Goal: Task Accomplishment & Management: Complete application form

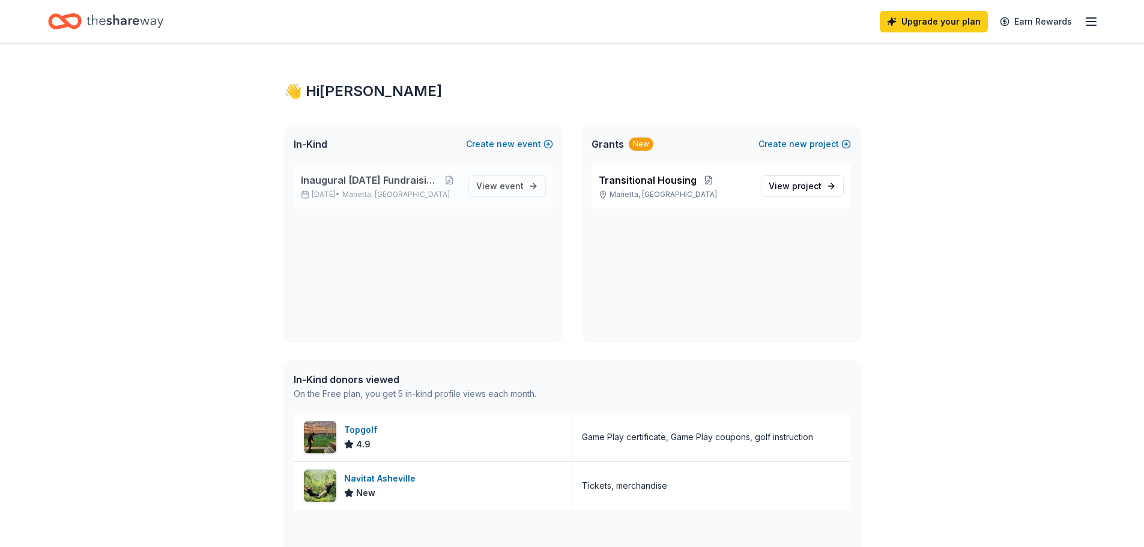
click at [374, 182] on span "Inaugural [DATE] Fundraising Brunch" at bounding box center [370, 180] width 139 height 14
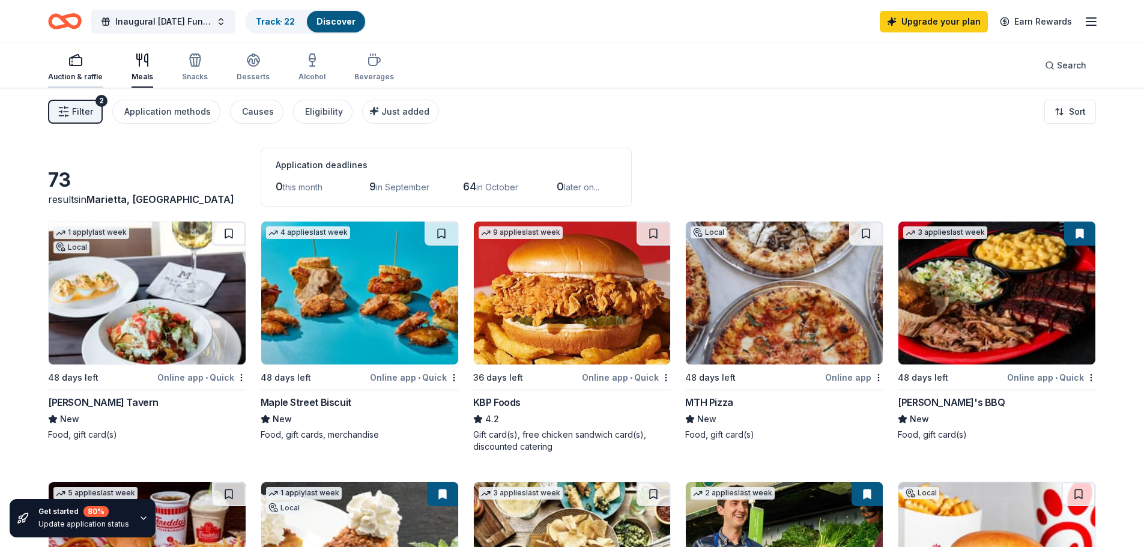
click at [62, 71] on div "Auction & raffle" at bounding box center [75, 67] width 55 height 29
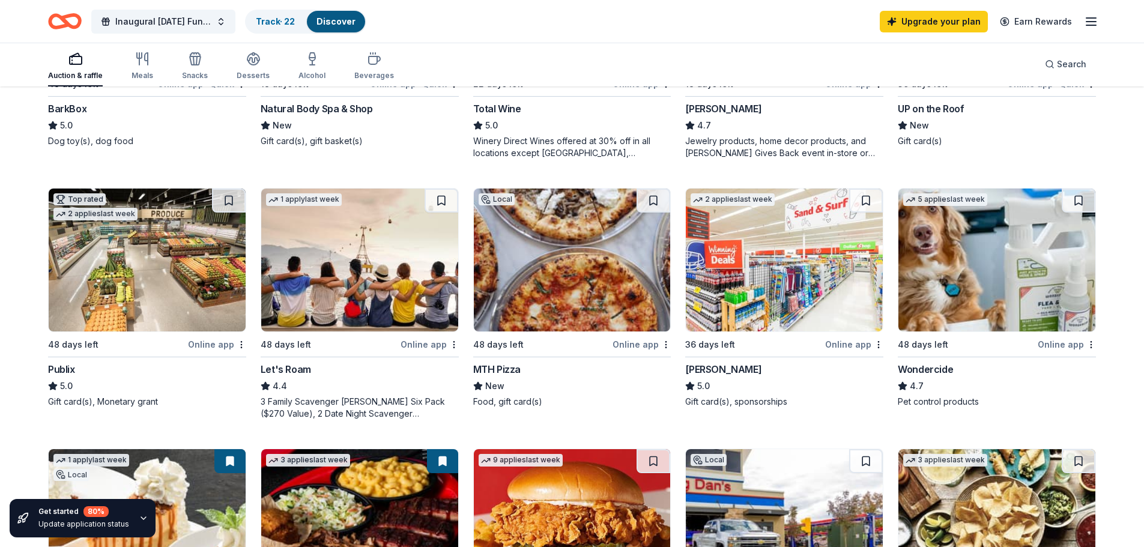
scroll to position [544, 0]
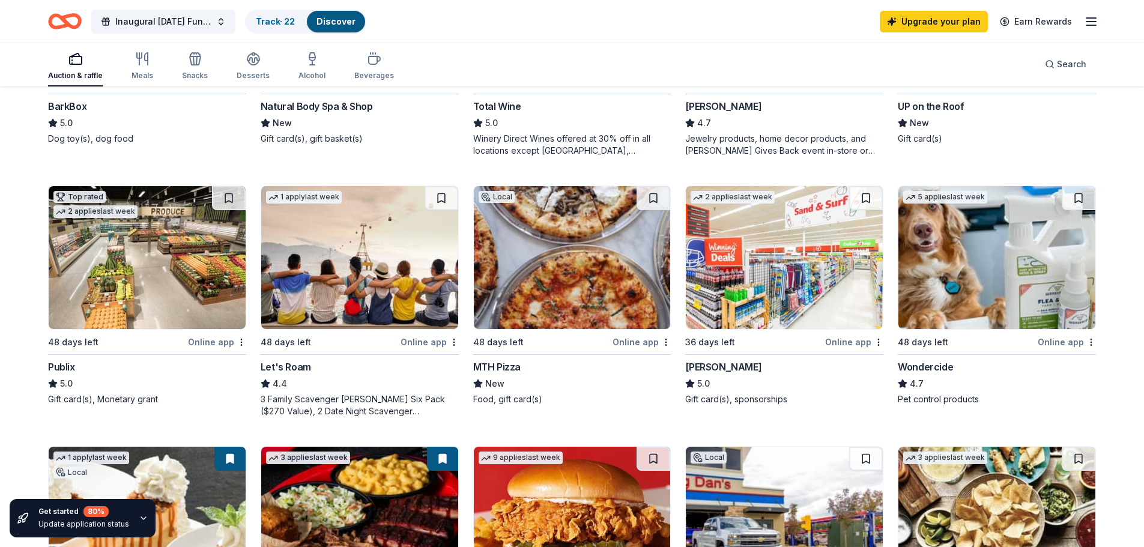
click at [348, 289] on img at bounding box center [359, 257] width 197 height 143
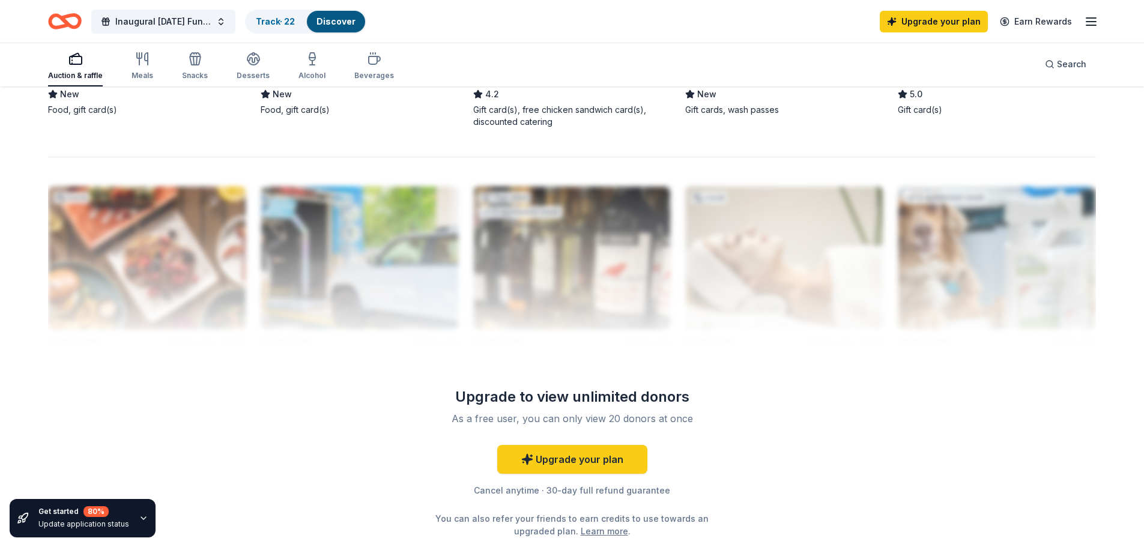
scroll to position [1136, 0]
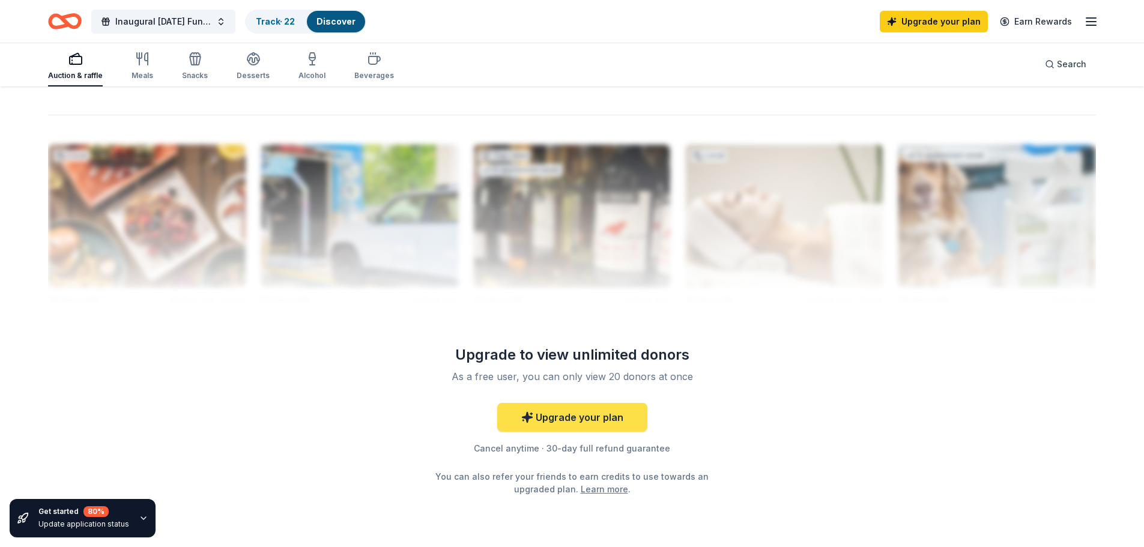
click at [562, 427] on link "Upgrade your plan" at bounding box center [572, 417] width 150 height 29
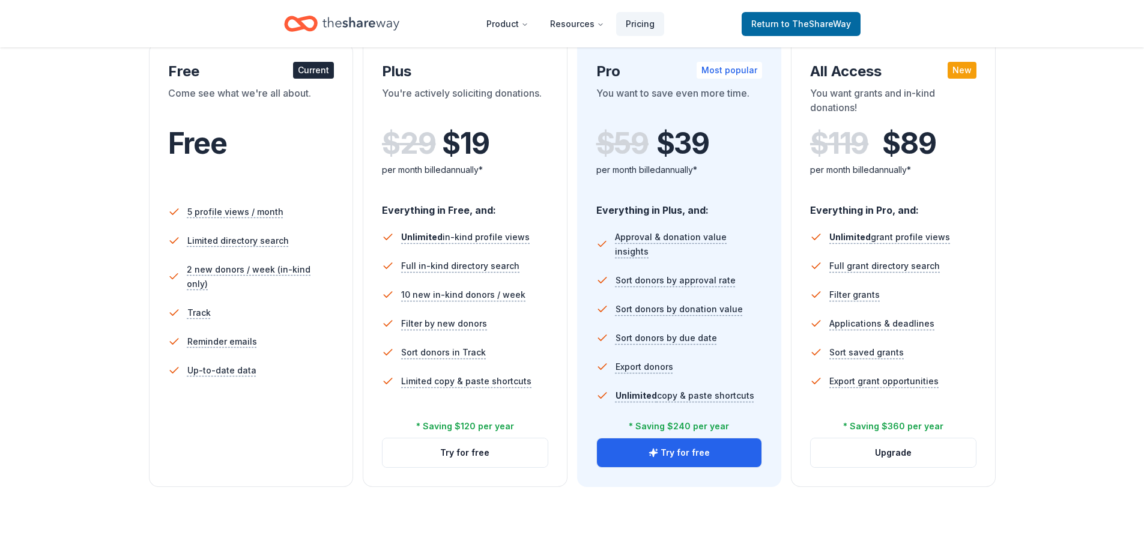
scroll to position [212, 0]
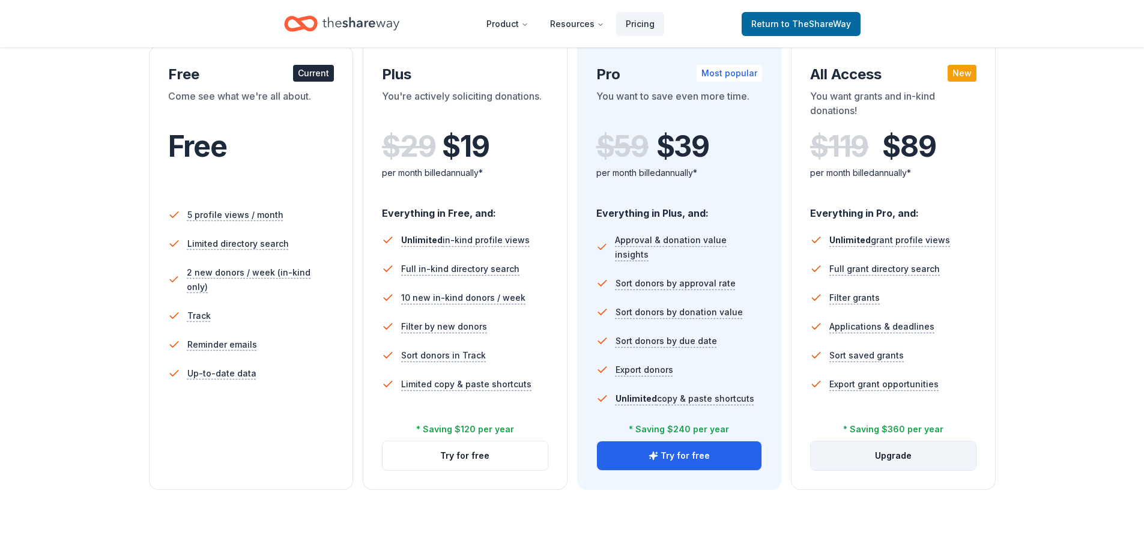
click at [892, 450] on button "Upgrade" at bounding box center [892, 455] width 165 height 29
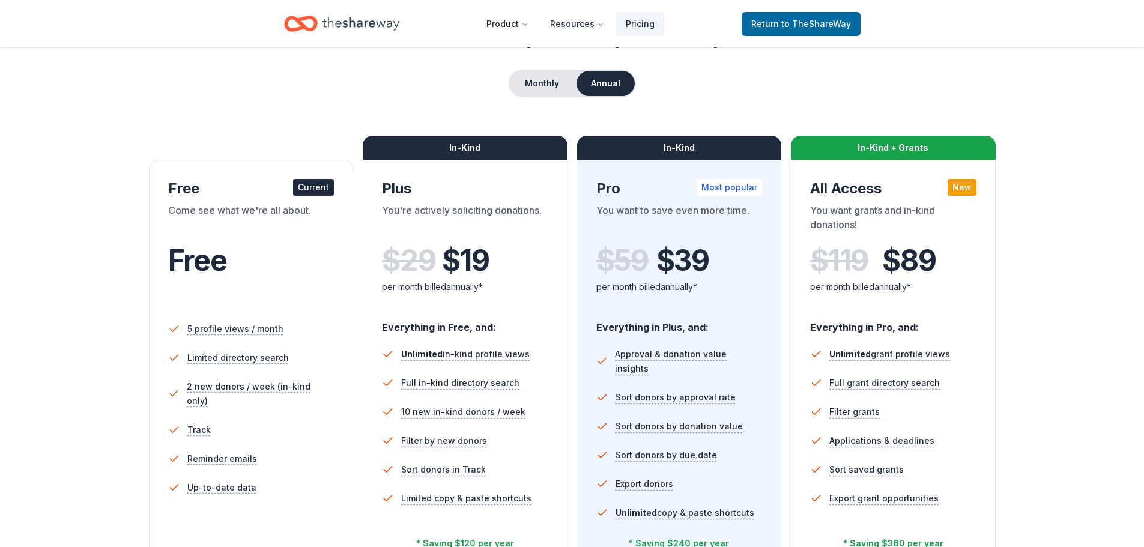
scroll to position [85, 0]
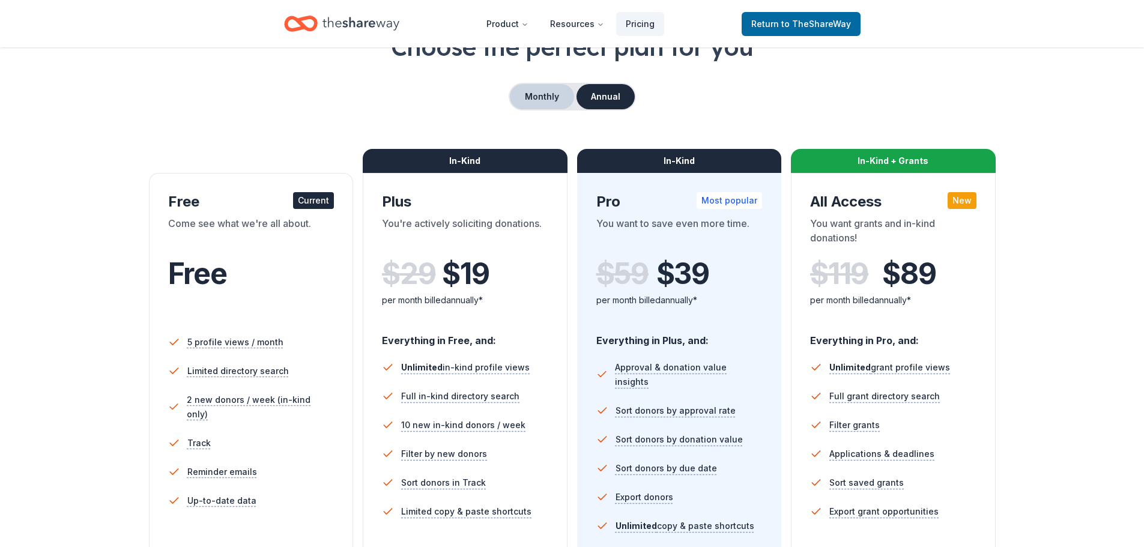
click at [532, 100] on button "Monthly" at bounding box center [542, 96] width 64 height 25
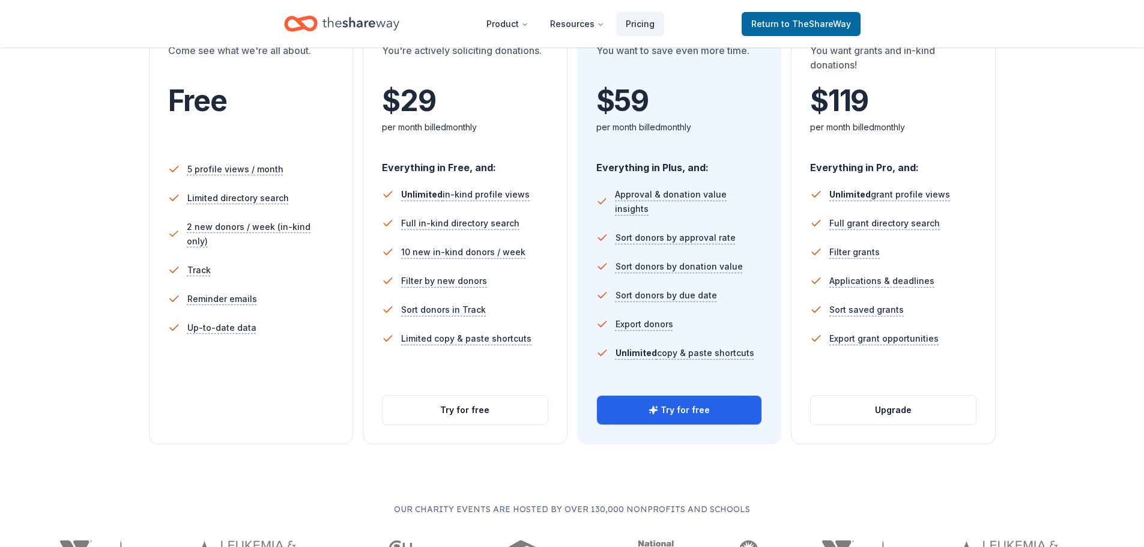
scroll to position [255, 0]
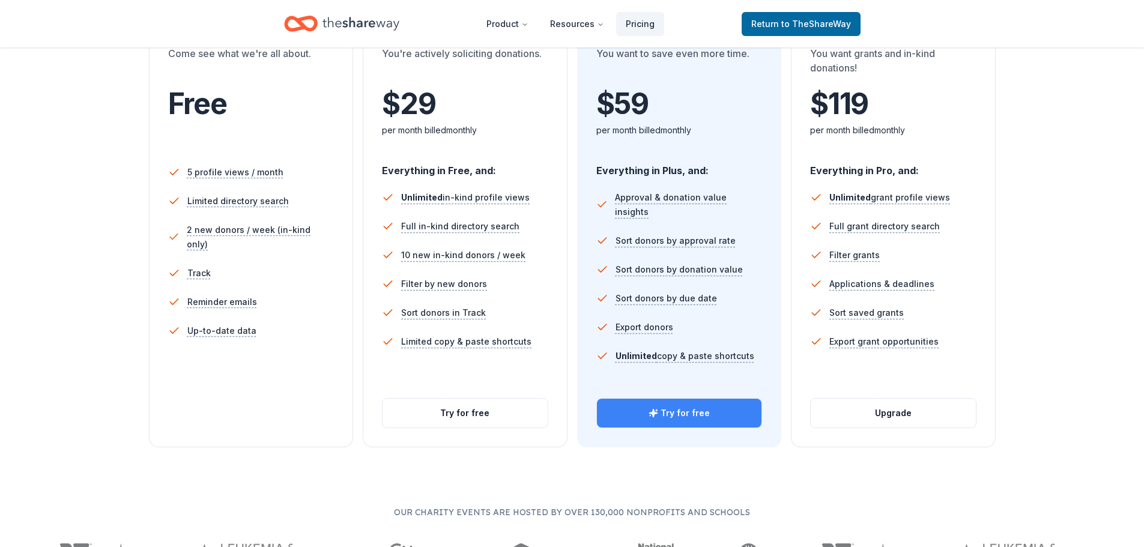
click at [652, 417] on icon "button" at bounding box center [653, 413] width 10 height 10
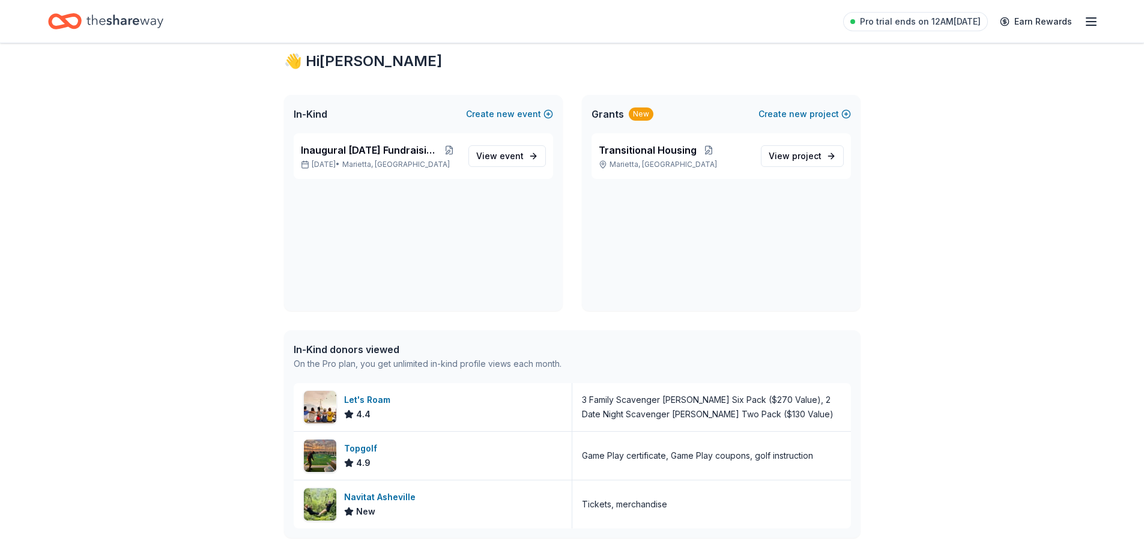
scroll to position [28, 0]
click at [306, 121] on span "In-Kind" at bounding box center [311, 116] width 34 height 14
click at [348, 158] on span "Inaugural [DATE] Fundraising Brunch" at bounding box center [370, 152] width 139 height 14
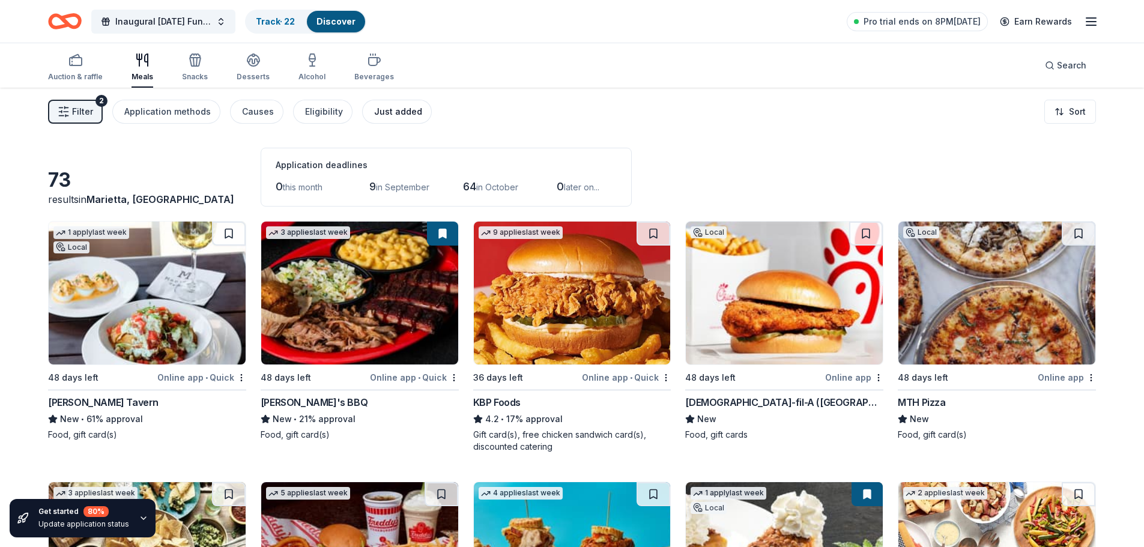
click at [391, 119] on button "Just added" at bounding box center [397, 112] width 70 height 24
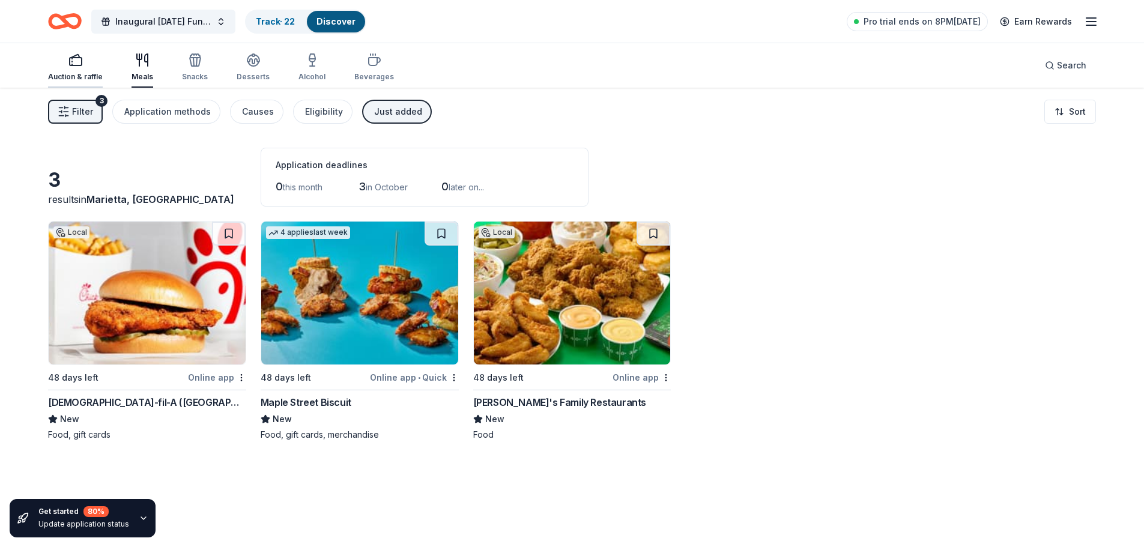
click at [85, 69] on div "Auction & raffle" at bounding box center [75, 67] width 55 height 29
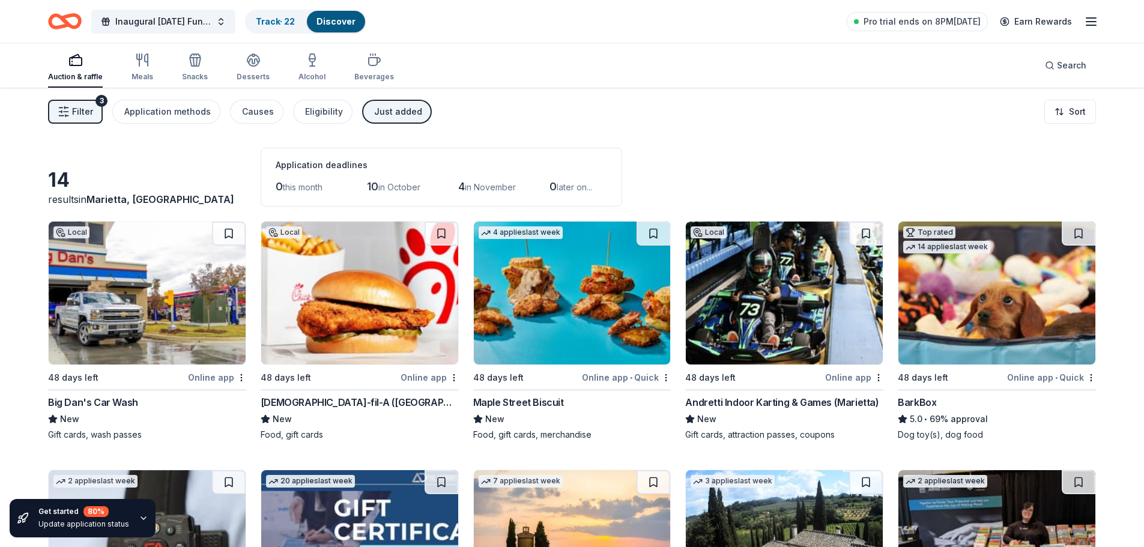
click at [754, 396] on div "Andretti Indoor Karting & Games (Marietta)" at bounding box center [781, 402] width 193 height 14
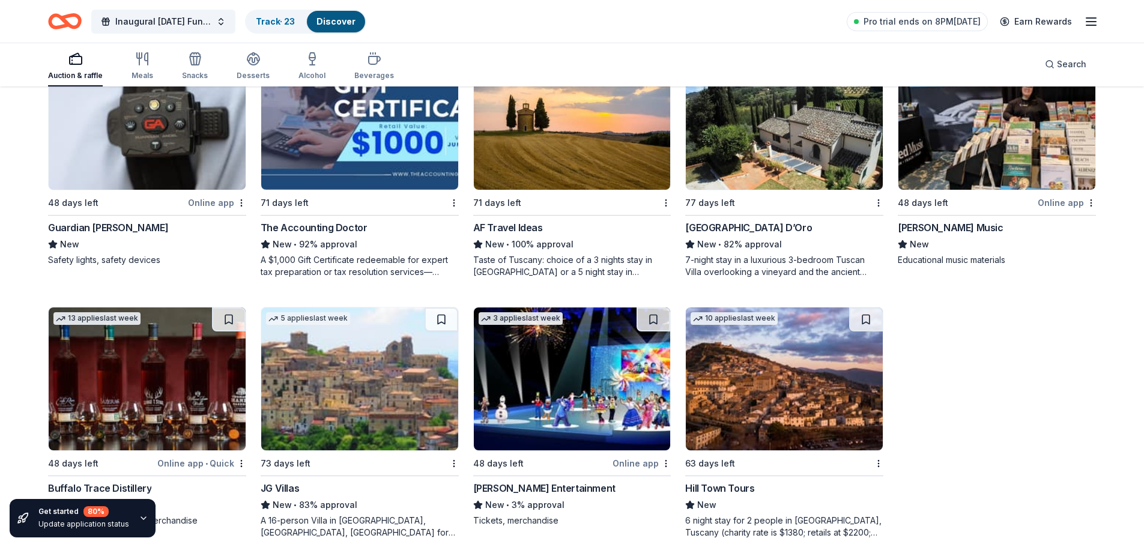
scroll to position [439, 0]
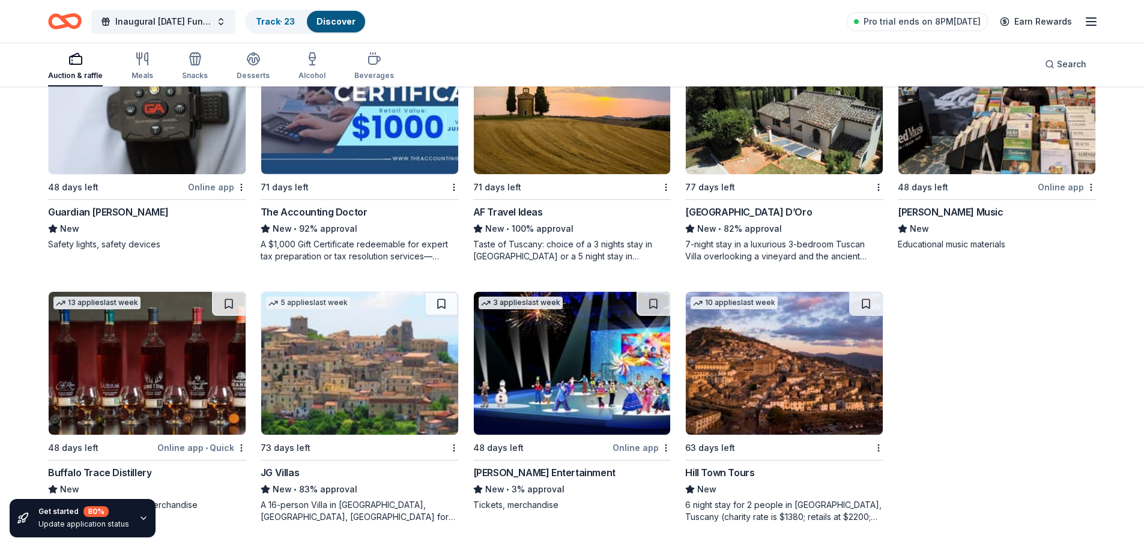
click at [313, 486] on div "New • 83% approval" at bounding box center [360, 489] width 198 height 14
click at [529, 485] on div "New • 3% approval" at bounding box center [572, 489] width 198 height 14
click at [780, 150] on img at bounding box center [784, 102] width 197 height 143
click at [161, 389] on img at bounding box center [147, 363] width 197 height 143
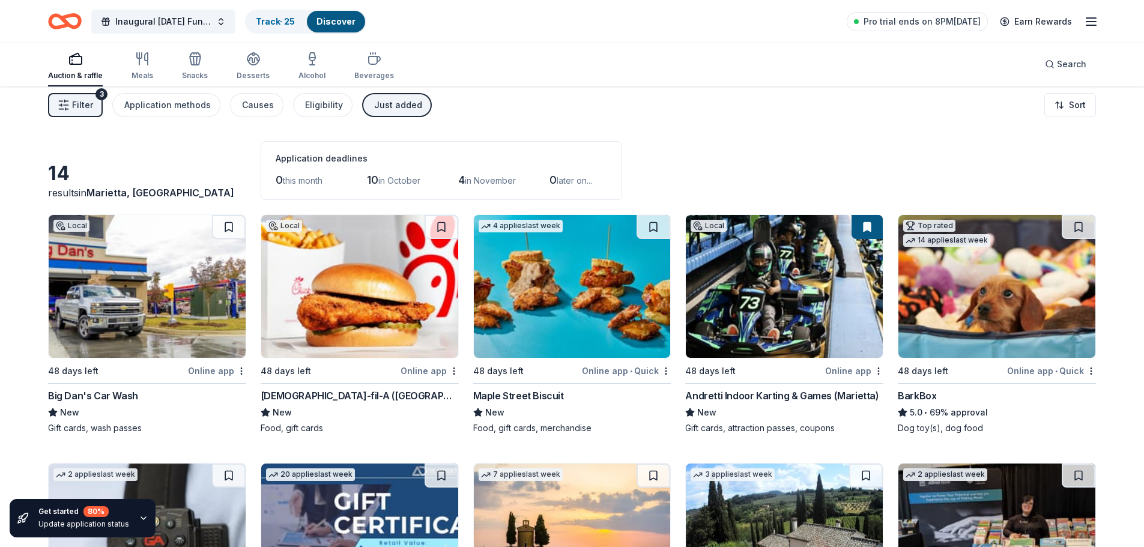
scroll to position [0, 0]
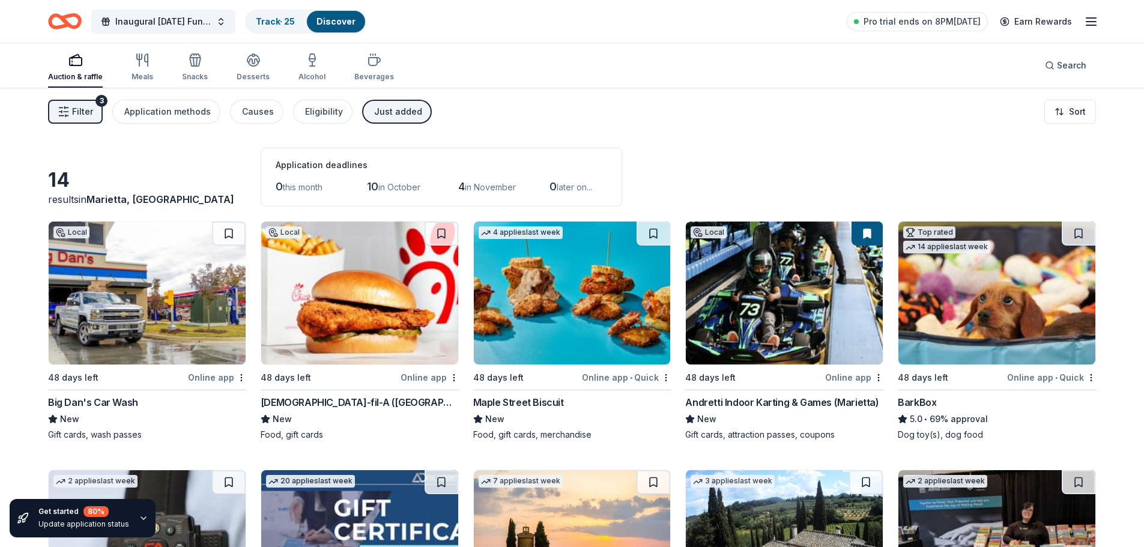
click at [385, 113] on div "Just added" at bounding box center [398, 111] width 48 height 14
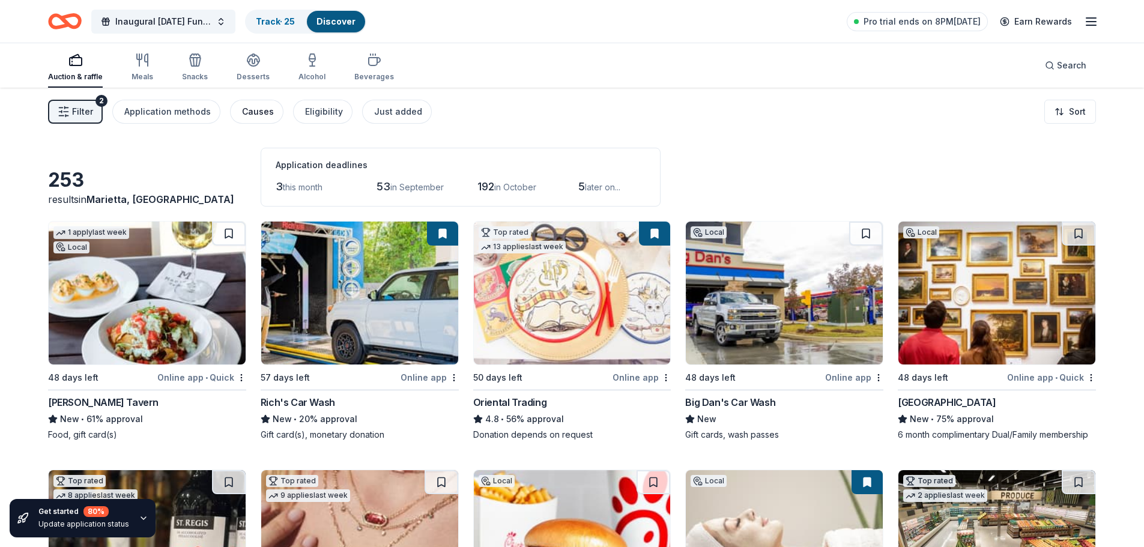
click at [261, 115] on div "Causes" at bounding box center [258, 111] width 32 height 14
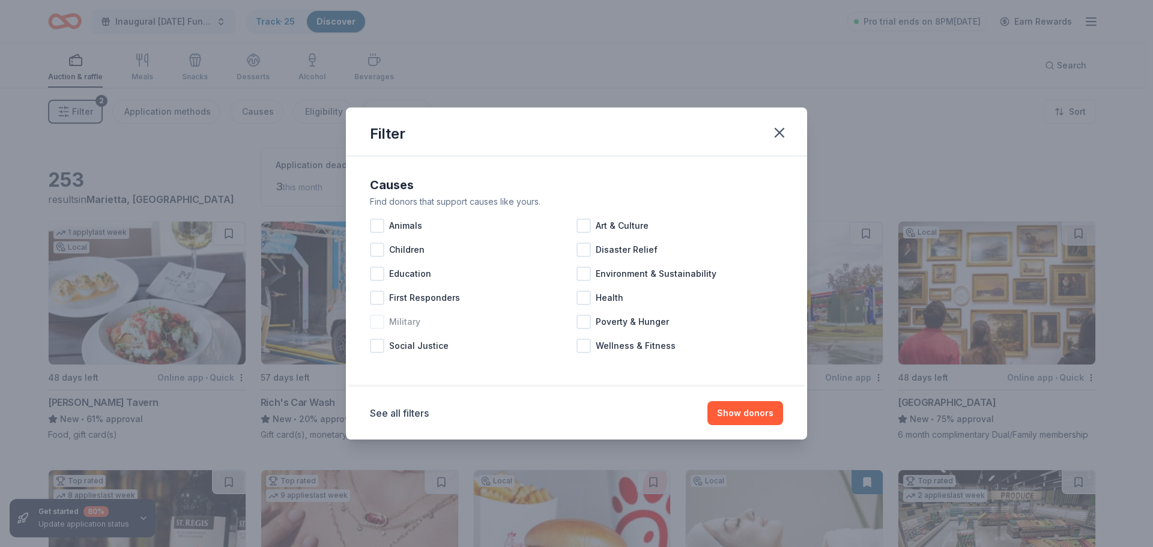
click at [410, 321] on span "Military" at bounding box center [404, 322] width 31 height 14
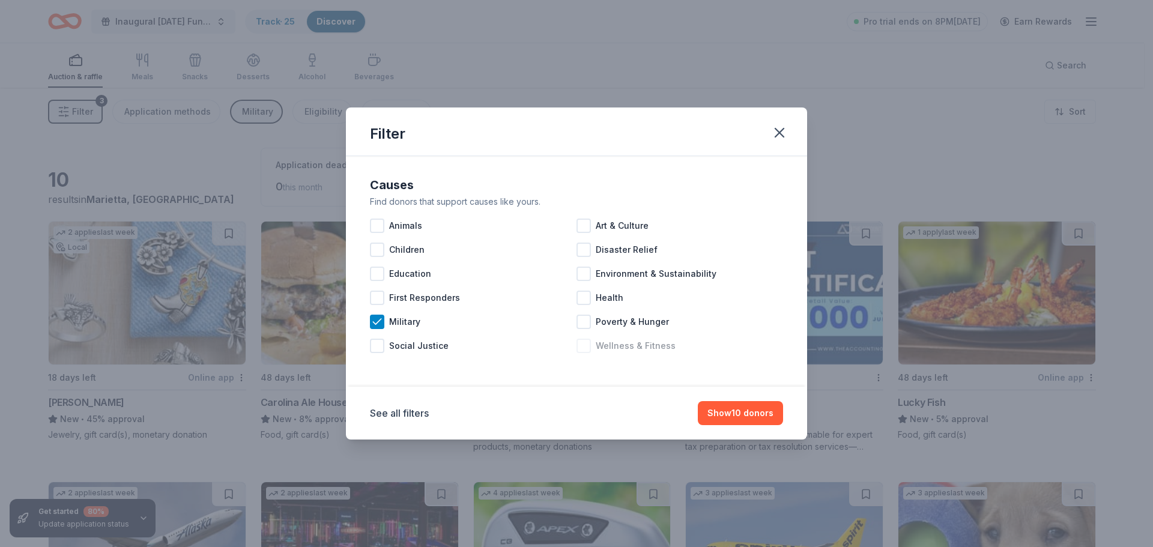
click at [613, 348] on span "Wellness & Fitness" at bounding box center [635, 346] width 80 height 14
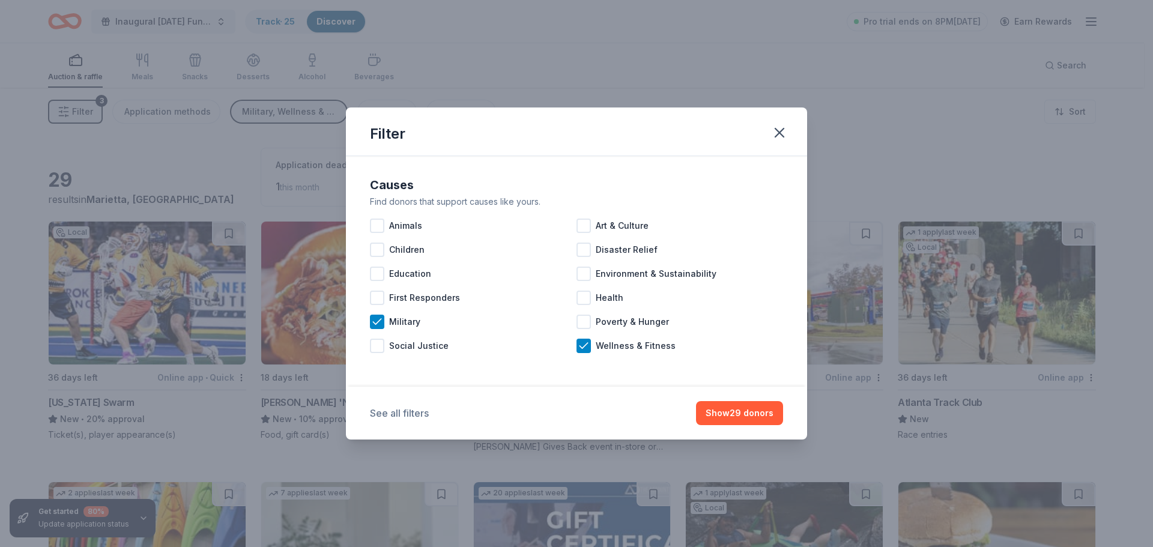
click at [400, 409] on button "See all filters" at bounding box center [399, 413] width 59 height 14
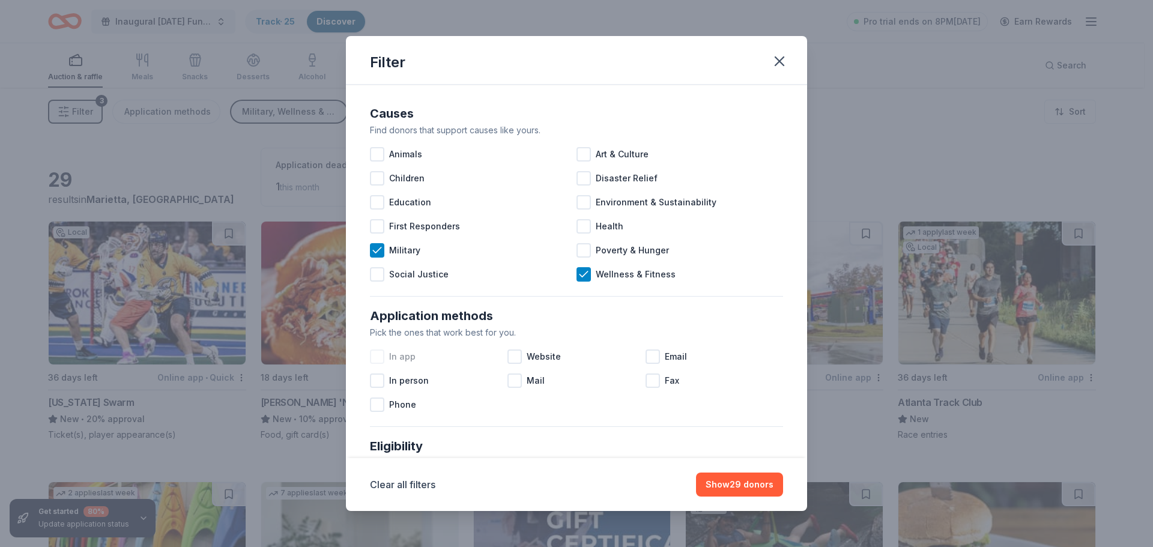
click at [382, 347] on div "In app" at bounding box center [438, 357] width 137 height 24
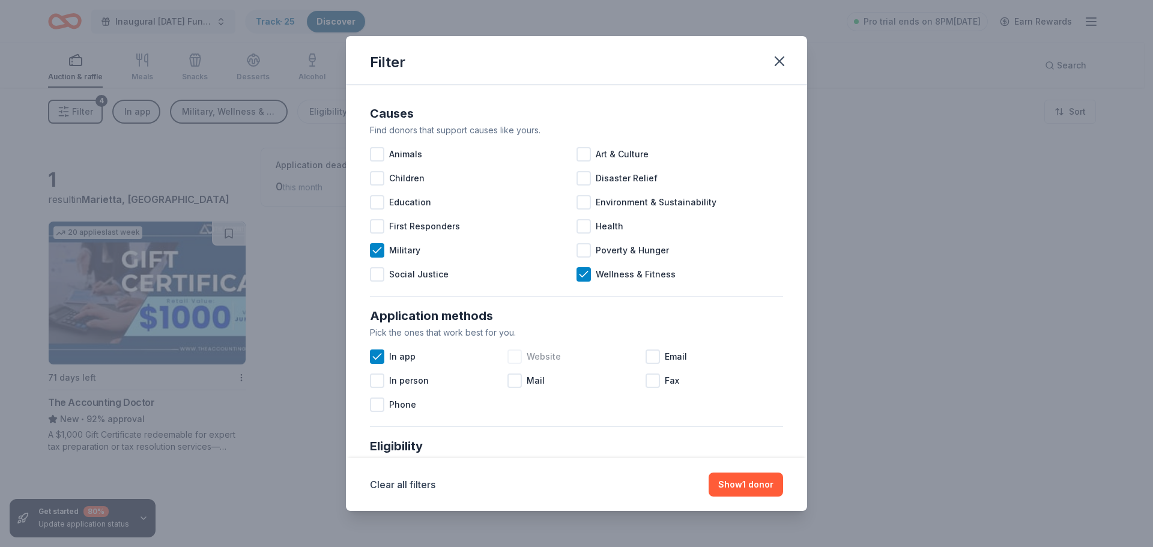
click at [511, 357] on div at bounding box center [514, 356] width 14 height 14
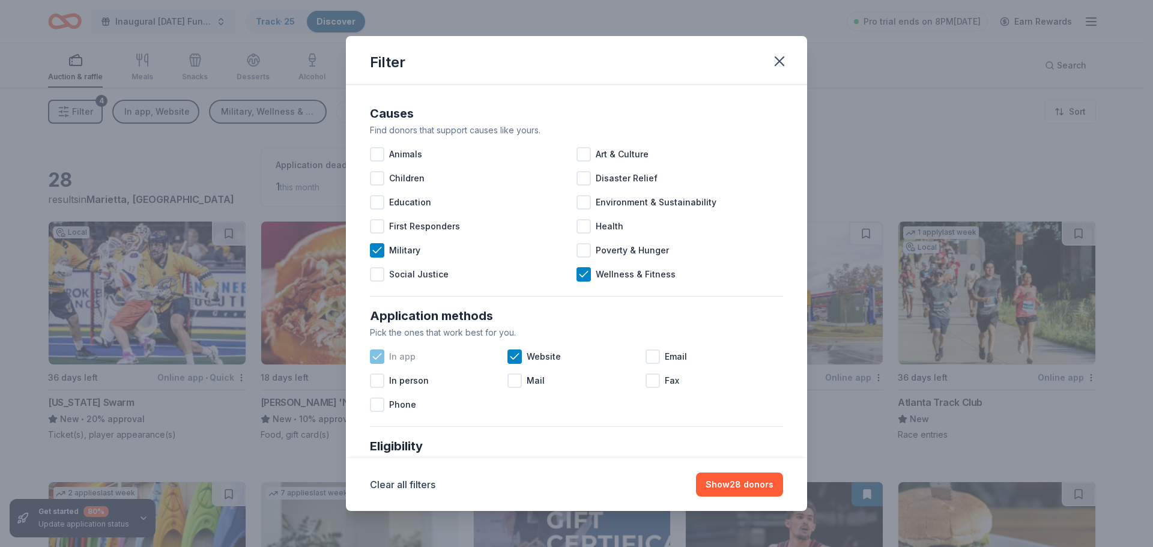
click at [379, 357] on icon at bounding box center [377, 357] width 12 height 12
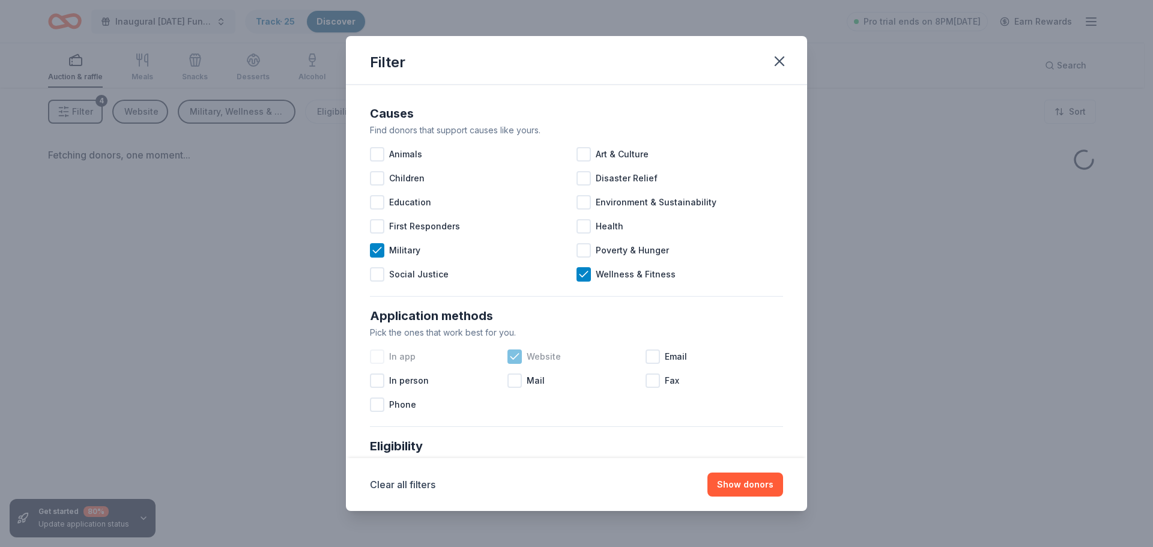
click at [516, 359] on icon at bounding box center [514, 357] width 12 height 12
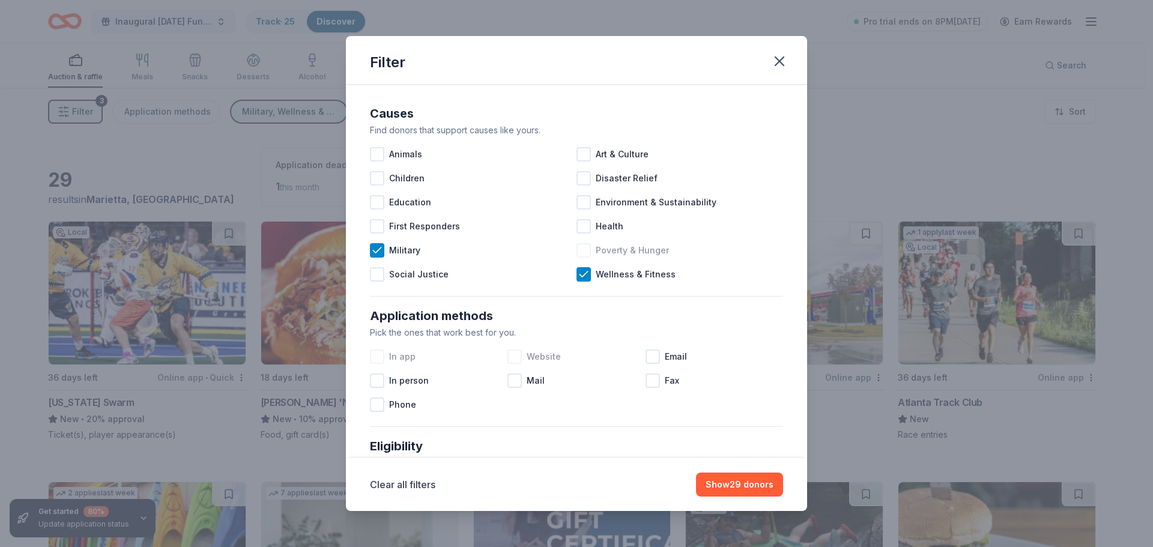
click at [668, 252] on div "Poverty & Hunger" at bounding box center [679, 250] width 206 height 24
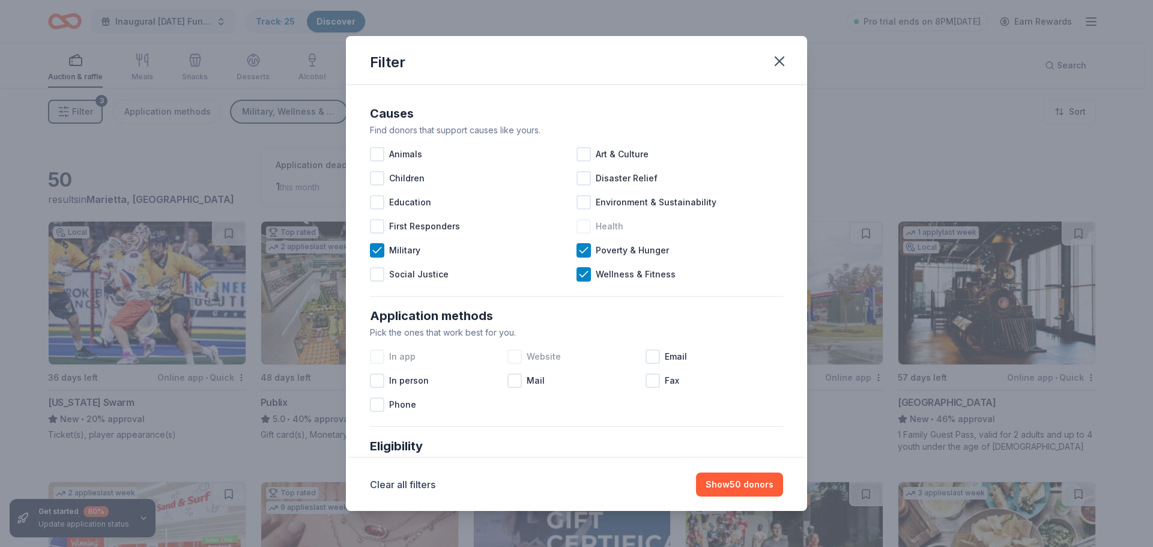
click at [587, 228] on div "Health" at bounding box center [679, 226] width 206 height 24
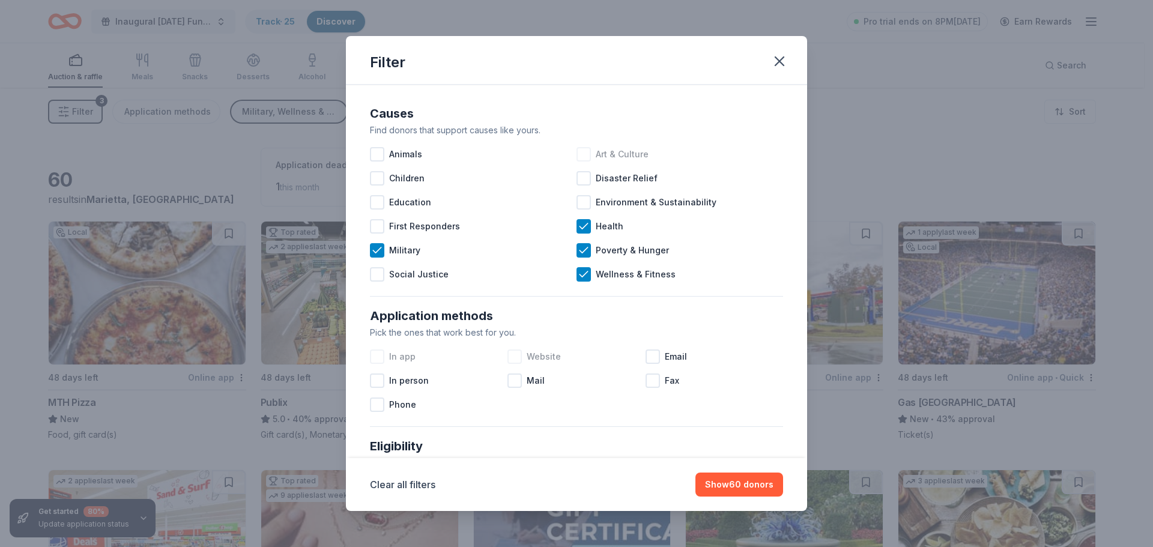
click at [588, 151] on div "Art & Culture" at bounding box center [679, 154] width 206 height 24
click at [577, 231] on icon at bounding box center [583, 226] width 12 height 12
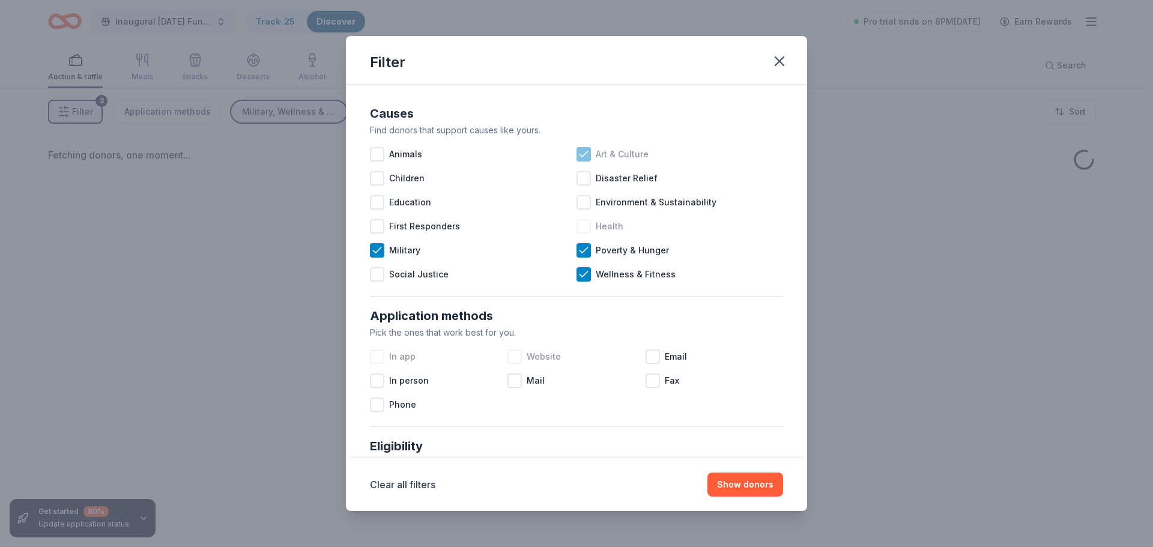
click at [586, 152] on div "Art & Culture" at bounding box center [679, 154] width 206 height 24
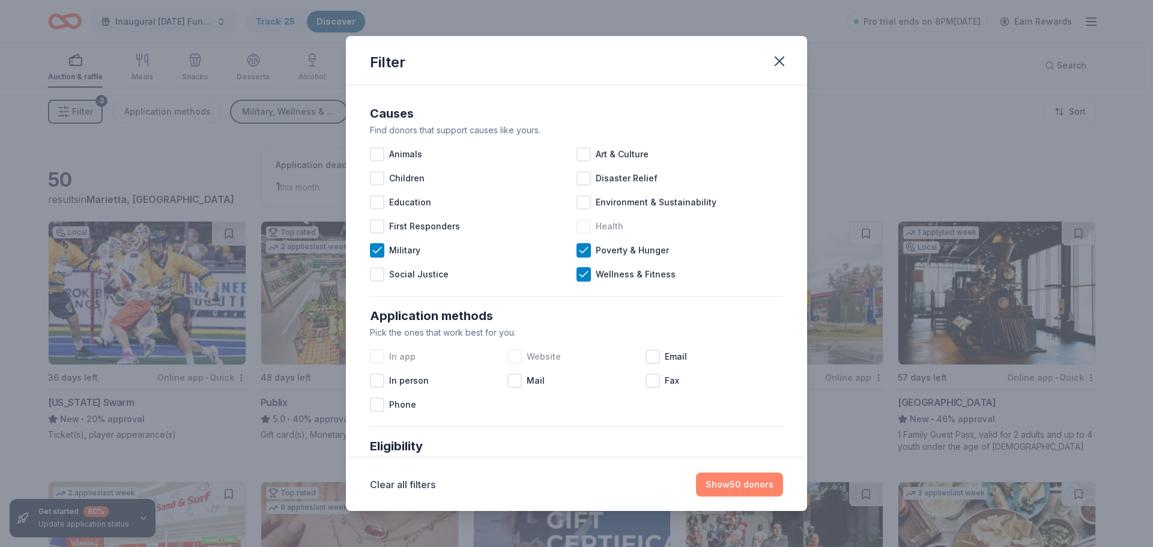
click at [731, 485] on button "Show 50 donors" at bounding box center [739, 484] width 87 height 24
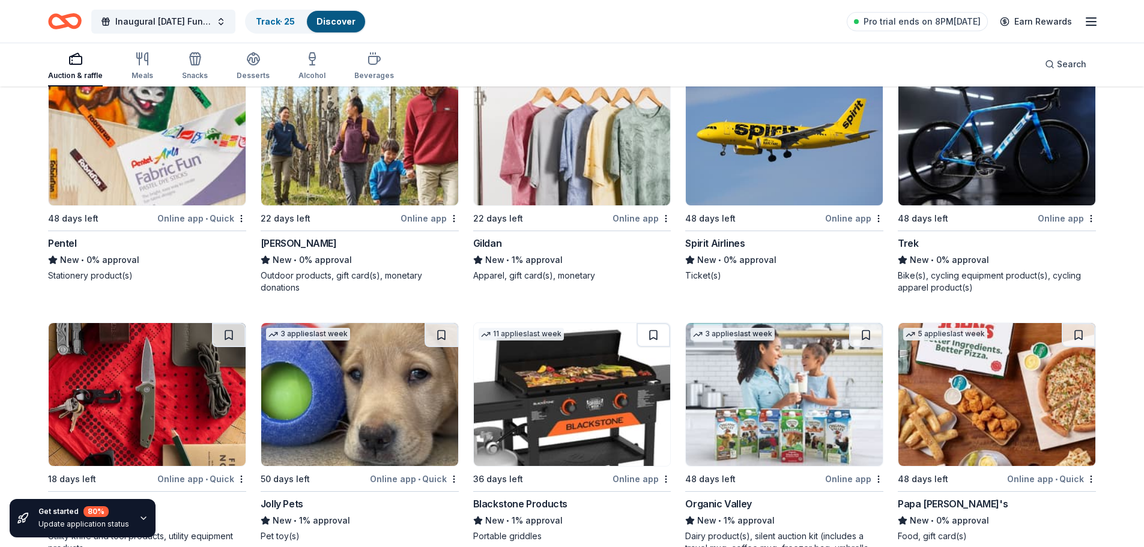
scroll to position [2250, 0]
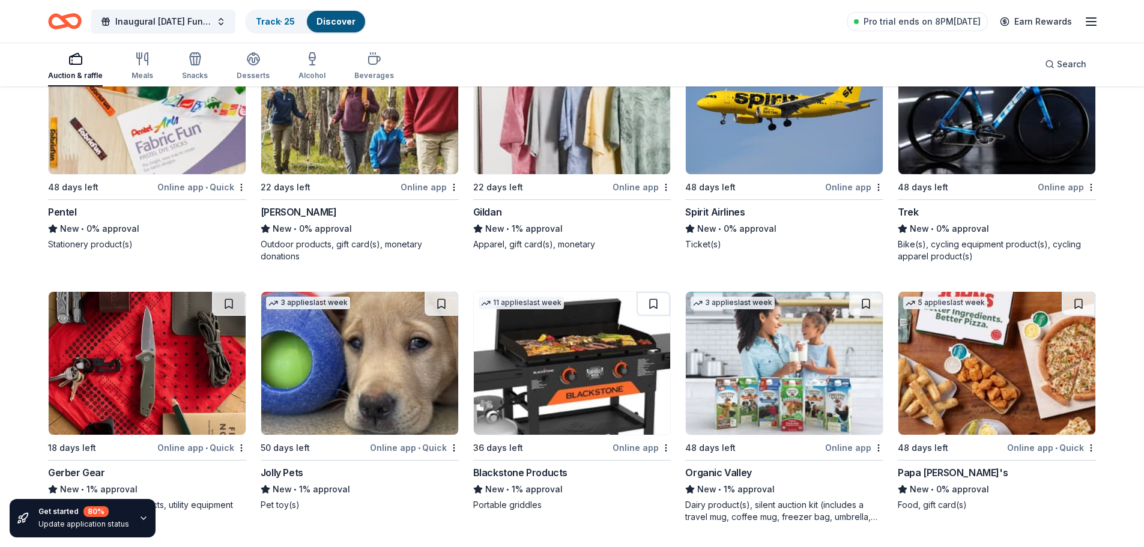
click at [565, 387] on img at bounding box center [572, 363] width 197 height 143
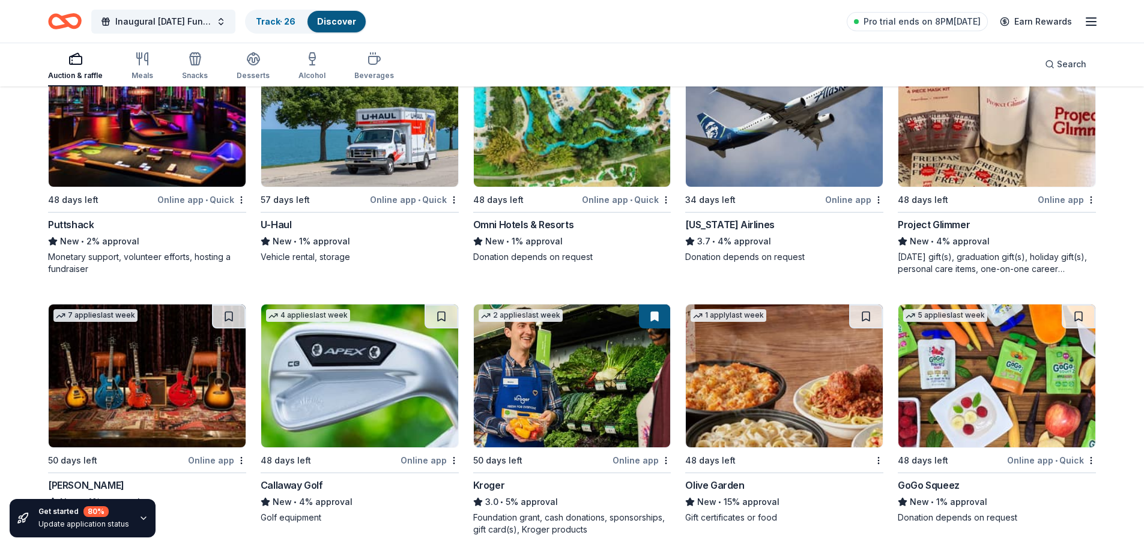
scroll to position [1729, 0]
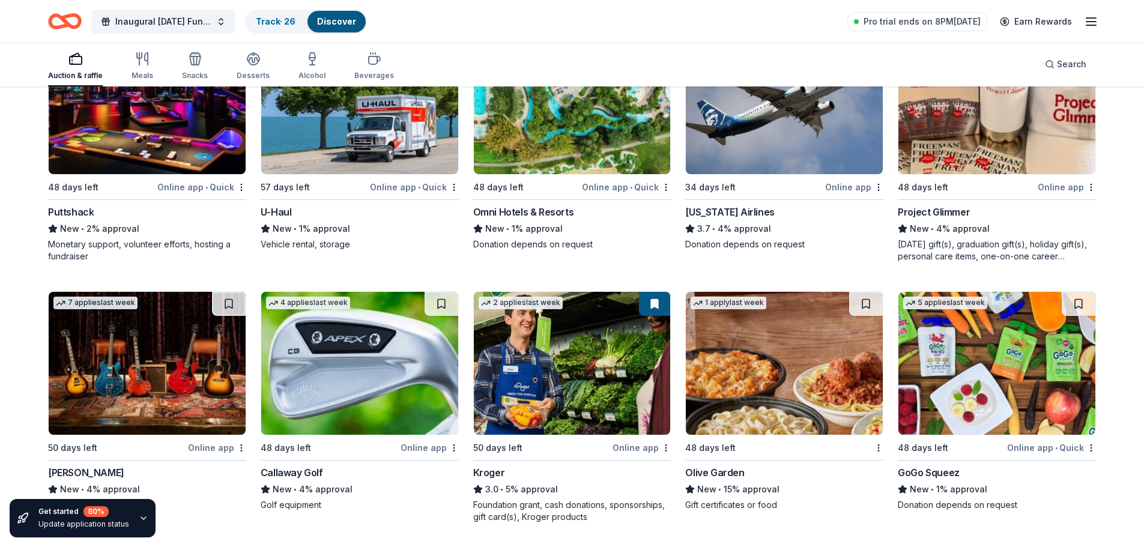
click at [371, 400] on img at bounding box center [359, 363] width 197 height 143
click at [753, 131] on img at bounding box center [784, 102] width 197 height 143
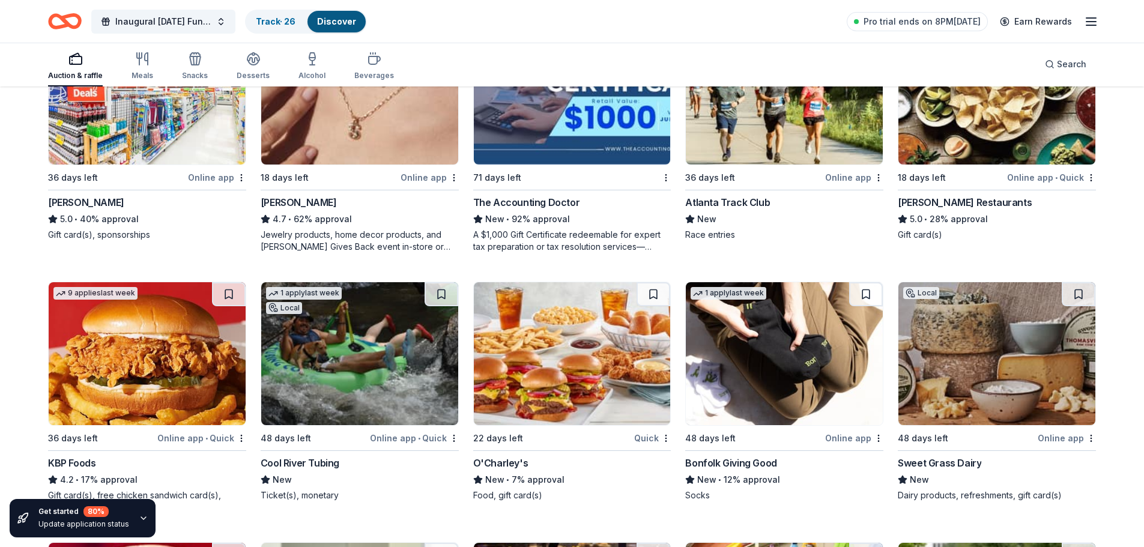
scroll to position [457, 0]
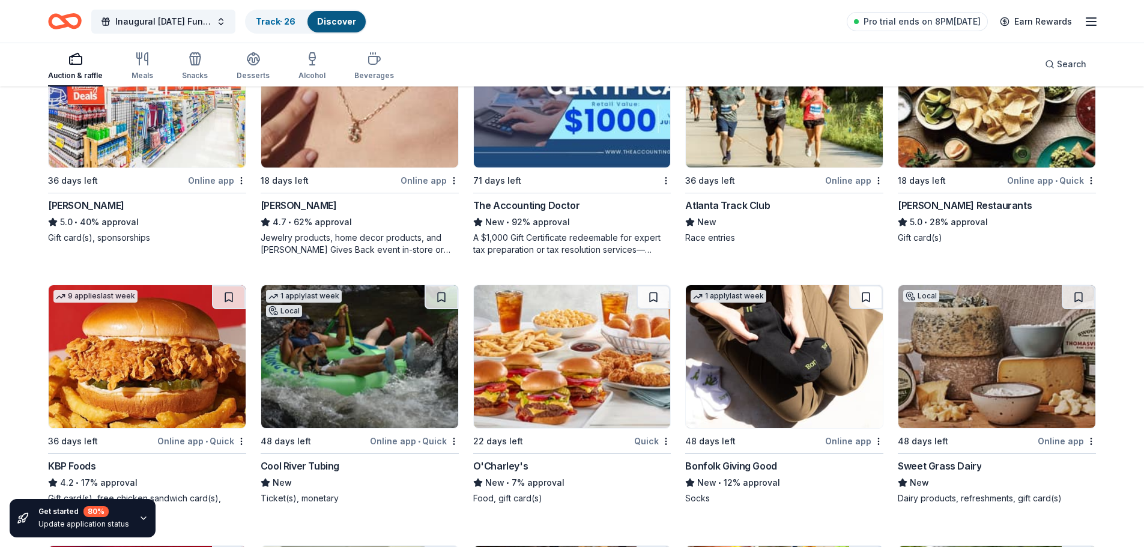
click at [805, 373] on img at bounding box center [784, 356] width 197 height 143
click at [373, 128] on img at bounding box center [359, 96] width 197 height 143
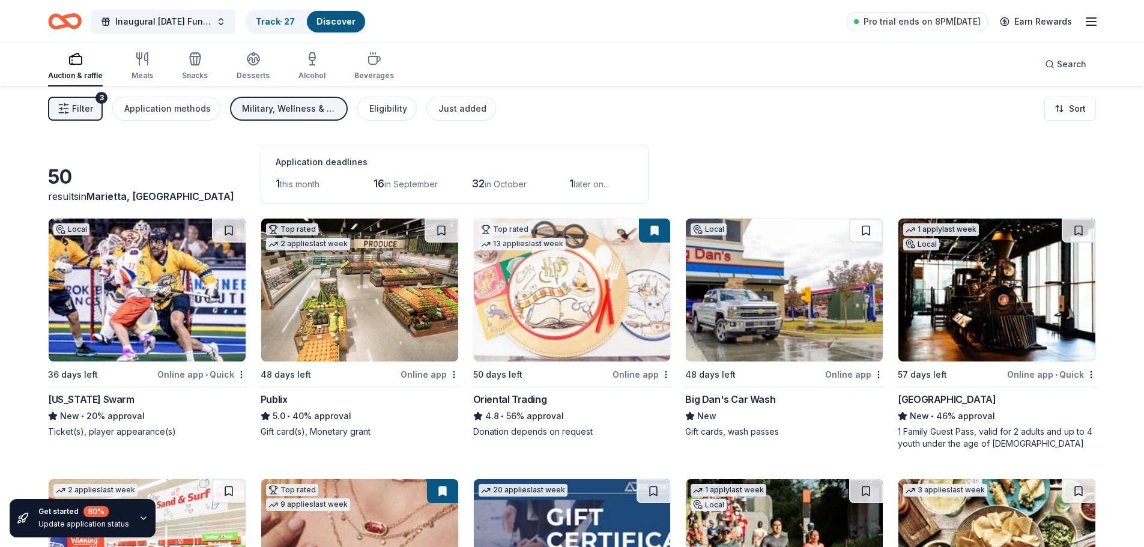
scroll to position [0, 0]
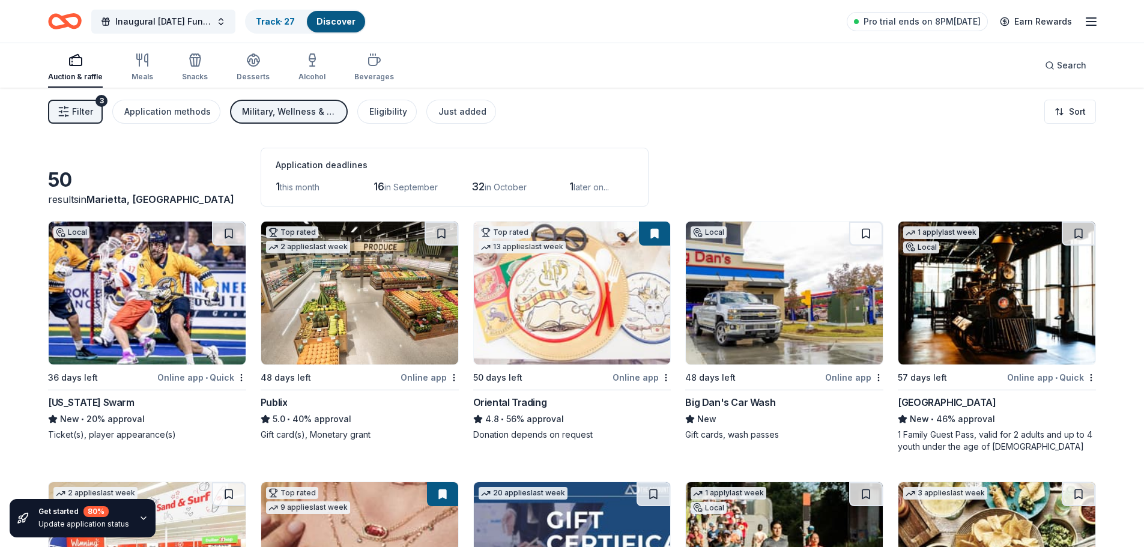
click at [245, 116] on div "Military, Wellness & Fitness, Poverty & Hunger" at bounding box center [290, 111] width 96 height 14
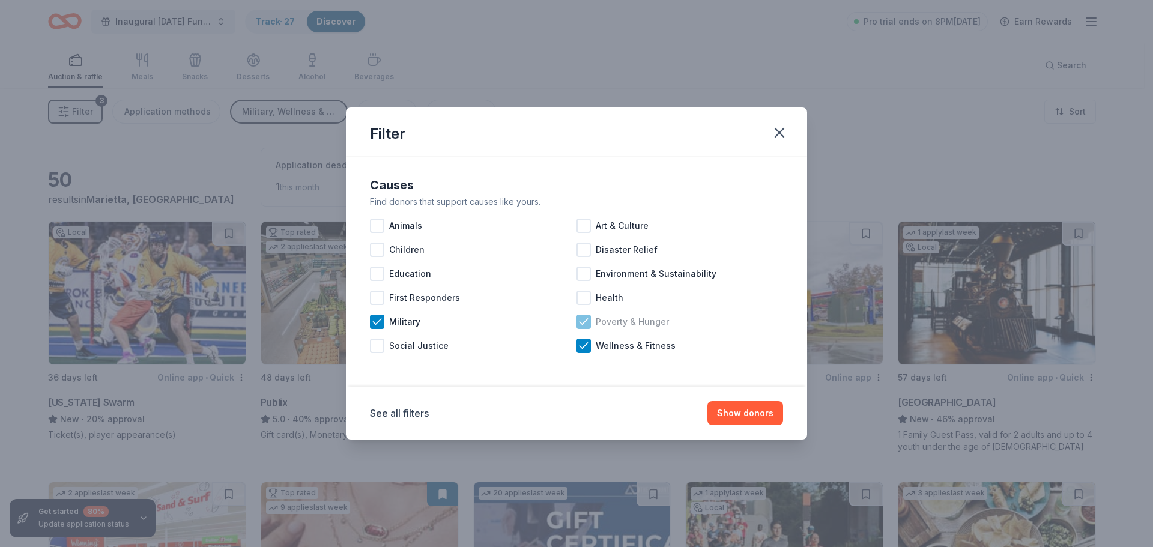
click at [589, 322] on icon at bounding box center [583, 322] width 12 height 12
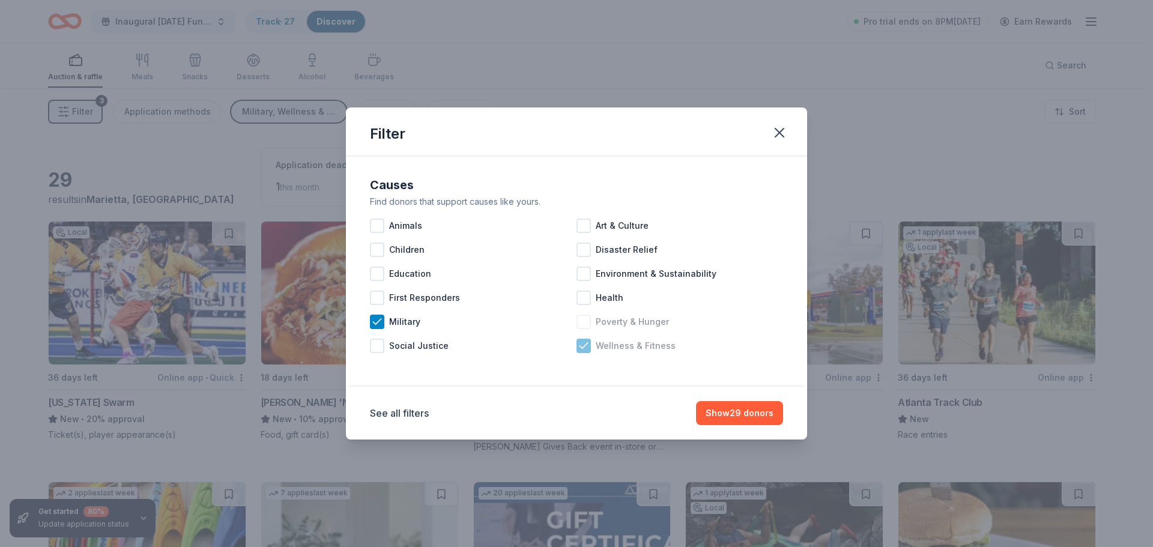
click at [603, 342] on span "Wellness & Fitness" at bounding box center [635, 346] width 80 height 14
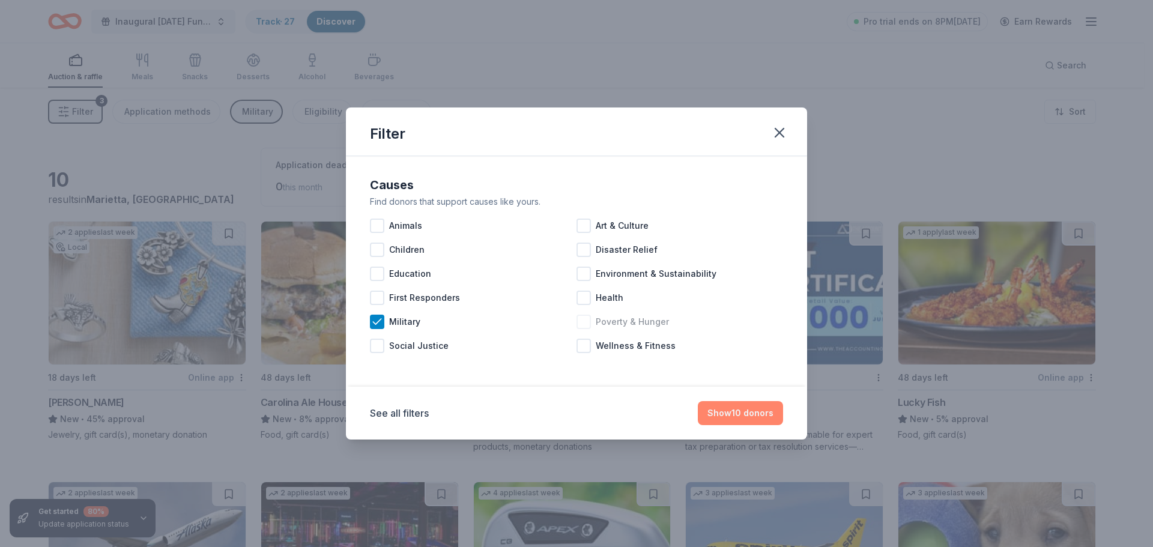
click at [728, 413] on button "Show 10 donors" at bounding box center [740, 413] width 85 height 24
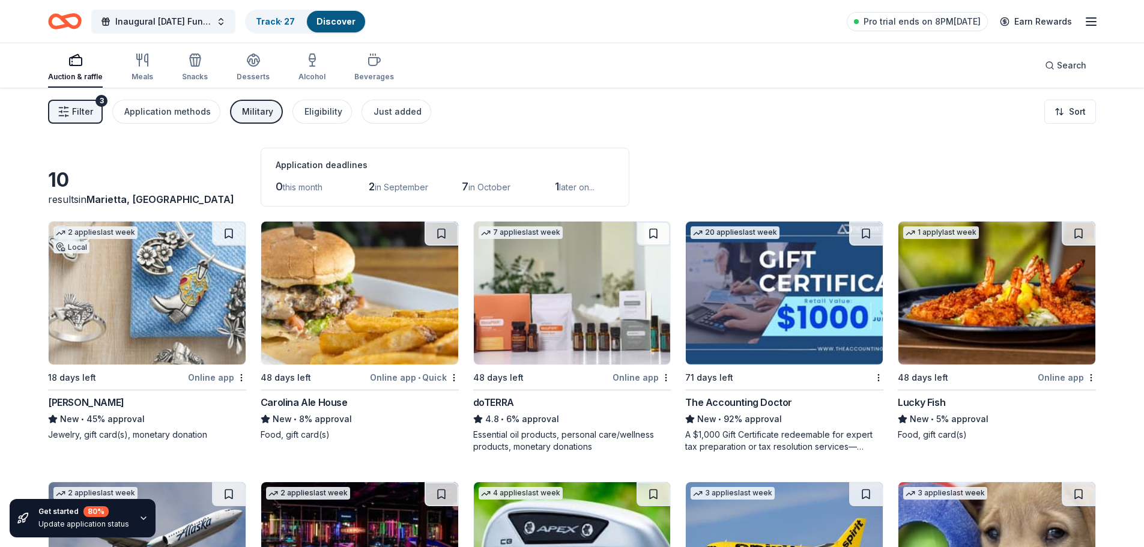
click at [257, 114] on div "Military" at bounding box center [257, 111] width 31 height 14
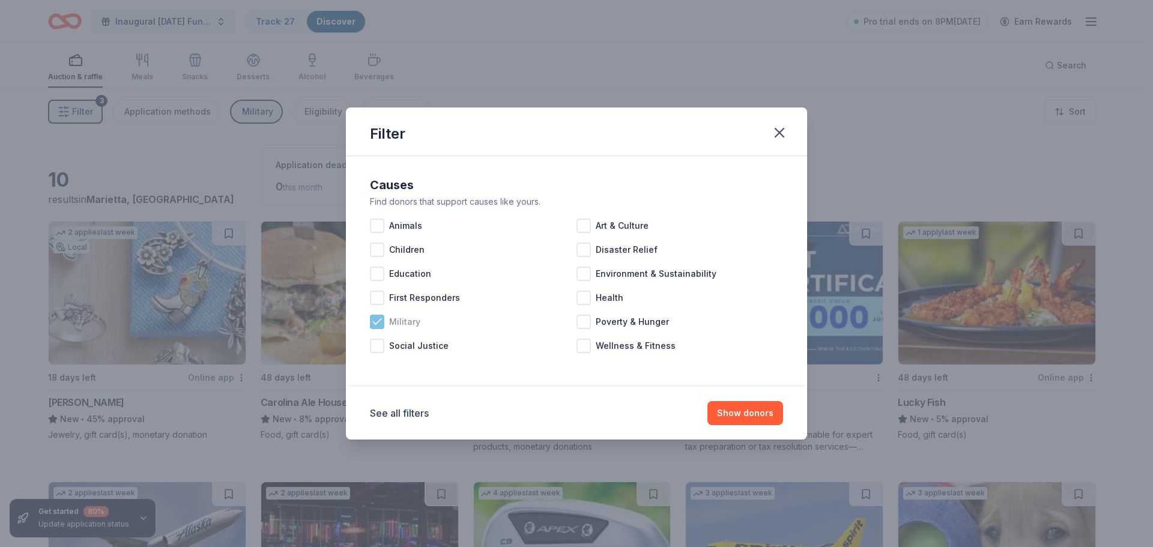
click at [375, 321] on icon at bounding box center [377, 322] width 12 height 12
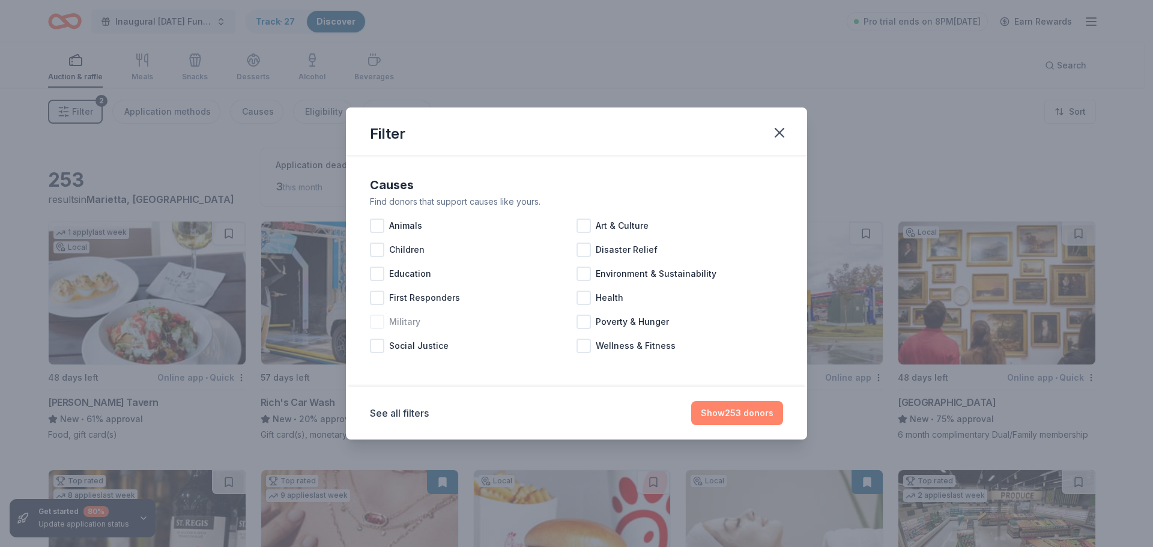
click at [738, 412] on button "Show 253 donors" at bounding box center [737, 413] width 92 height 24
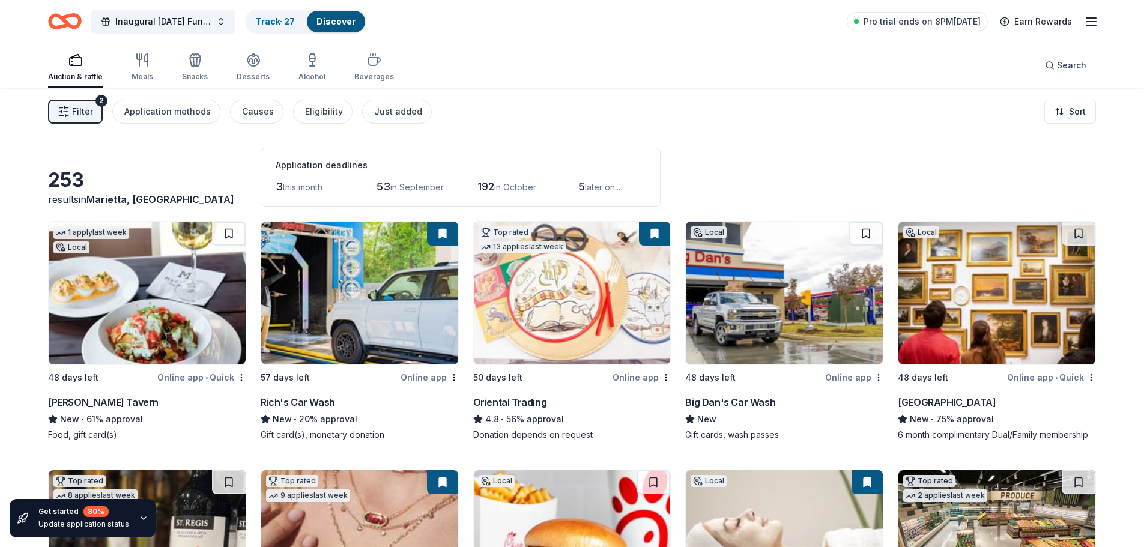
click at [738, 412] on div "New" at bounding box center [784, 419] width 198 height 14
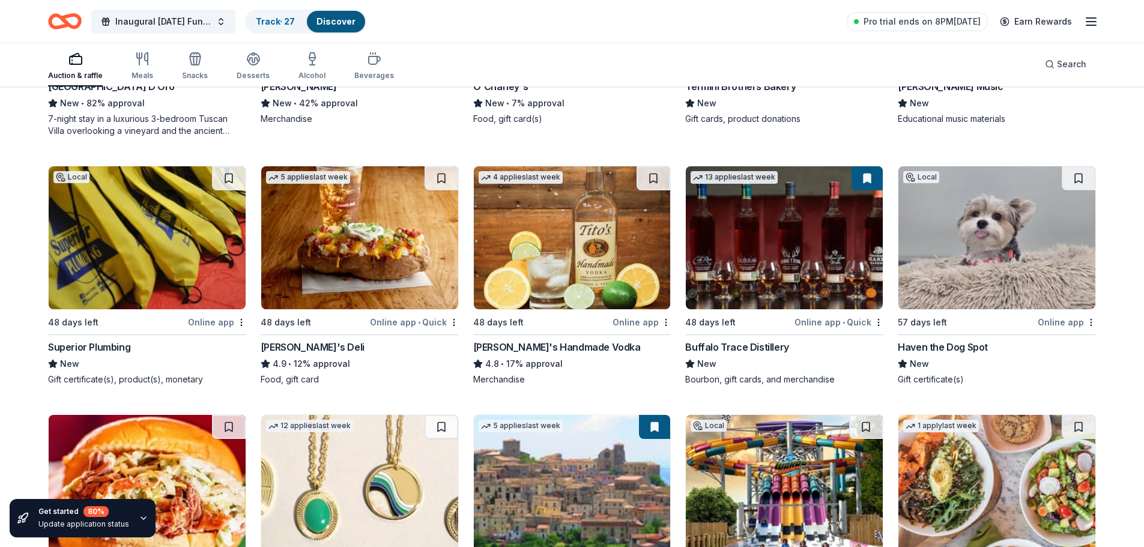
scroll to position [2168, 0]
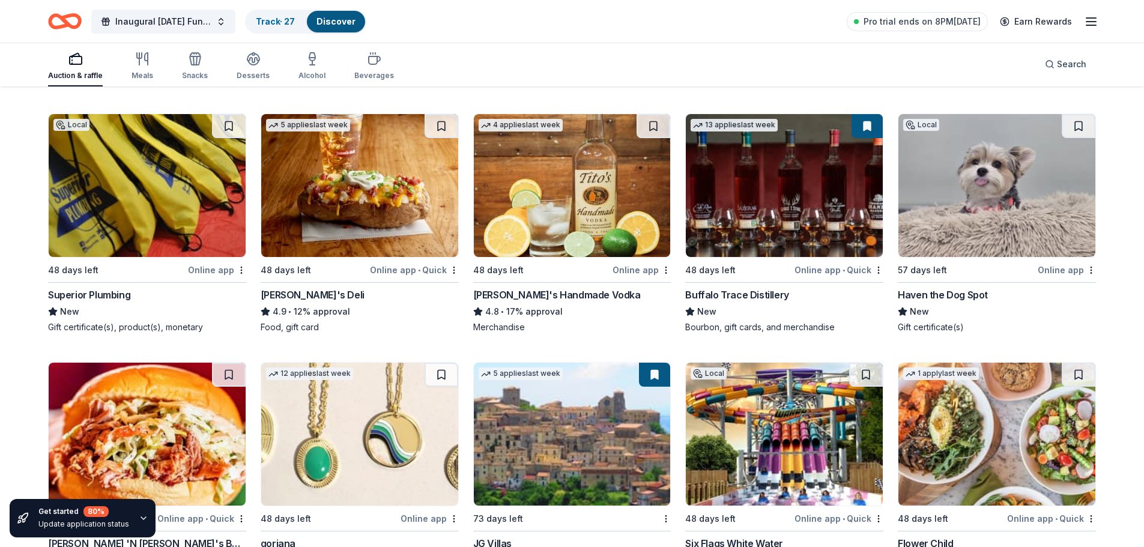
click at [115, 195] on img at bounding box center [147, 185] width 197 height 143
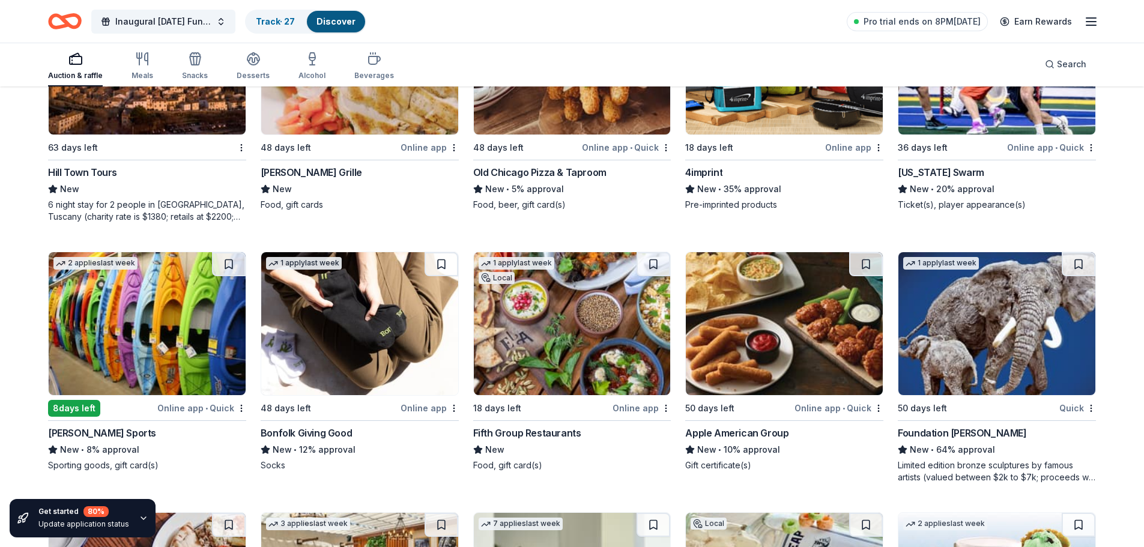
scroll to position [3078, 0]
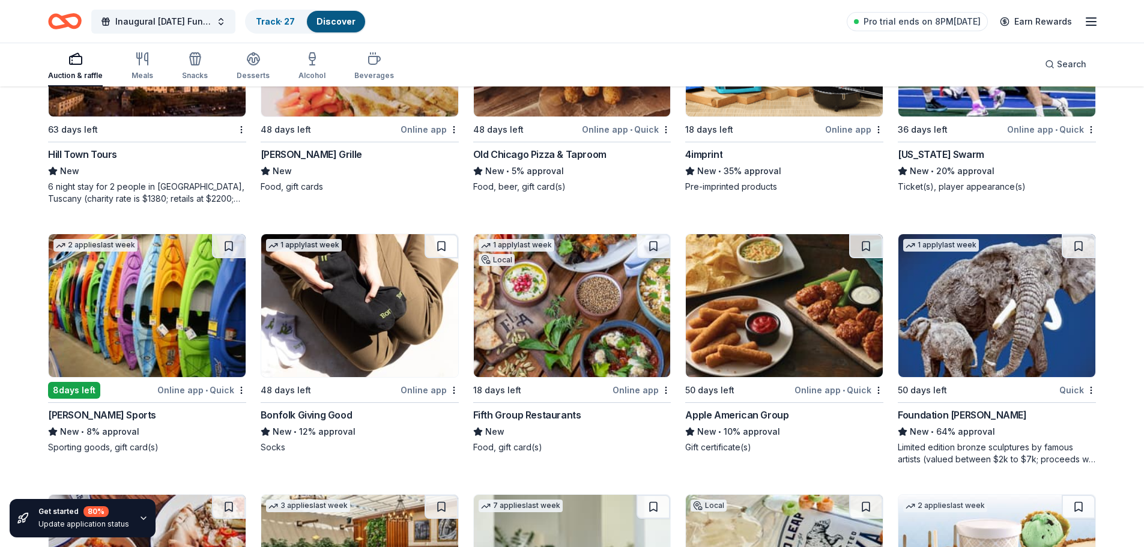
click at [999, 343] on img at bounding box center [996, 305] width 197 height 143
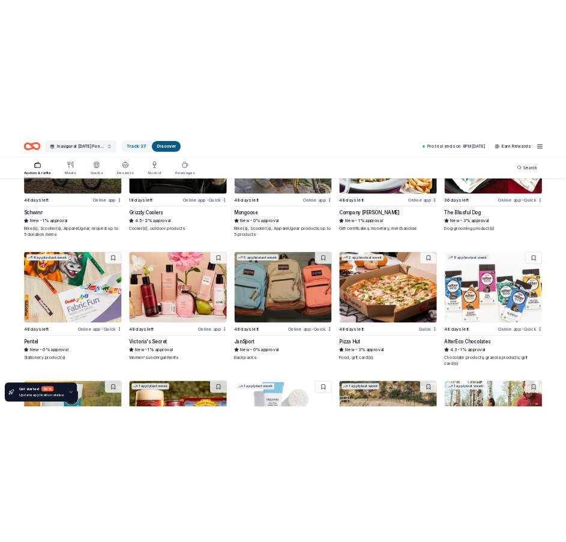
scroll to position [10219, 0]
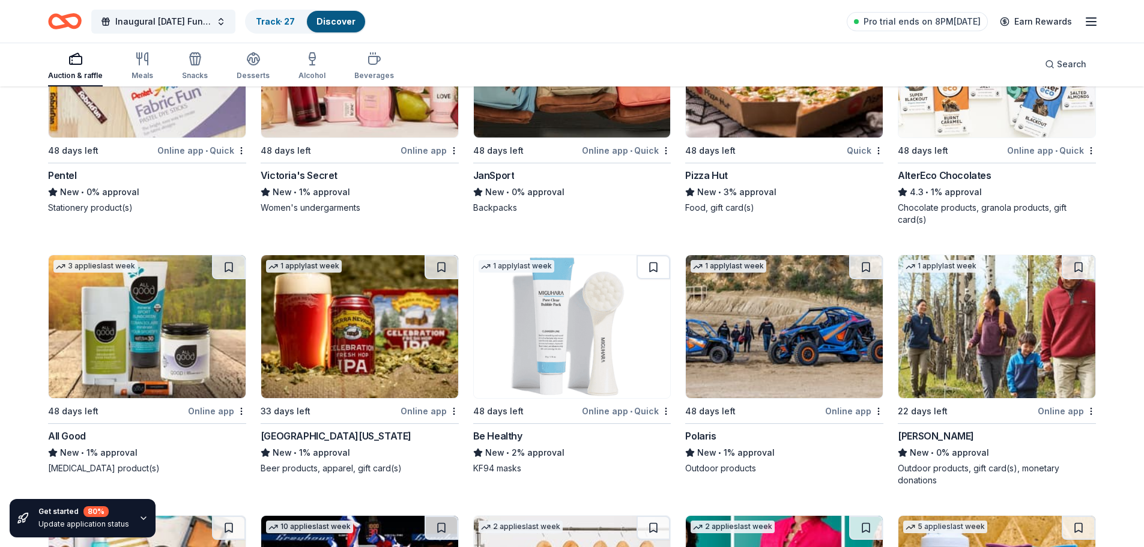
click at [783, 355] on img at bounding box center [784, 326] width 197 height 143
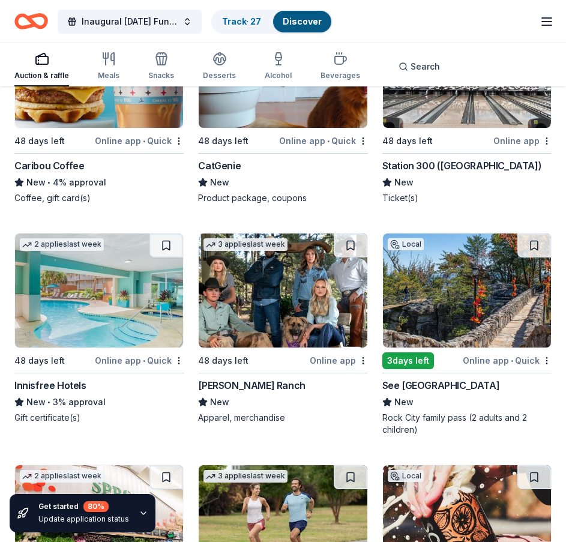
scroll to position [6289, 0]
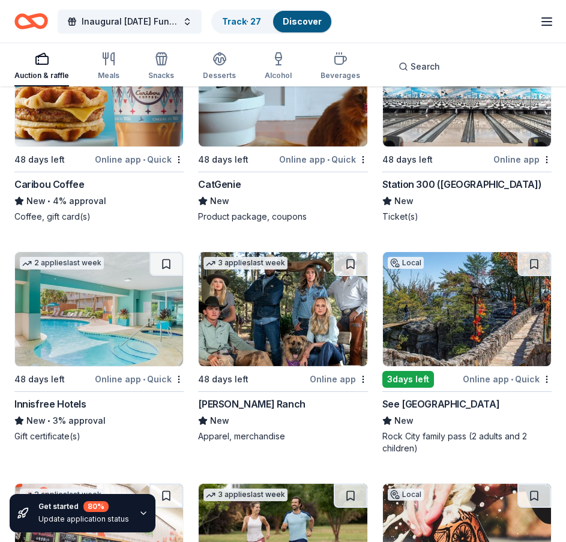
click at [467, 319] on img at bounding box center [467, 309] width 168 height 114
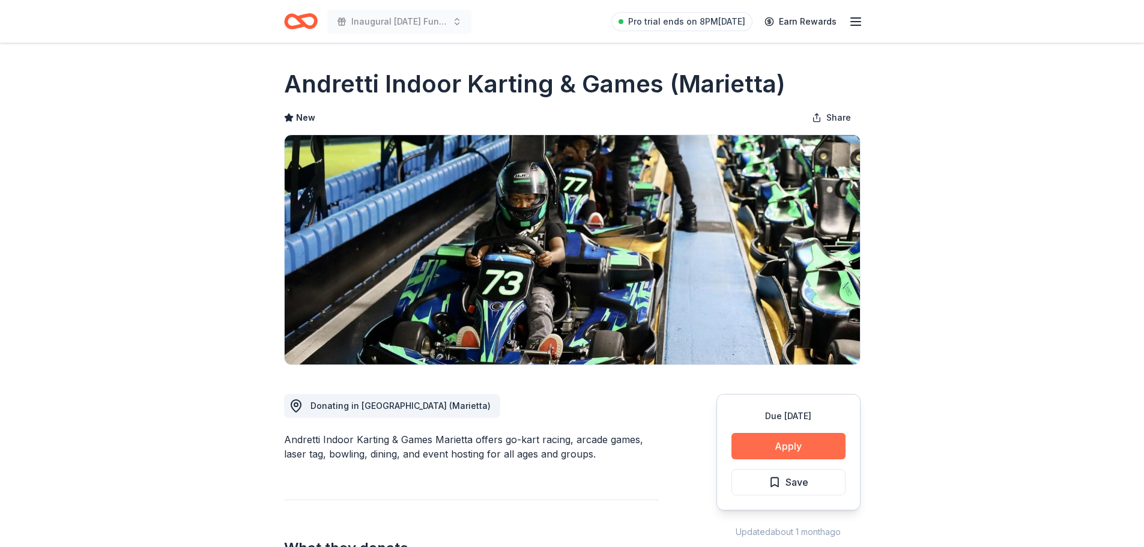
click at [776, 449] on button "Apply" at bounding box center [788, 446] width 114 height 26
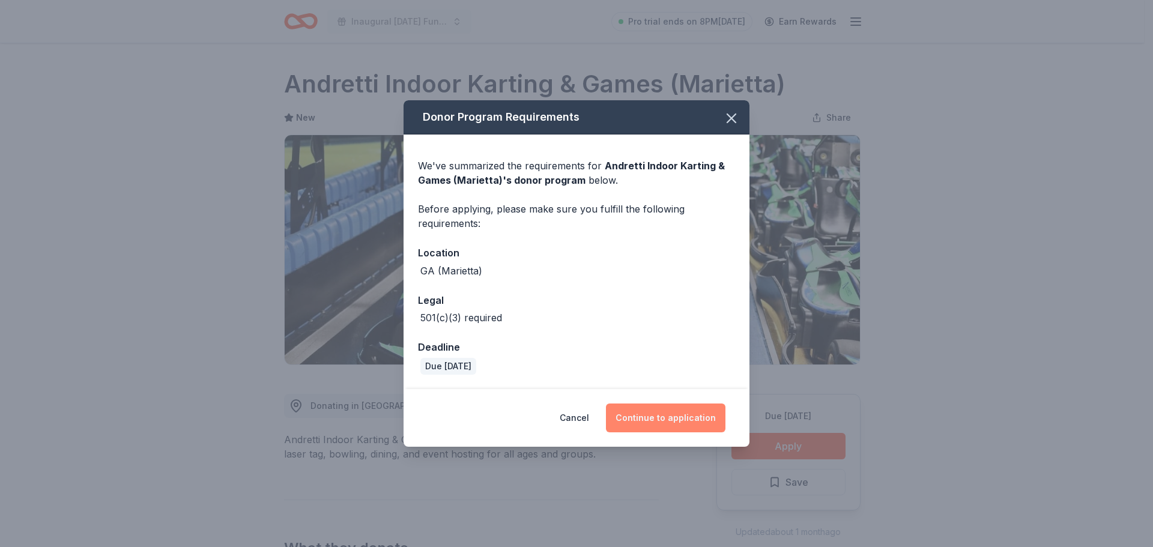
click at [661, 419] on button "Continue to application" at bounding box center [665, 417] width 119 height 29
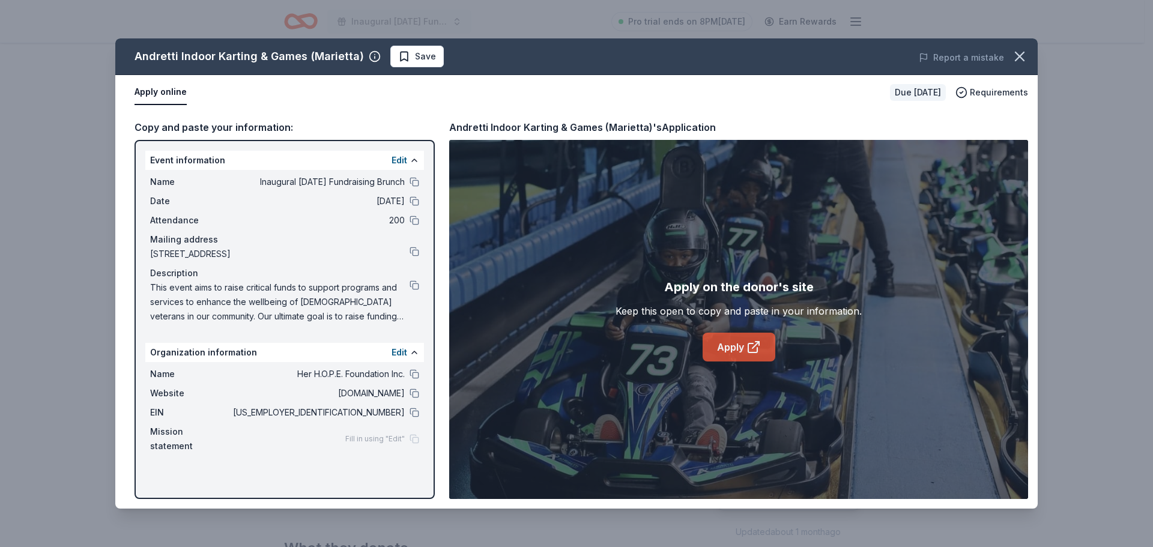
click at [748, 351] on icon at bounding box center [752, 347] width 9 height 9
click at [401, 51] on span "Save" at bounding box center [417, 56] width 38 height 14
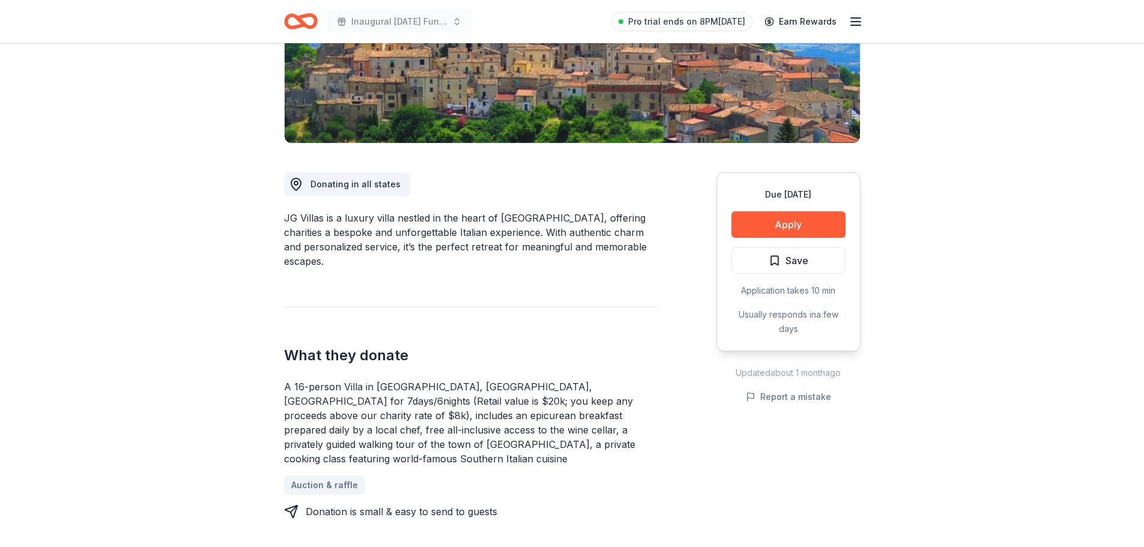
scroll to position [215, 0]
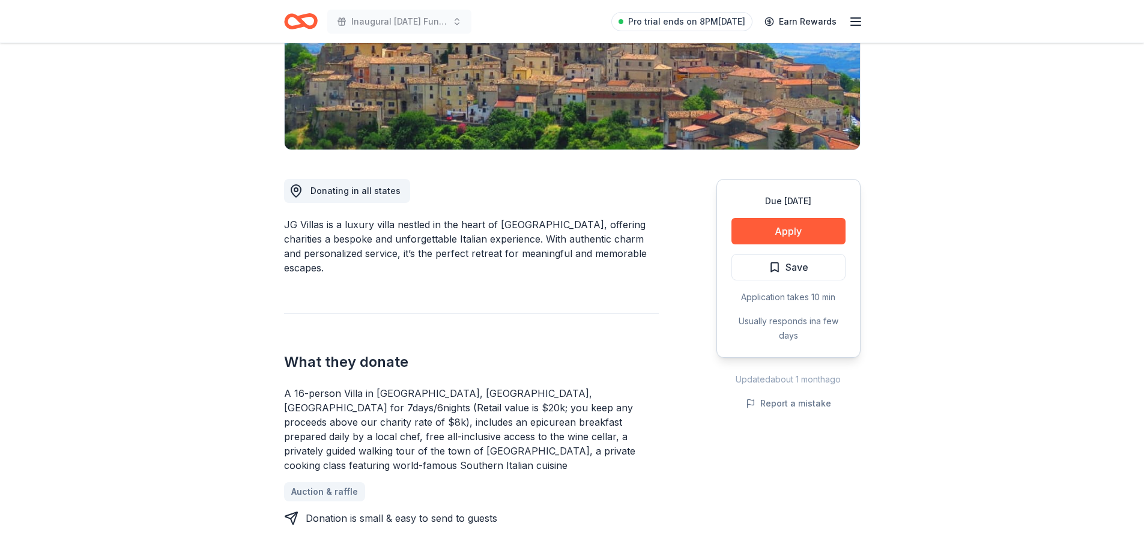
drag, startPoint x: 999, startPoint y: 258, endPoint x: 860, endPoint y: 315, distance: 150.5
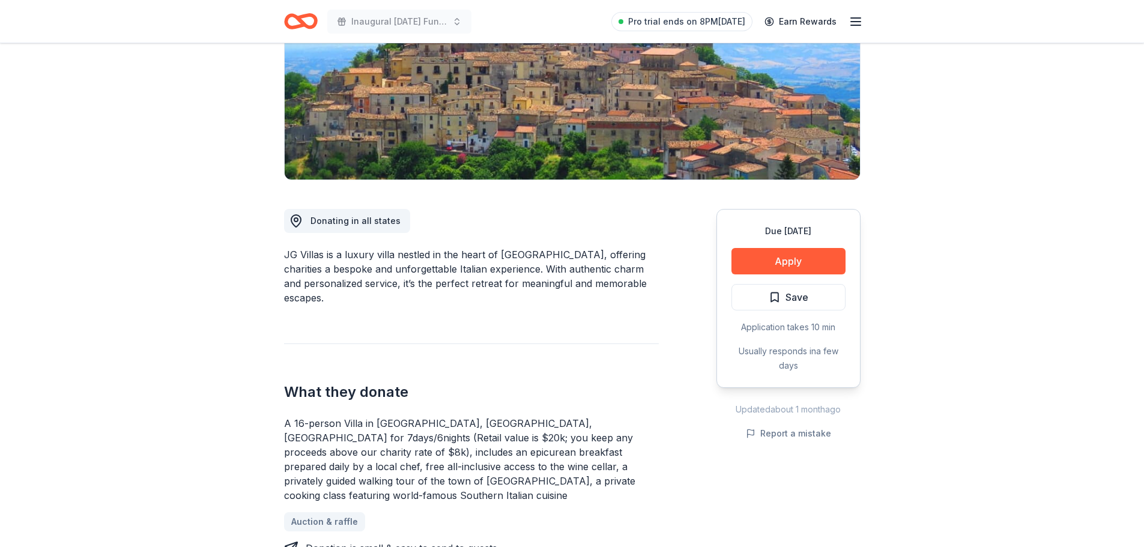
scroll to position [183, 0]
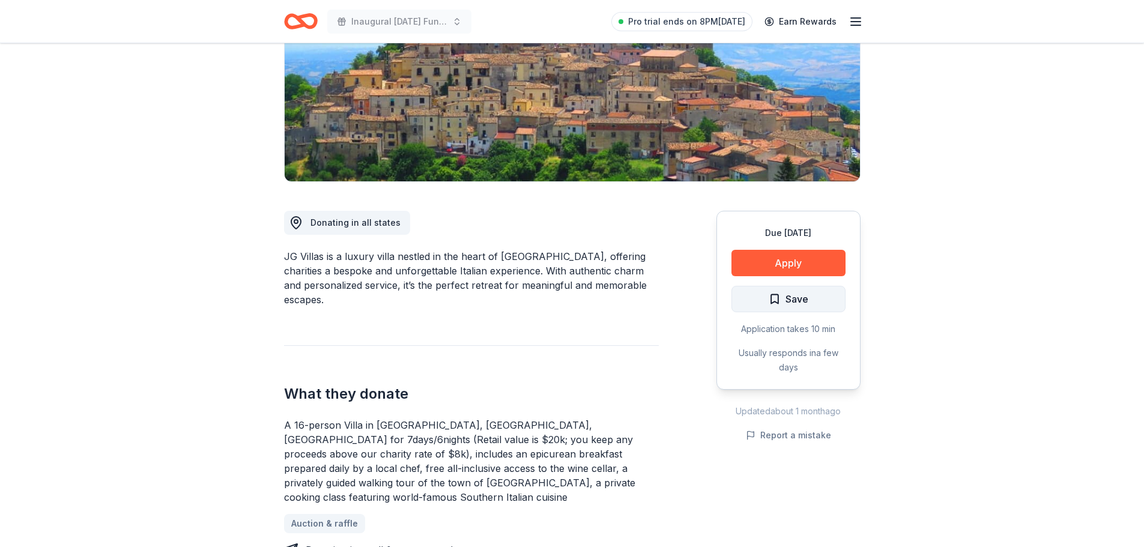
click at [774, 301] on span "Save" at bounding box center [788, 299] width 40 height 16
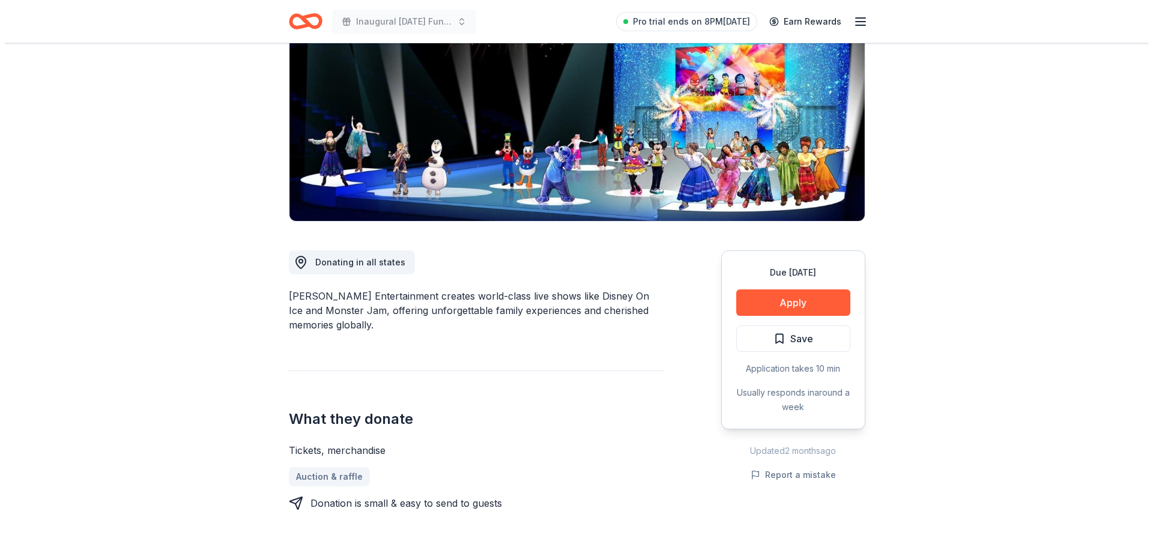
scroll to position [118, 0]
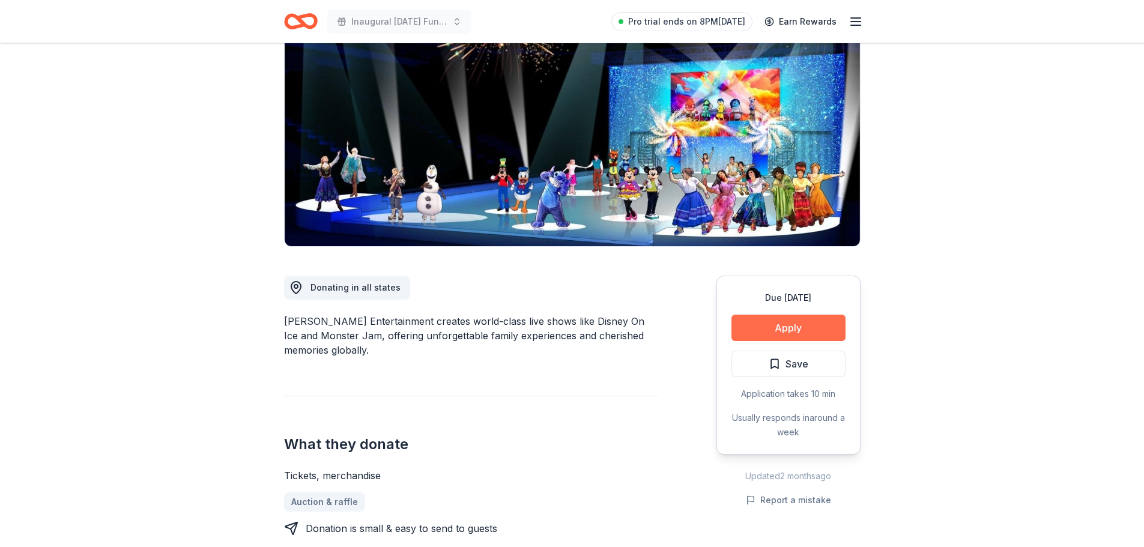
click at [783, 325] on button "Apply" at bounding box center [788, 328] width 114 height 26
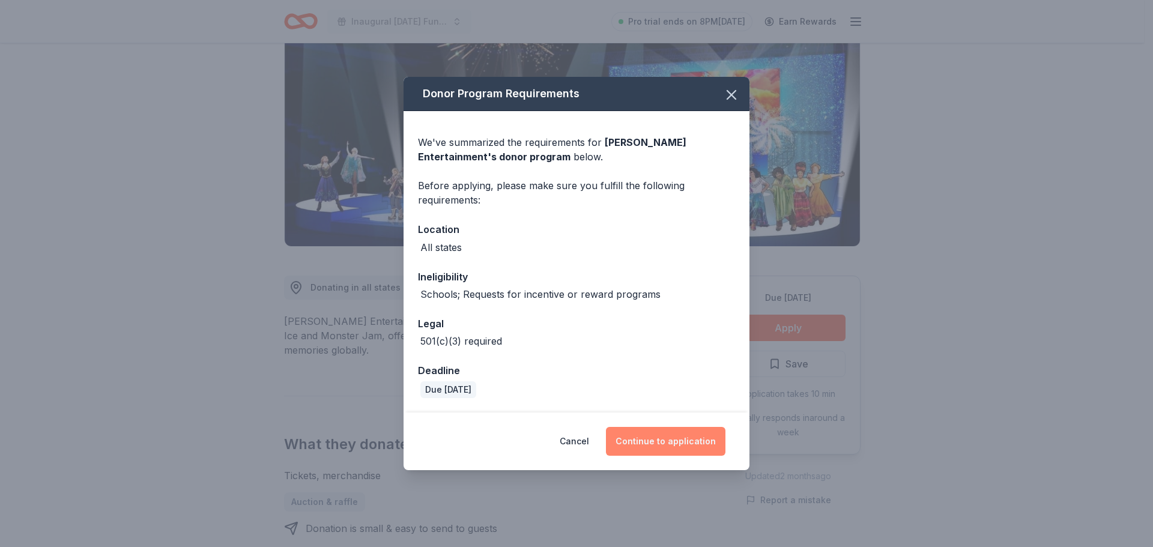
click at [675, 451] on button "Continue to application" at bounding box center [665, 441] width 119 height 29
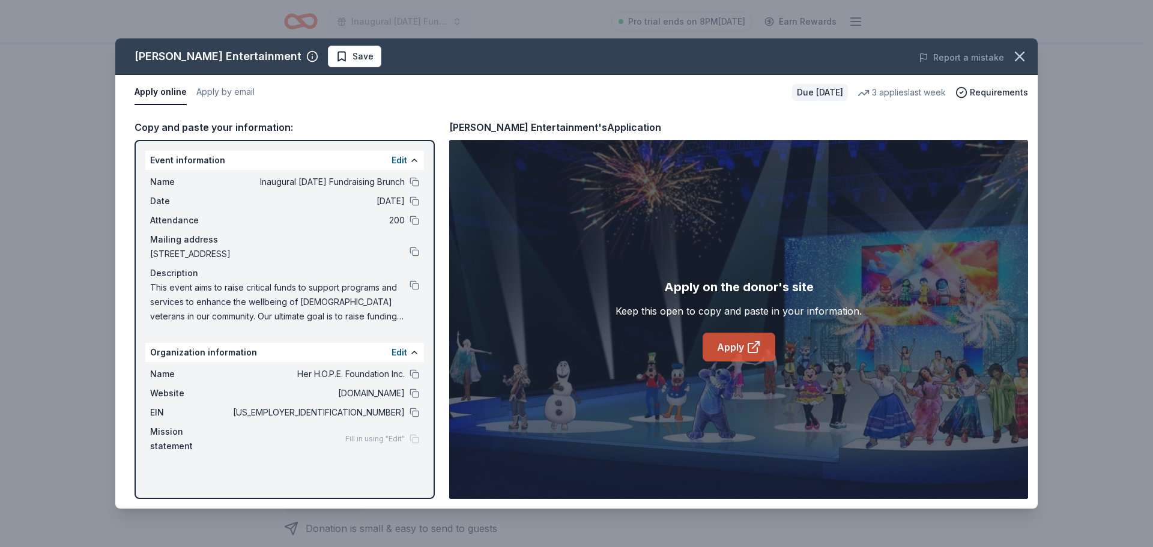
click at [738, 341] on link "Apply" at bounding box center [738, 347] width 73 height 29
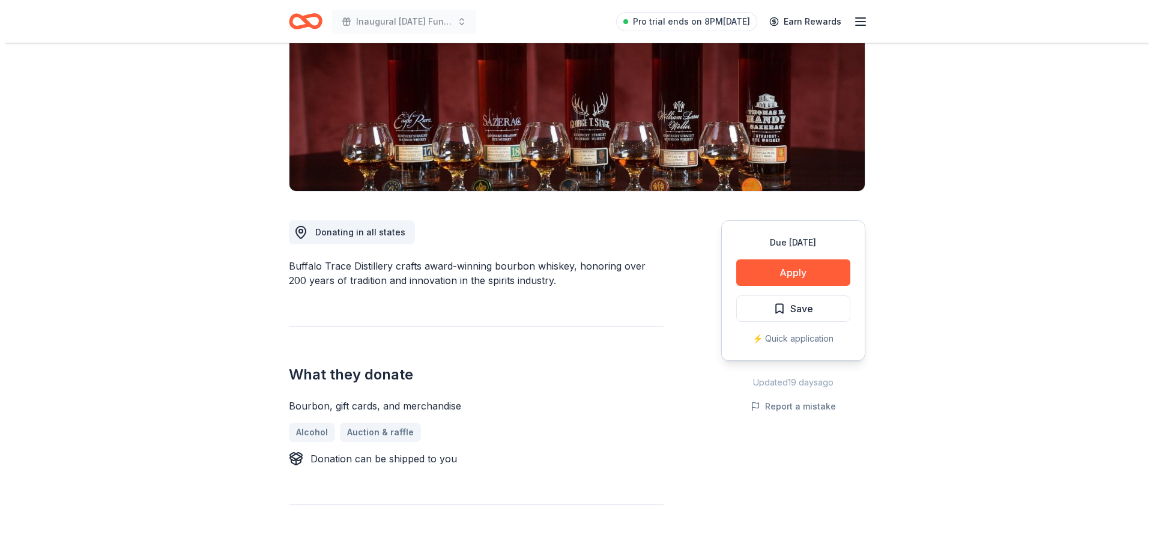
scroll to position [164, 0]
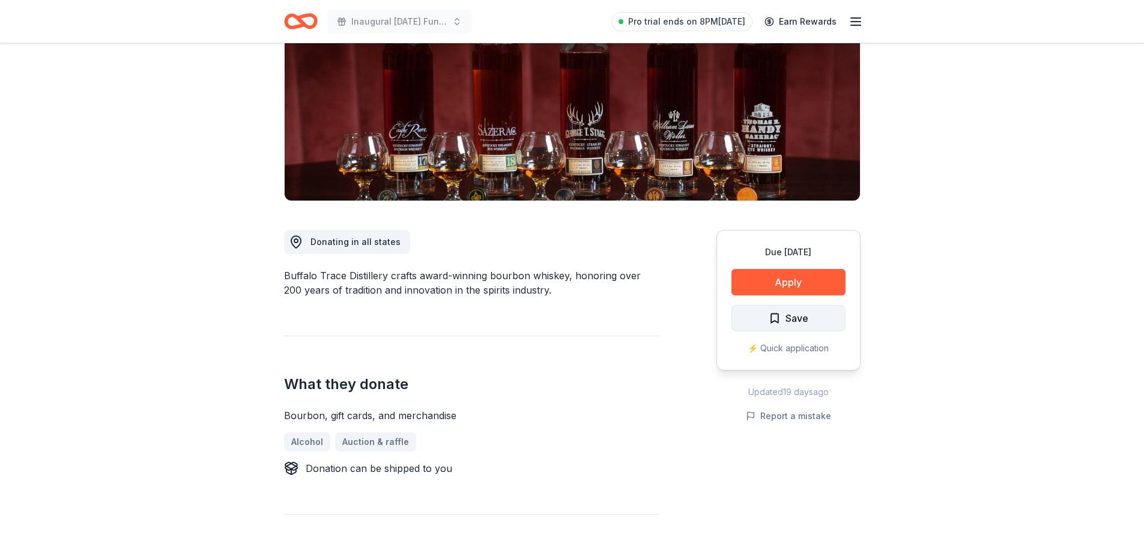
click at [773, 322] on span "Save" at bounding box center [788, 318] width 40 height 16
click at [779, 280] on button "Apply" at bounding box center [788, 282] width 114 height 26
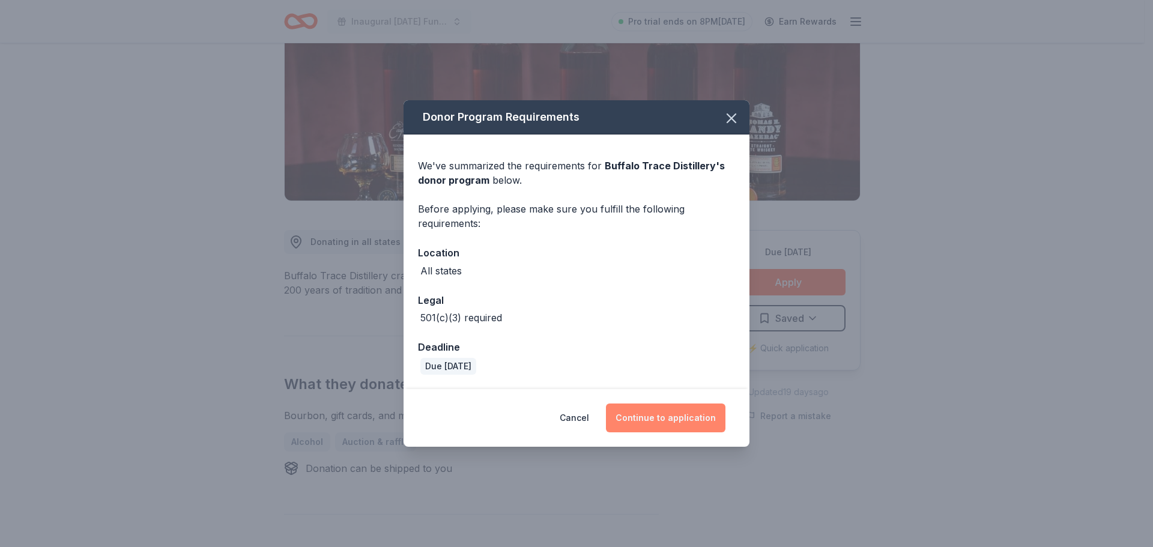
click at [641, 428] on button "Continue to application" at bounding box center [665, 417] width 119 height 29
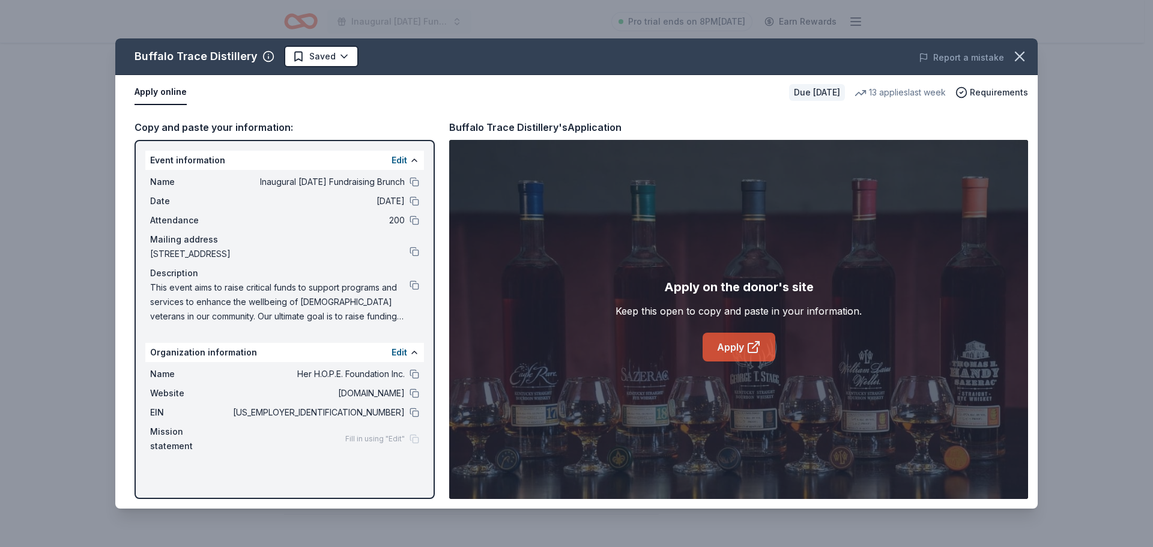
click at [736, 345] on link "Apply" at bounding box center [738, 347] width 73 height 29
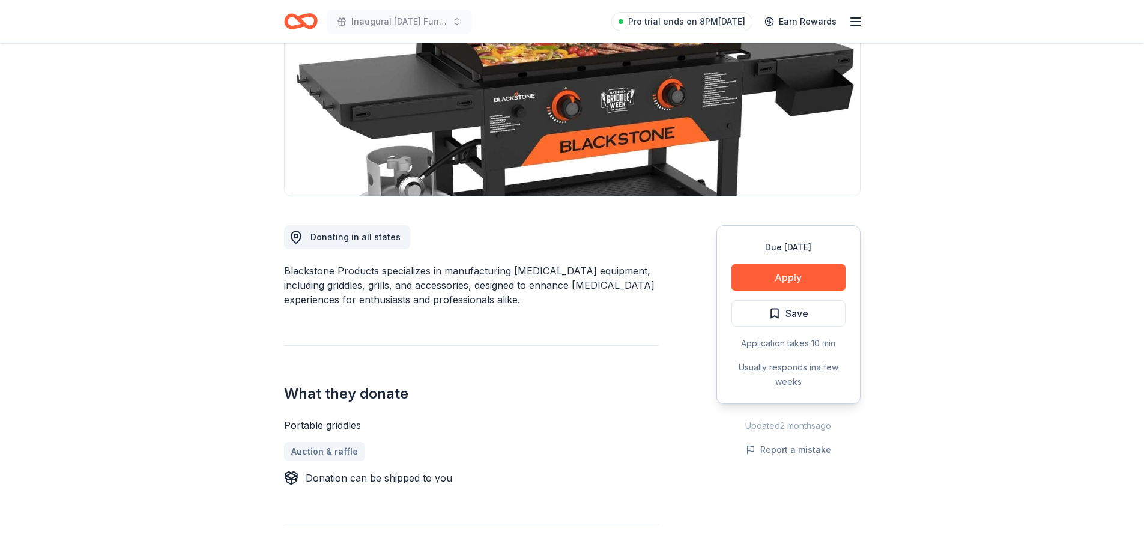
scroll to position [120, 0]
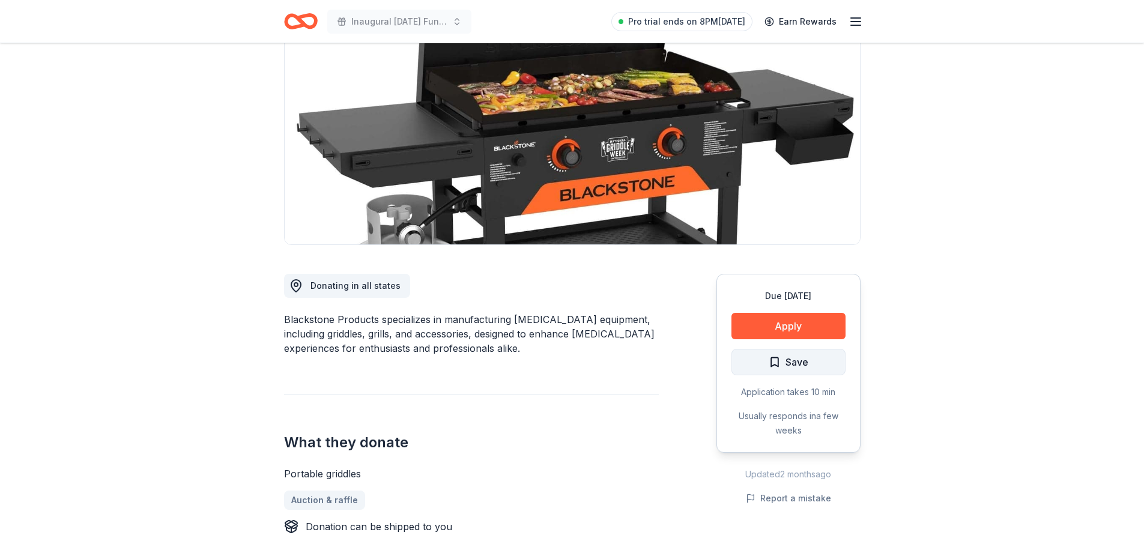
click at [782, 363] on span "Save" at bounding box center [788, 362] width 40 height 16
click at [780, 319] on button "Apply" at bounding box center [788, 326] width 114 height 26
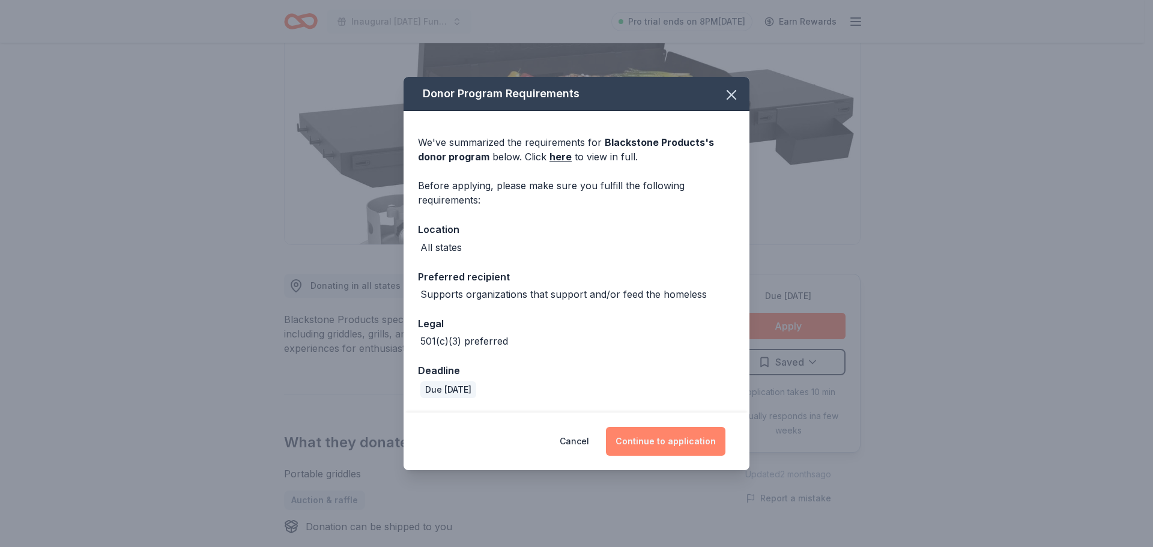
click at [679, 442] on button "Continue to application" at bounding box center [665, 441] width 119 height 29
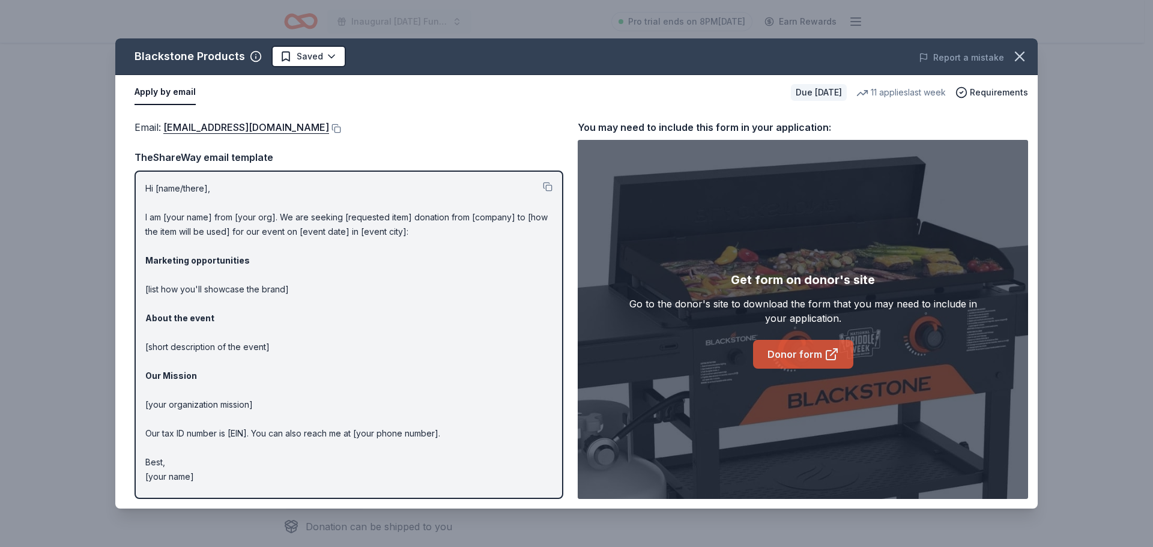
click at [791, 355] on link "Donor form" at bounding box center [803, 354] width 100 height 29
click at [1015, 54] on icon "button" at bounding box center [1019, 56] width 17 height 17
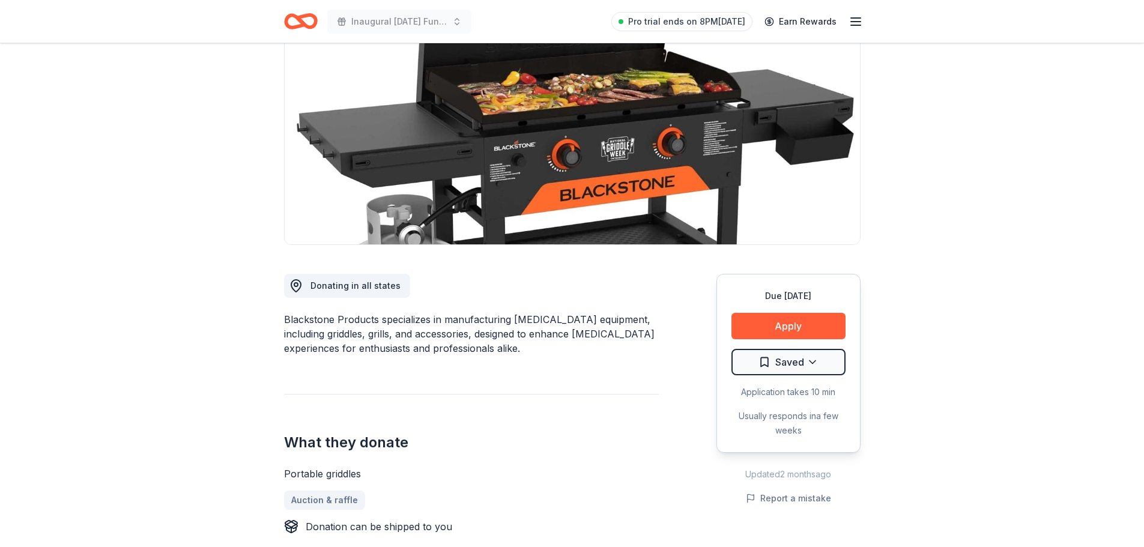
scroll to position [0, 0]
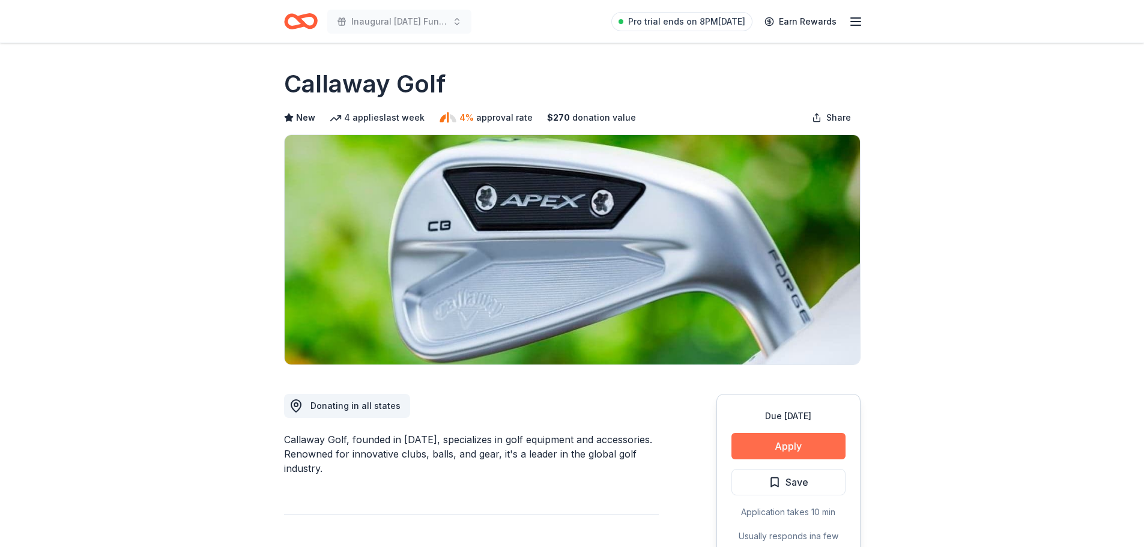
click at [785, 456] on button "Apply" at bounding box center [788, 446] width 114 height 26
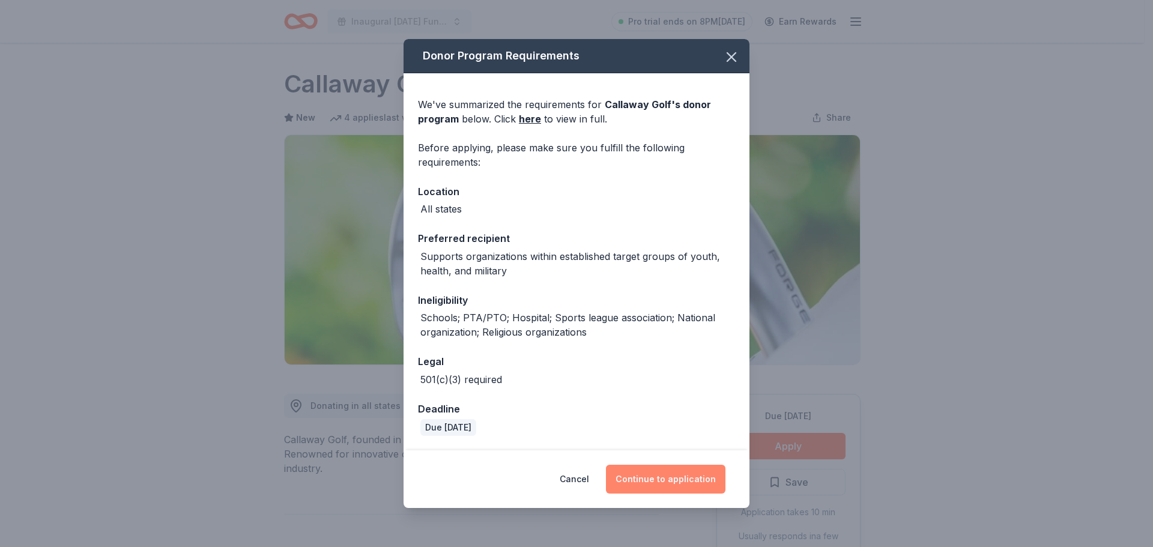
click at [666, 487] on button "Continue to application" at bounding box center [665, 479] width 119 height 29
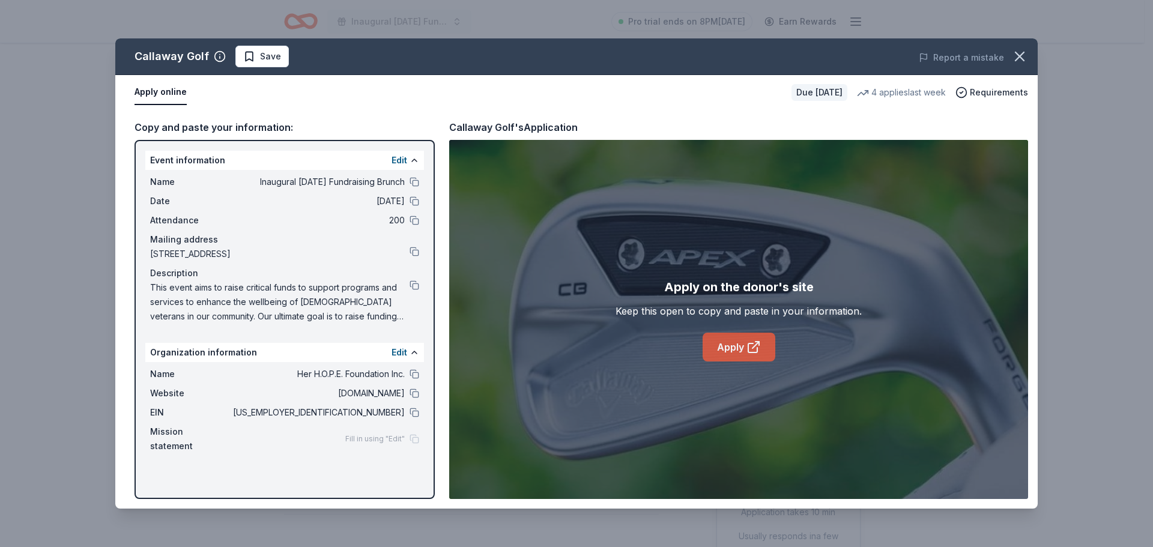
click at [726, 343] on link "Apply" at bounding box center [738, 347] width 73 height 29
click at [1028, 59] on button "button" at bounding box center [1019, 56] width 26 height 26
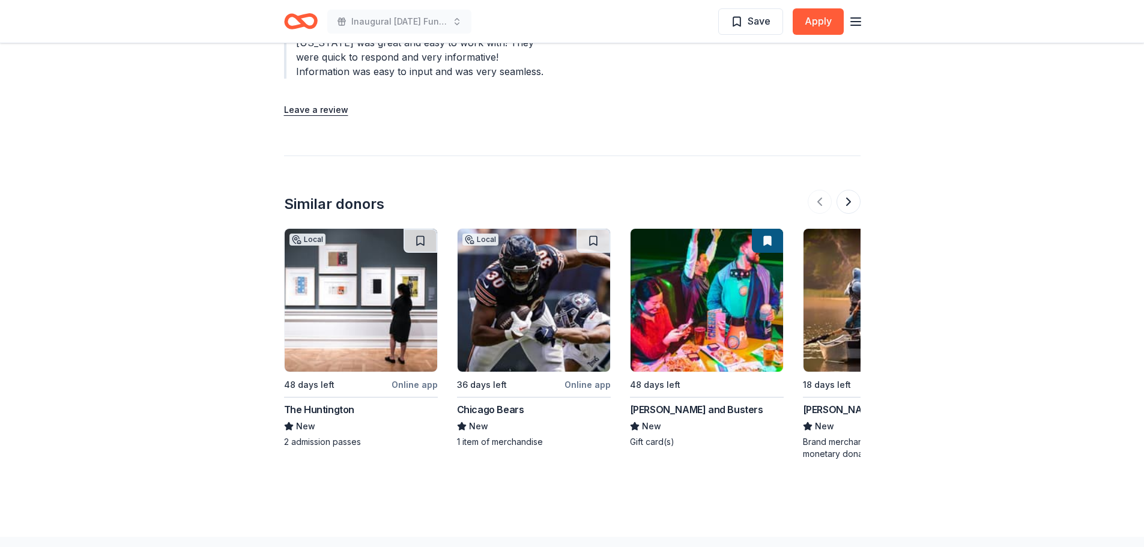
scroll to position [1637, 0]
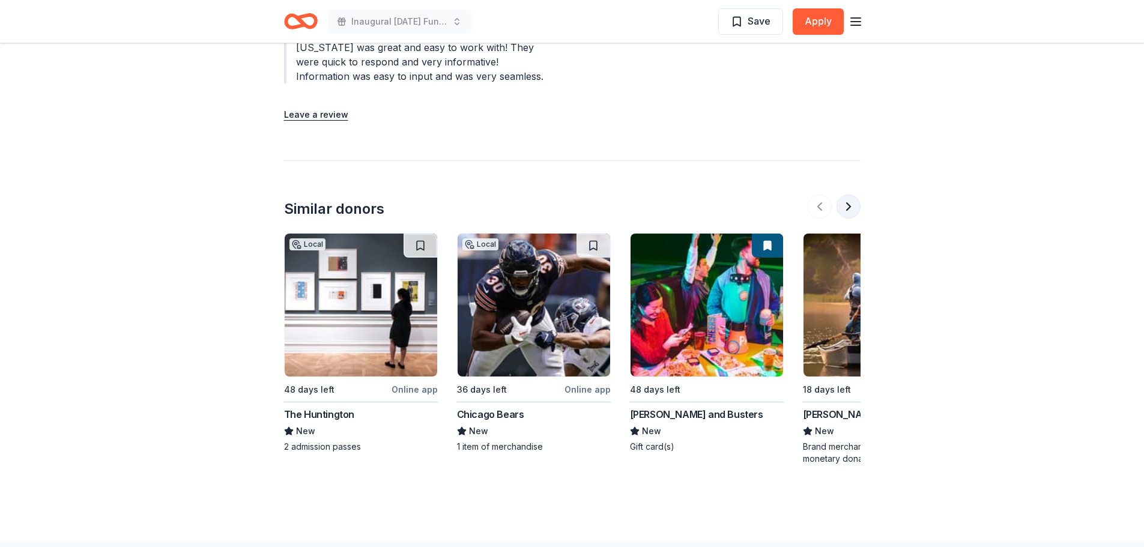
click at [850, 194] on button at bounding box center [848, 206] width 24 height 24
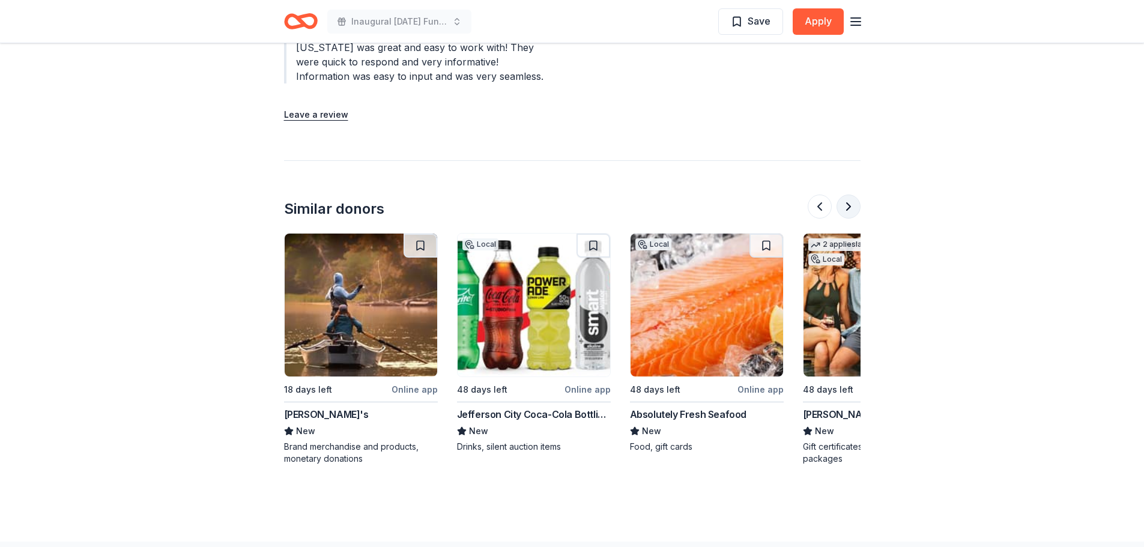
click at [850, 194] on button at bounding box center [848, 206] width 24 height 24
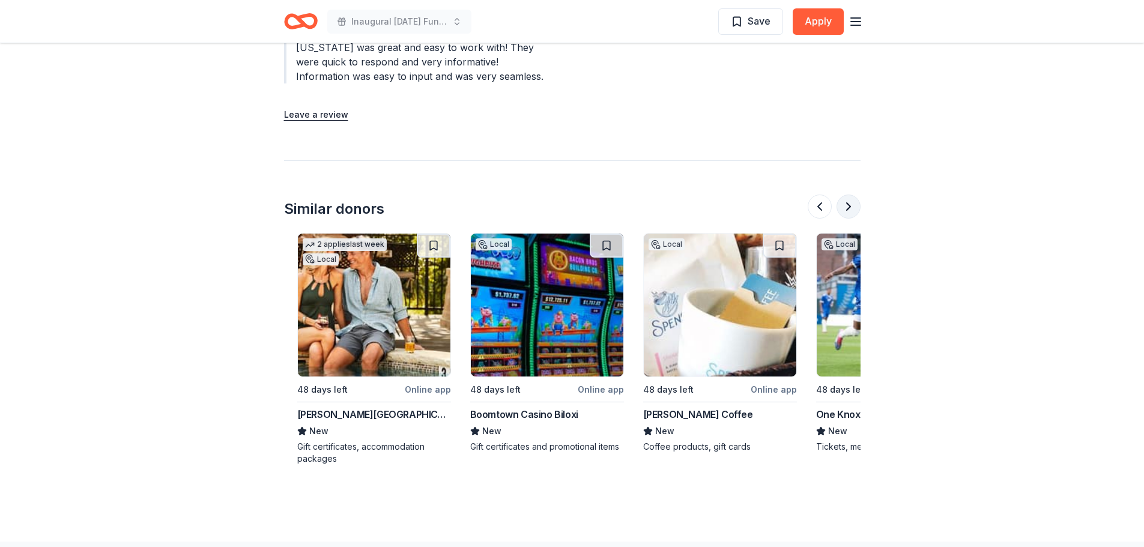
scroll to position [0, 1037]
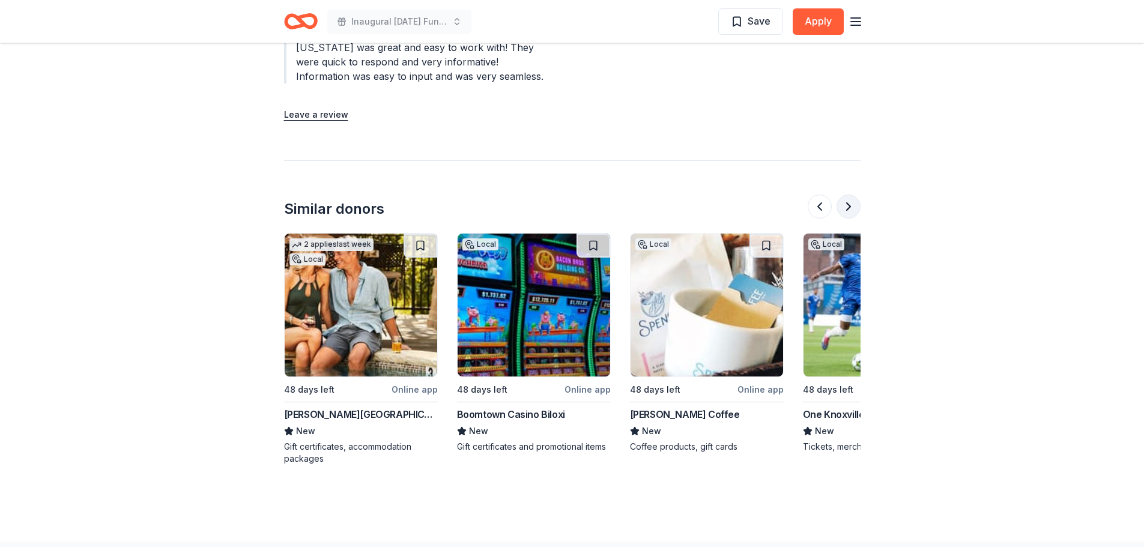
click at [850, 194] on button at bounding box center [848, 206] width 24 height 24
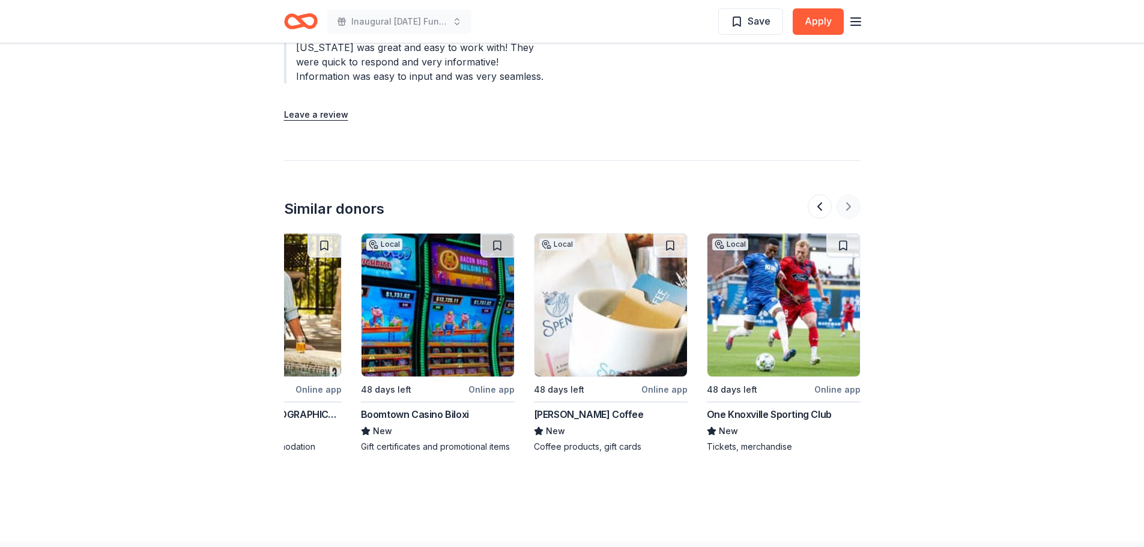
click at [850, 194] on div at bounding box center [833, 206] width 53 height 24
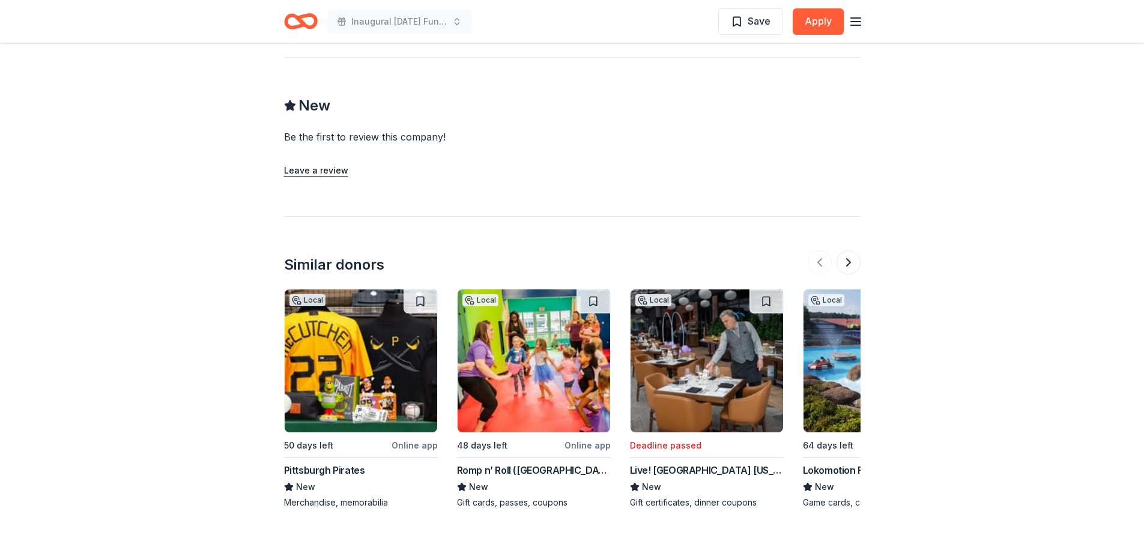
scroll to position [1153, 0]
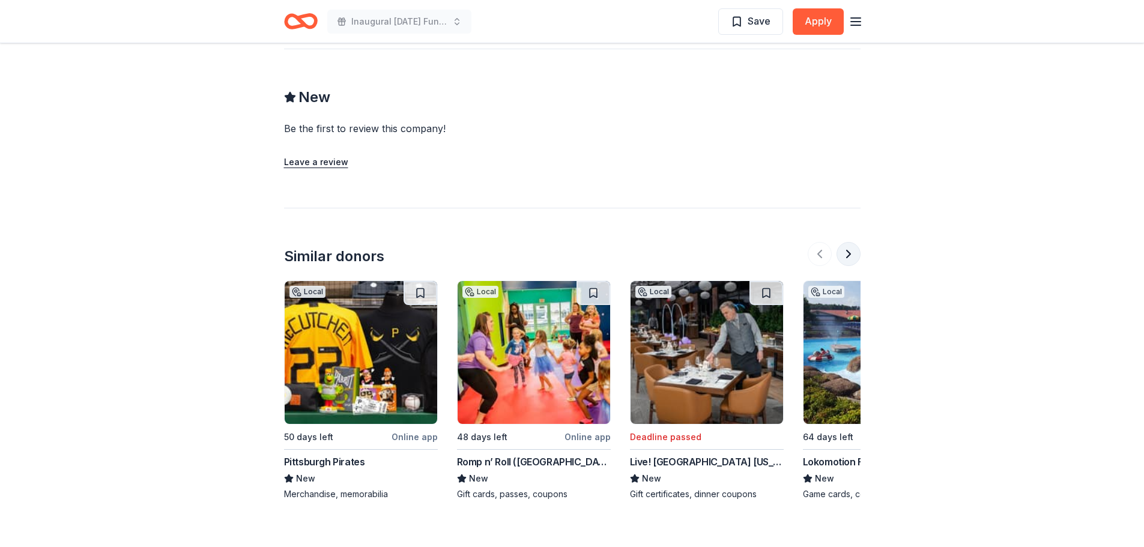
click at [855, 242] on button at bounding box center [848, 254] width 24 height 24
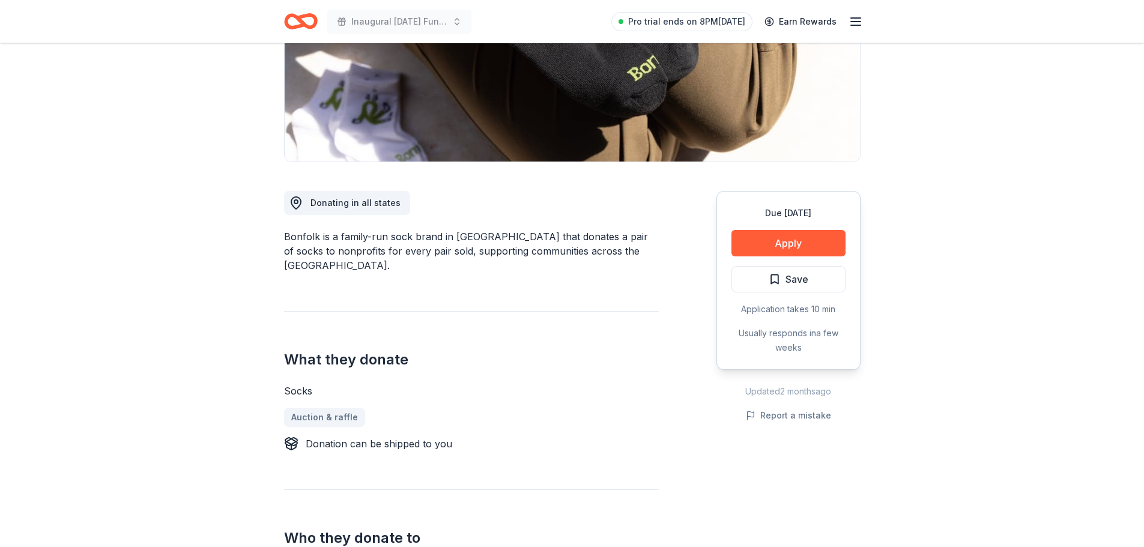
scroll to position [0, 0]
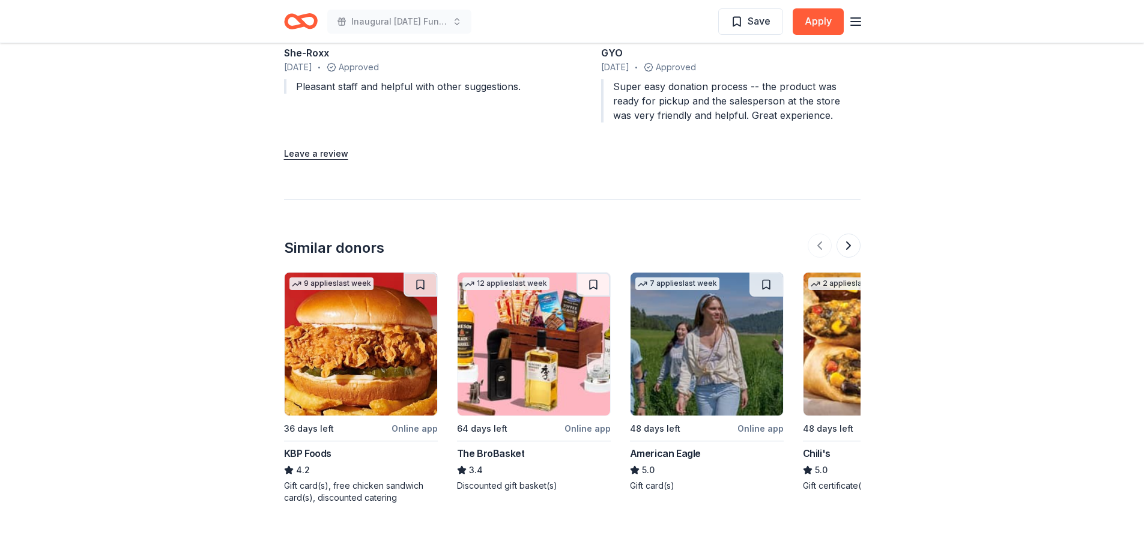
scroll to position [1592, 0]
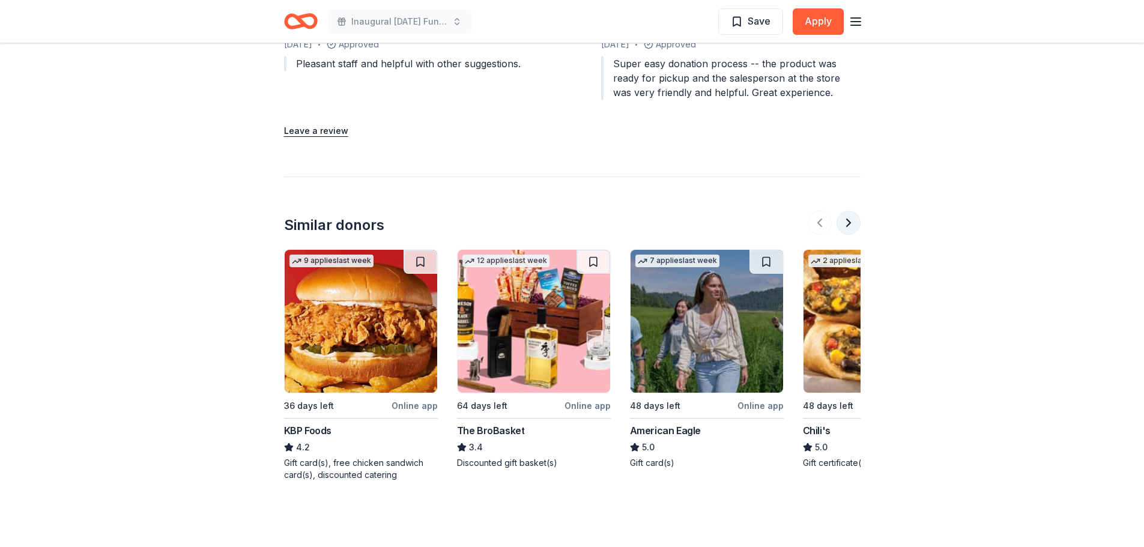
click at [853, 223] on button at bounding box center [848, 223] width 24 height 24
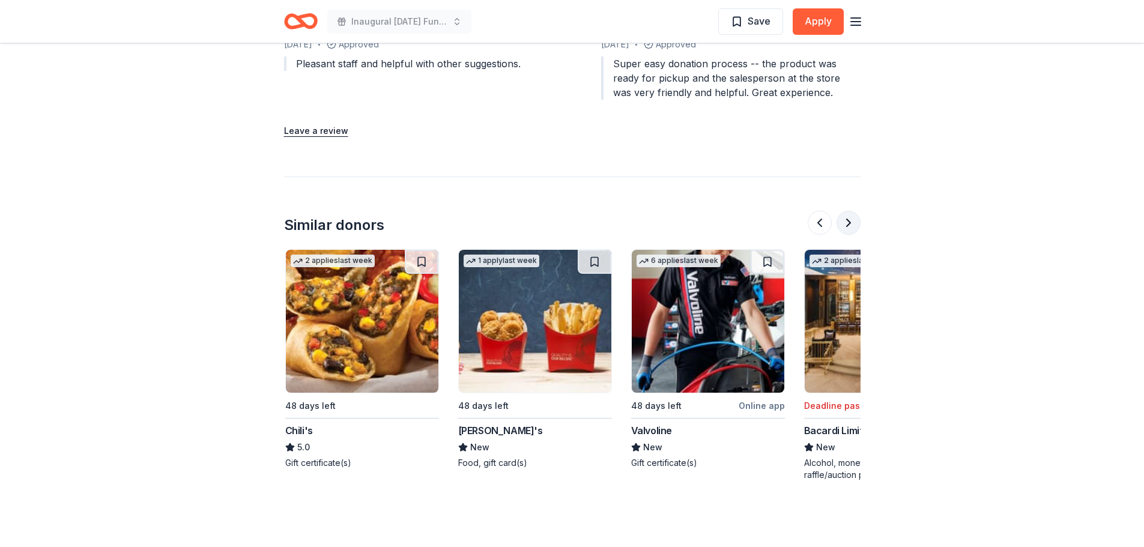
scroll to position [0, 519]
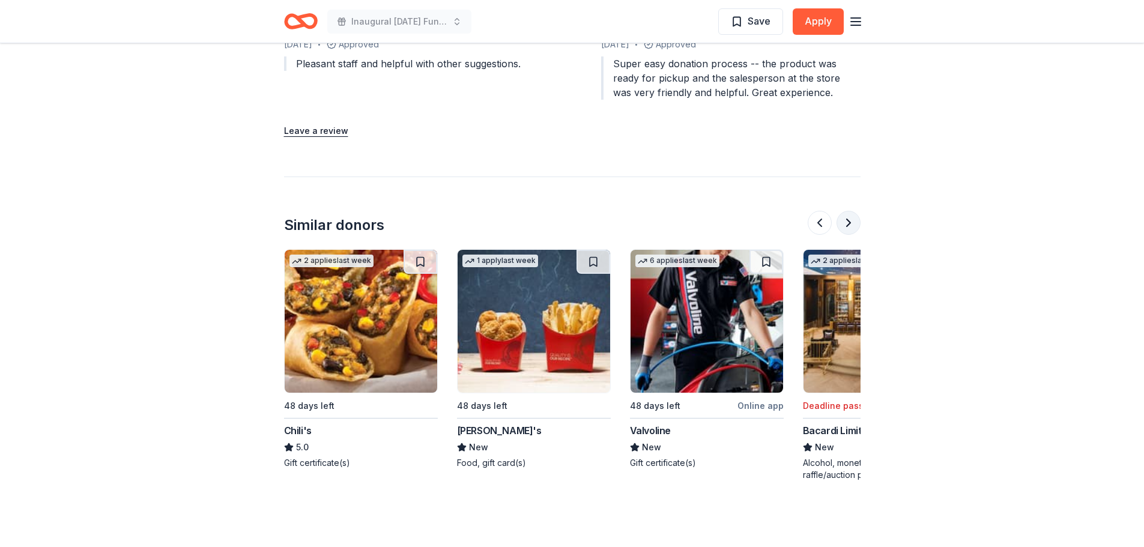
click at [853, 223] on button at bounding box center [848, 223] width 24 height 24
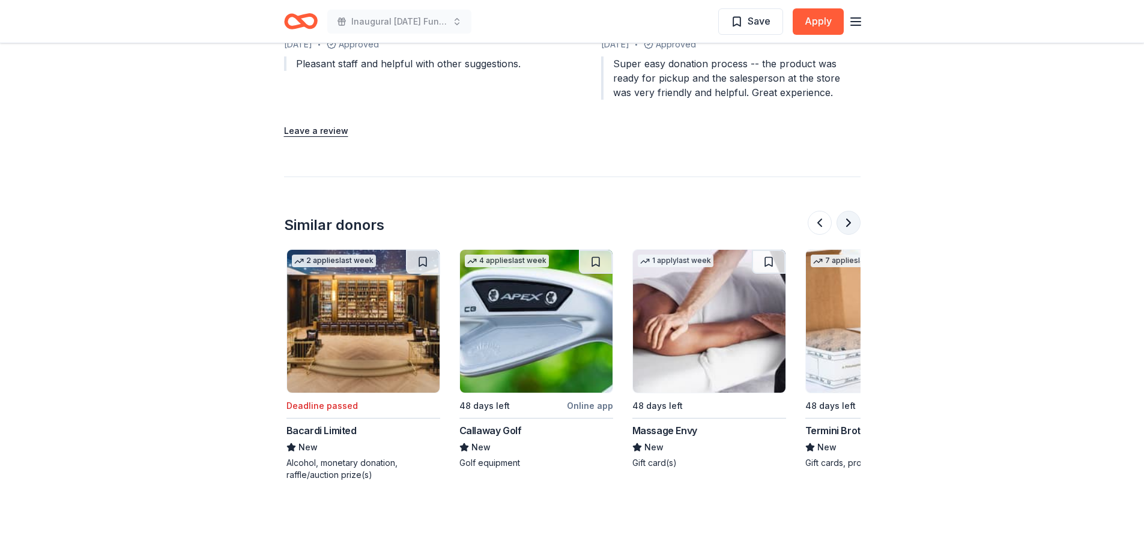
scroll to position [0, 1037]
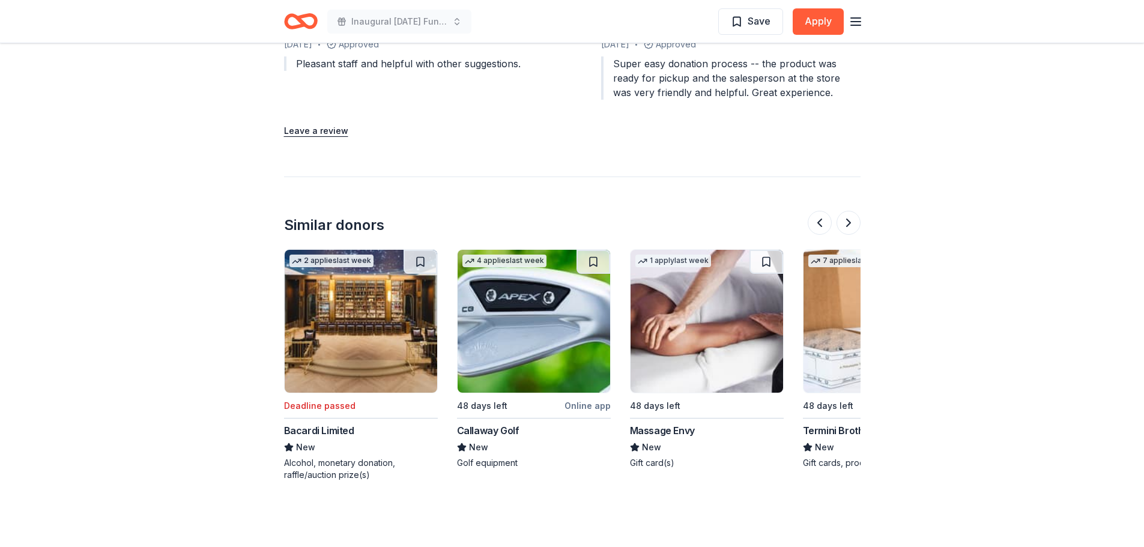
click at [660, 340] on img at bounding box center [706, 321] width 152 height 143
click at [848, 223] on button at bounding box center [848, 223] width 24 height 24
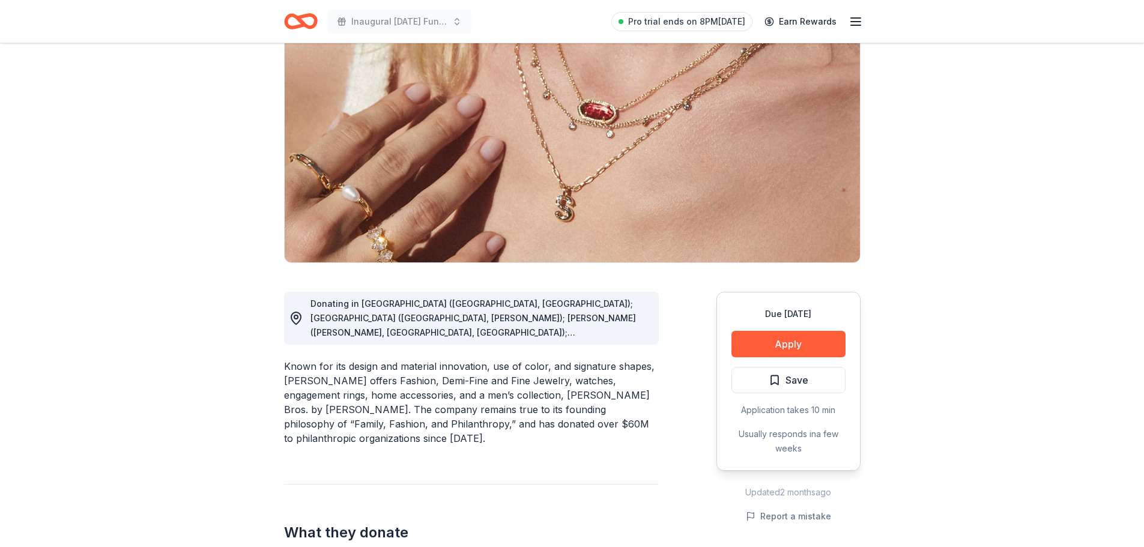
scroll to position [0, 0]
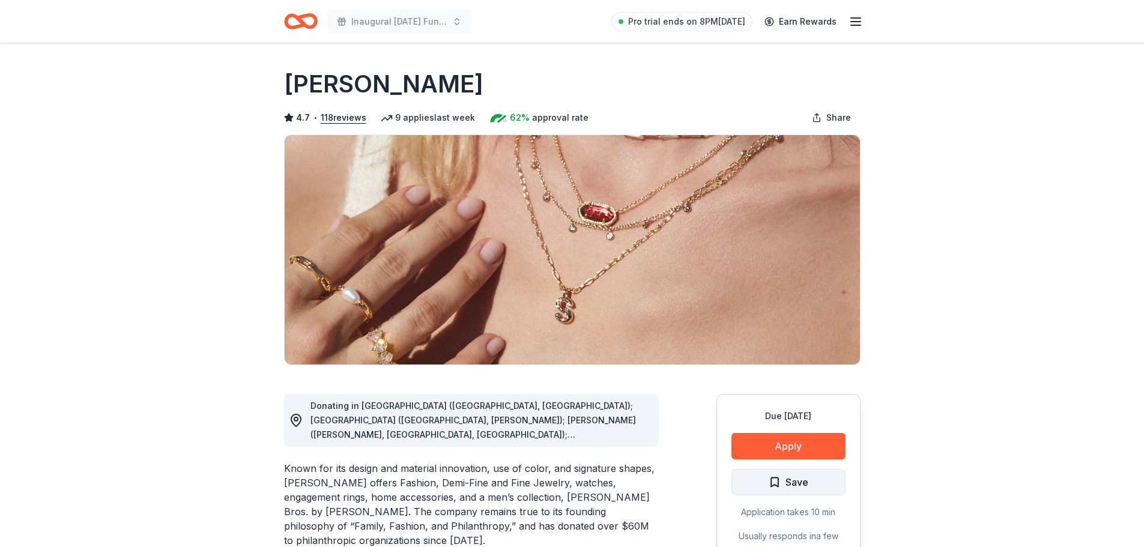
click at [755, 480] on button "Save" at bounding box center [788, 482] width 114 height 26
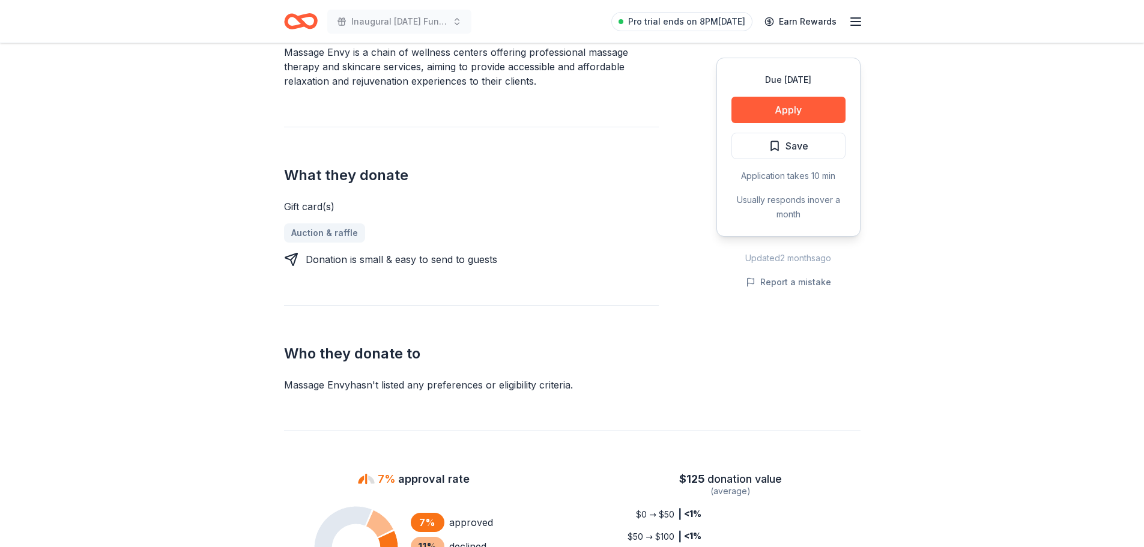
scroll to position [374, 0]
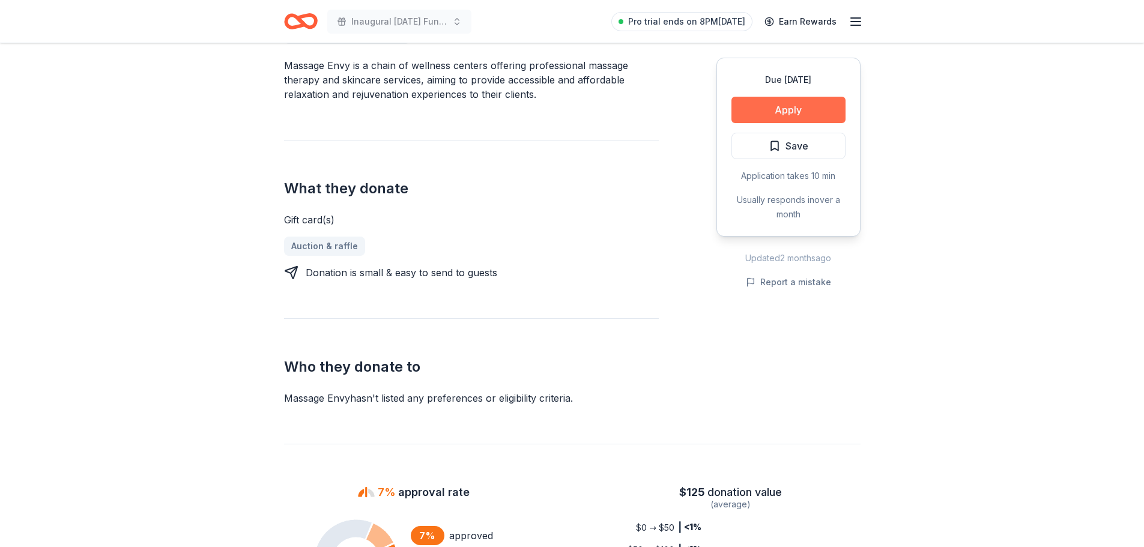
click at [785, 111] on button "Apply" at bounding box center [788, 110] width 114 height 26
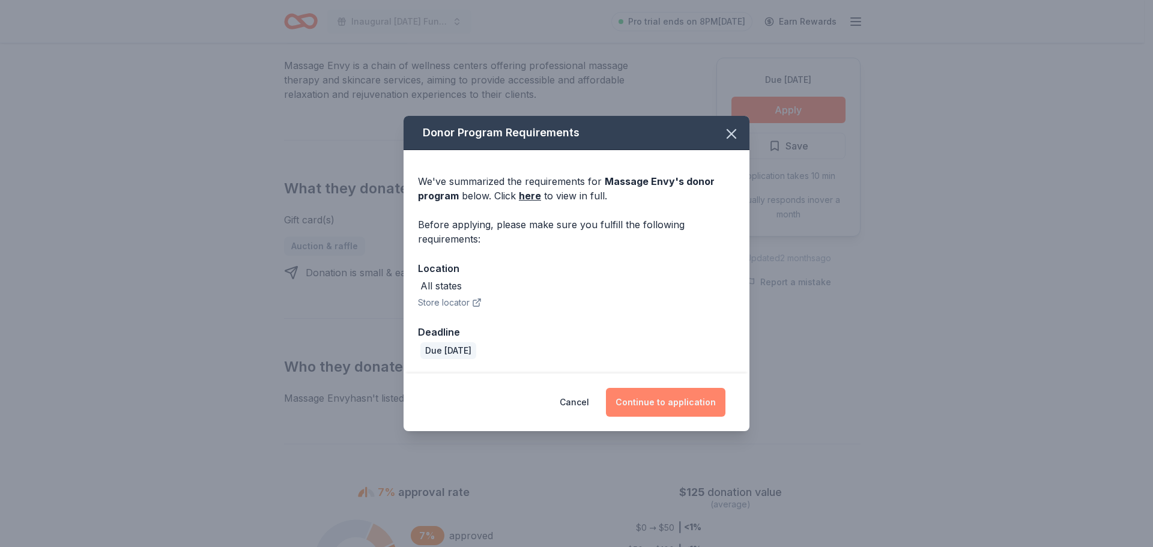
click at [663, 402] on button "Continue to application" at bounding box center [665, 402] width 119 height 29
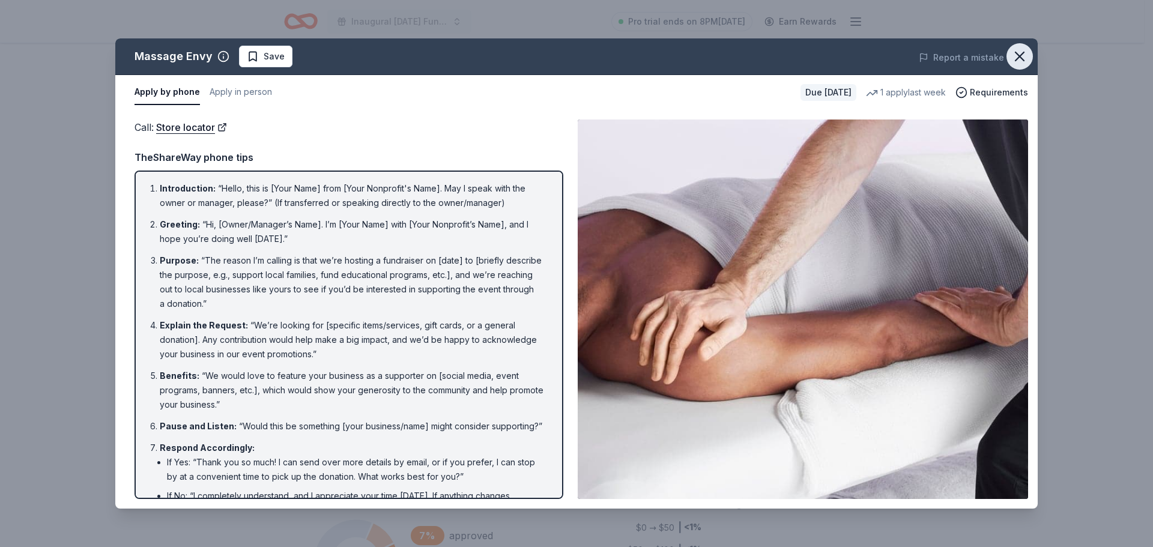
click at [1013, 58] on icon "button" at bounding box center [1019, 56] width 17 height 17
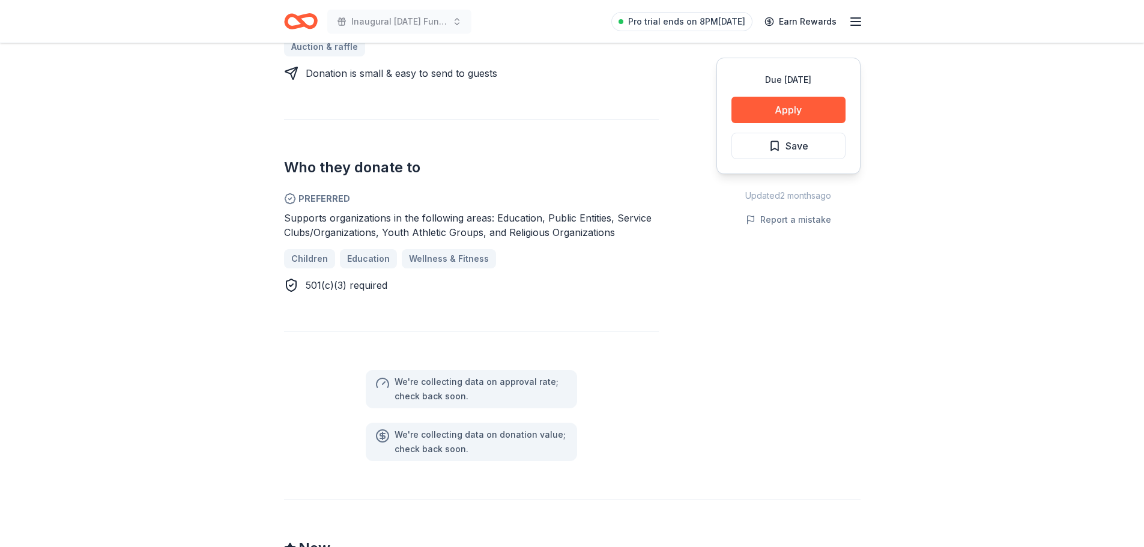
scroll to position [615, 0]
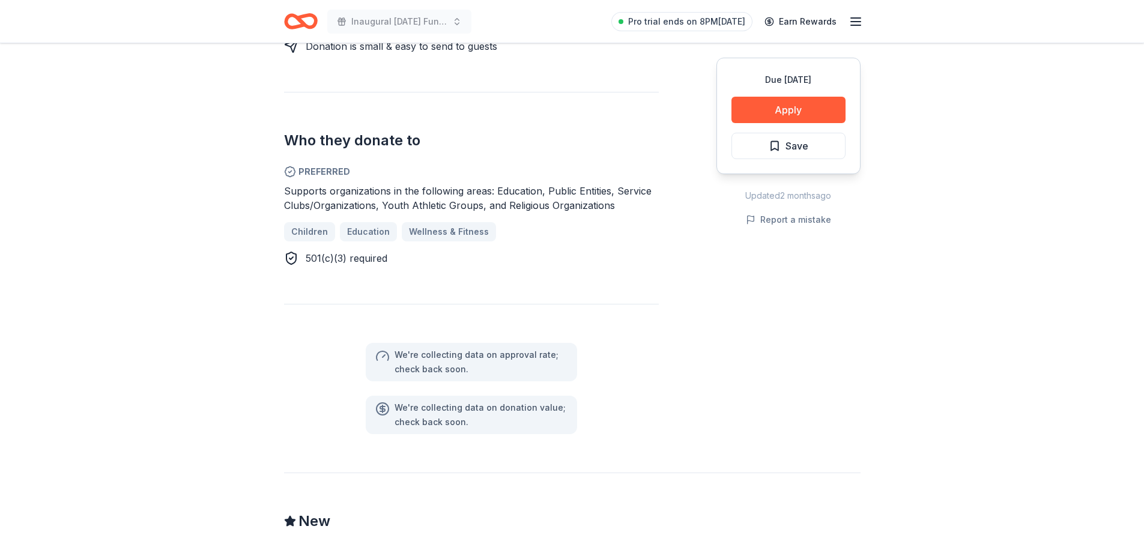
drag, startPoint x: 1137, startPoint y: 282, endPoint x: 1135, endPoint y: 206, distance: 76.3
click at [1135, 206] on div "Due in 48 days Share Big Dan's Car Wash New Share Donating in AL (Muscle Shoals…" at bounding box center [572, 221] width 1144 height 1584
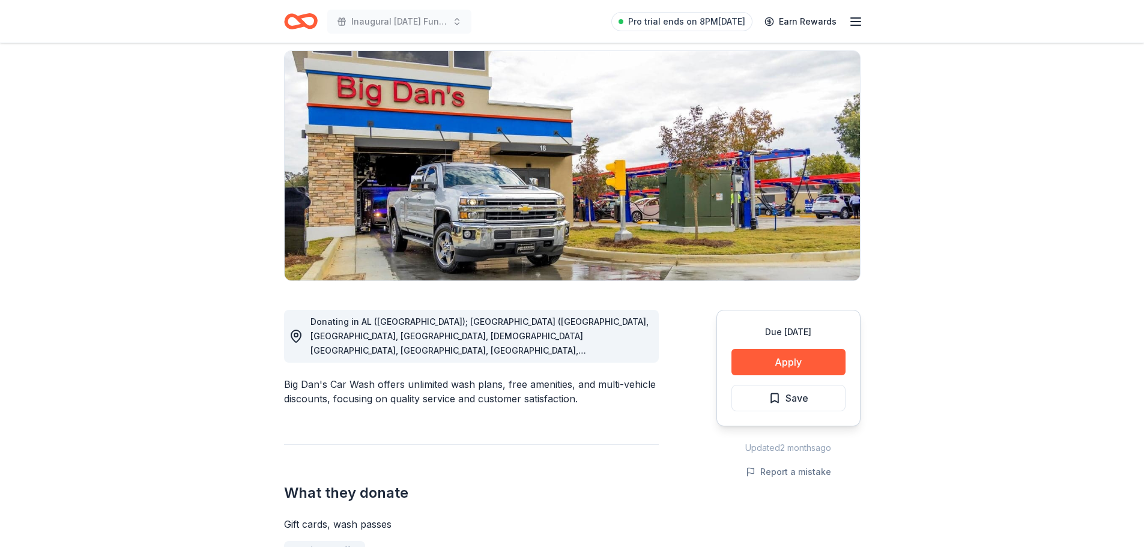
scroll to position [0, 0]
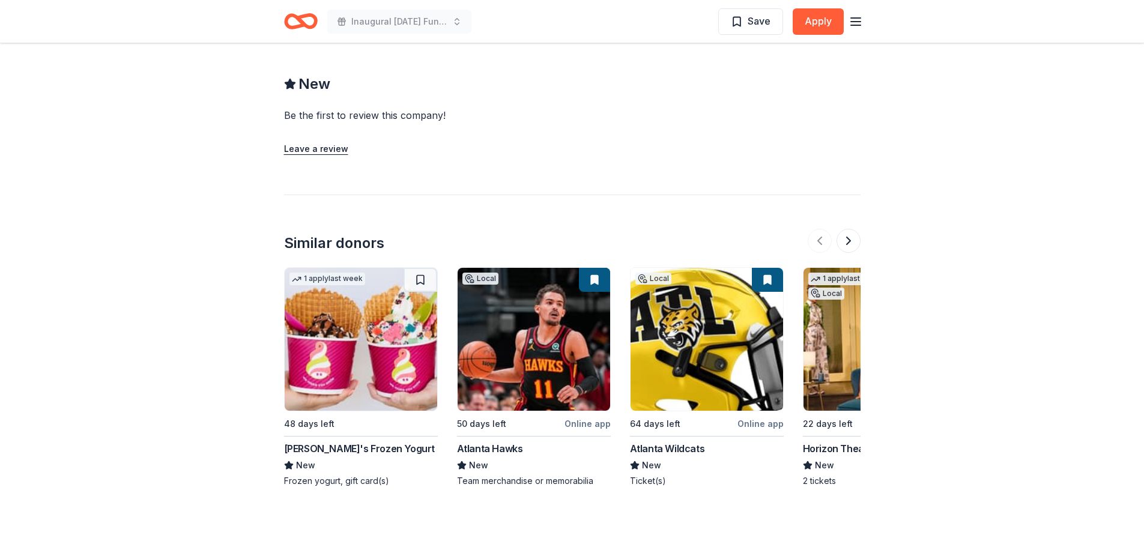
scroll to position [1145, 0]
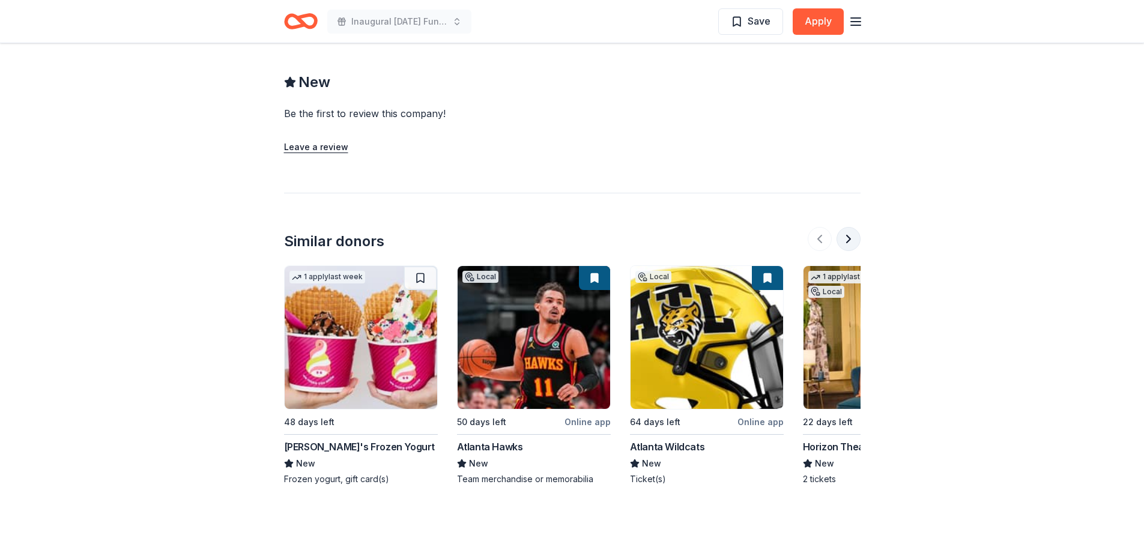
click at [857, 238] on button at bounding box center [848, 239] width 24 height 24
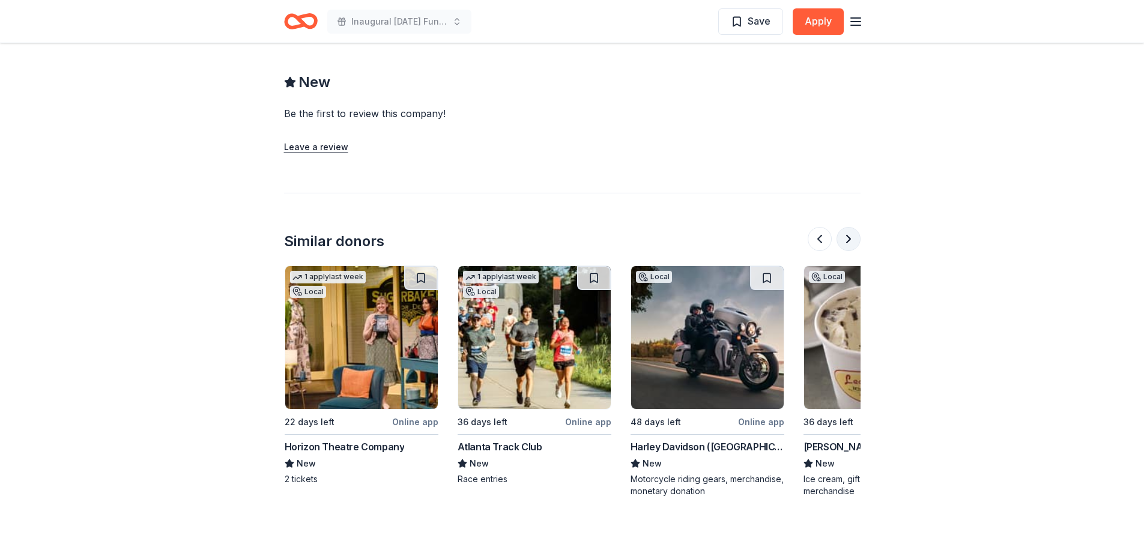
scroll to position [0, 519]
click at [857, 238] on button at bounding box center [848, 239] width 24 height 24
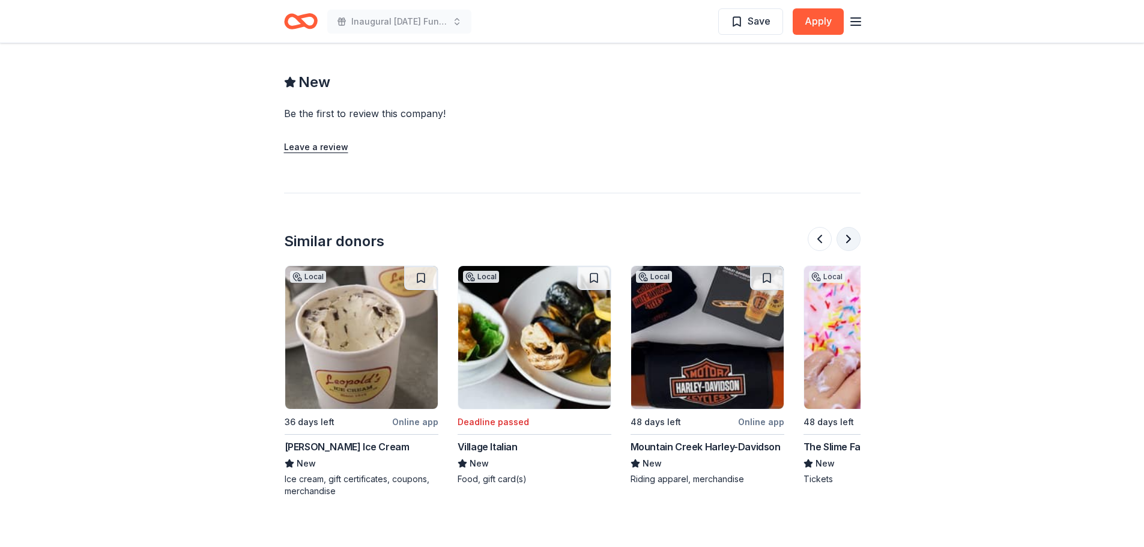
scroll to position [0, 1037]
click at [857, 238] on button at bounding box center [848, 239] width 24 height 24
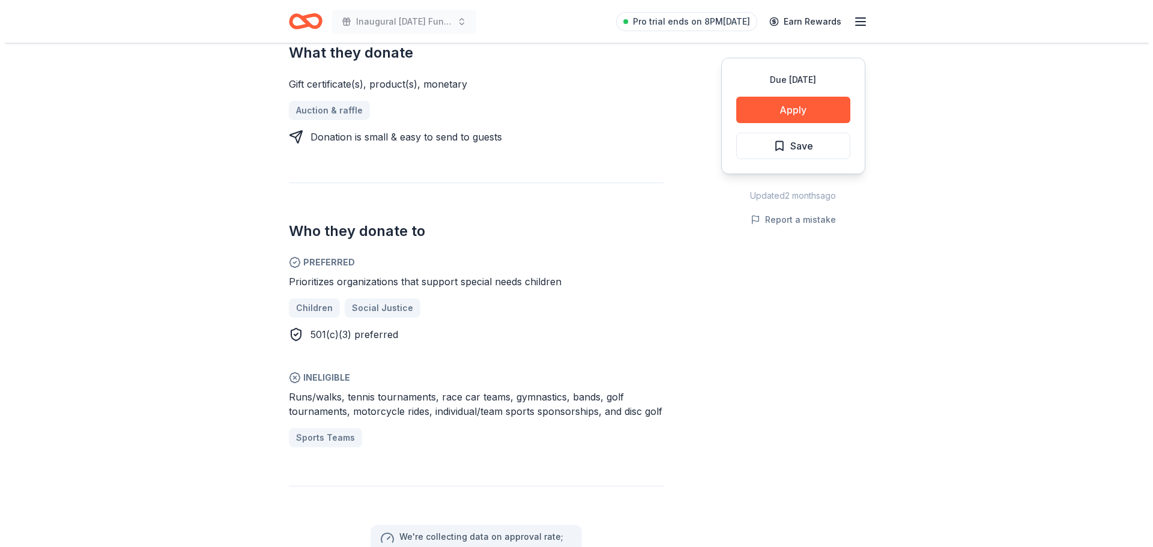
scroll to position [477, 0]
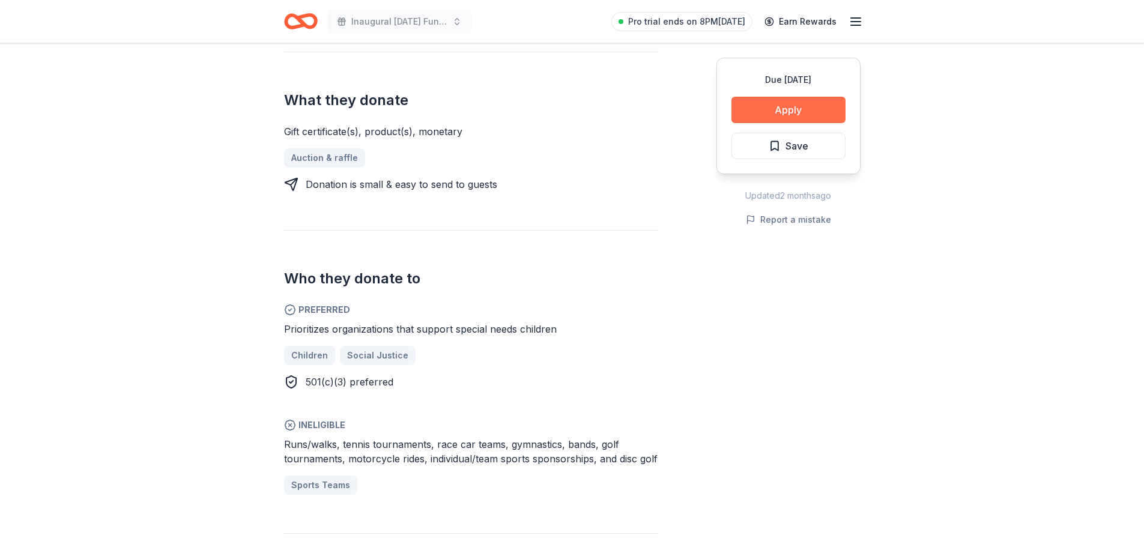
click at [767, 106] on button "Apply" at bounding box center [788, 110] width 114 height 26
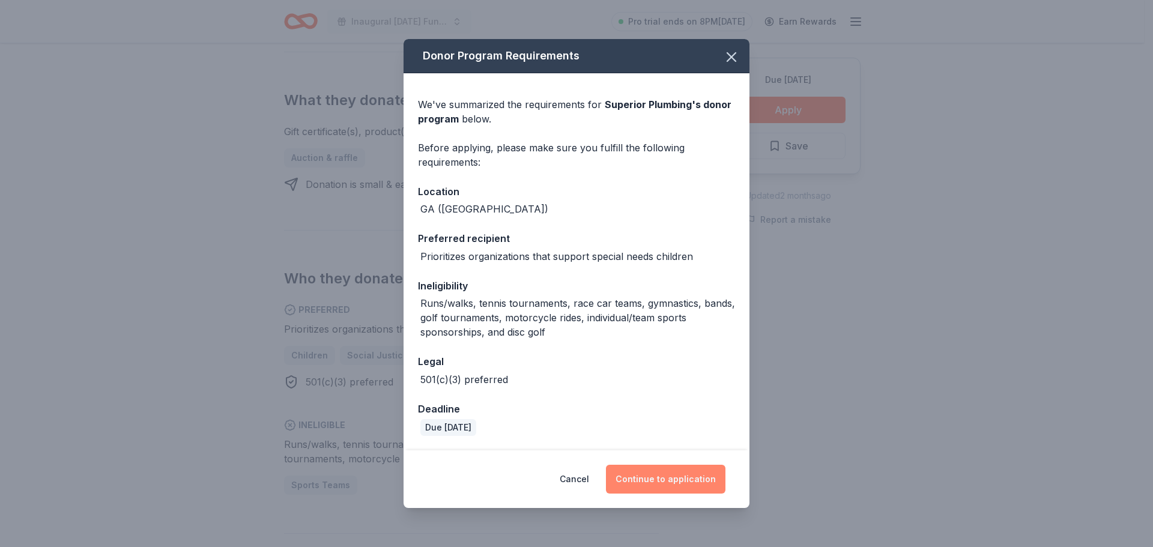
click at [660, 475] on button "Continue to application" at bounding box center [665, 479] width 119 height 29
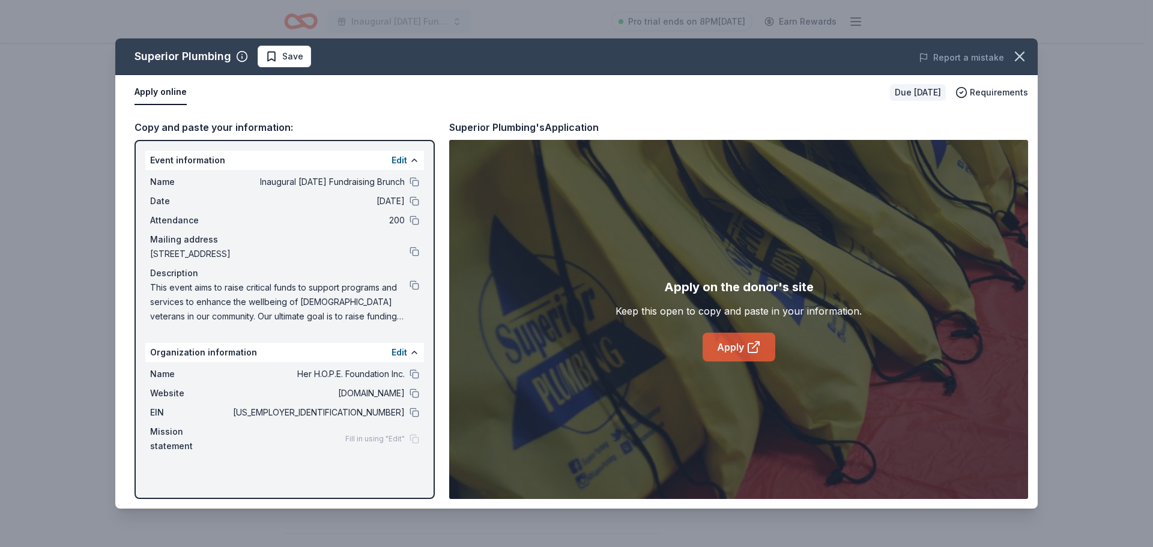
click at [741, 347] on link "Apply" at bounding box center [738, 347] width 73 height 29
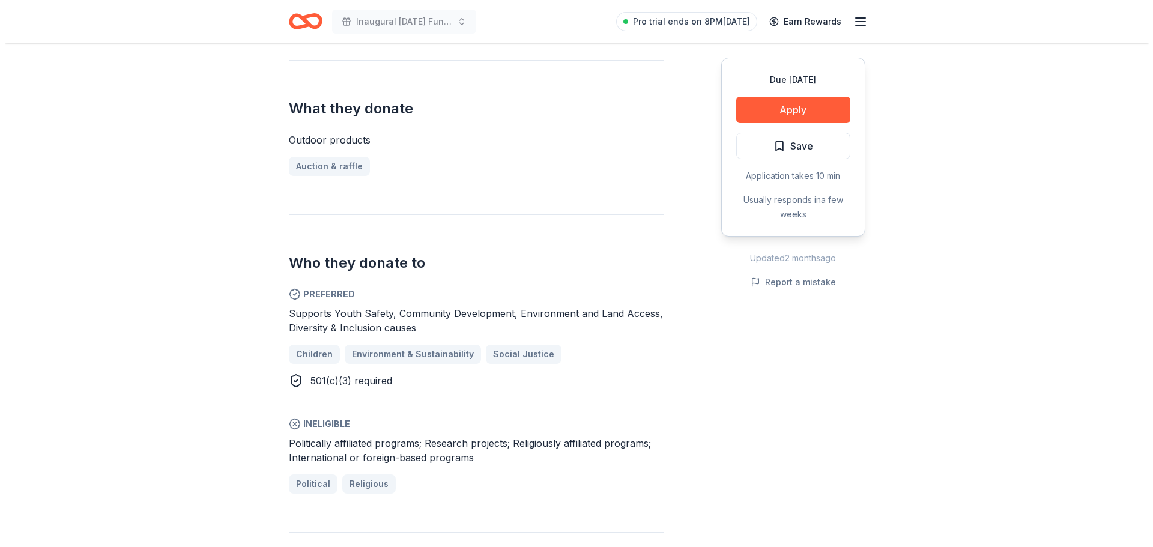
scroll to position [437, 0]
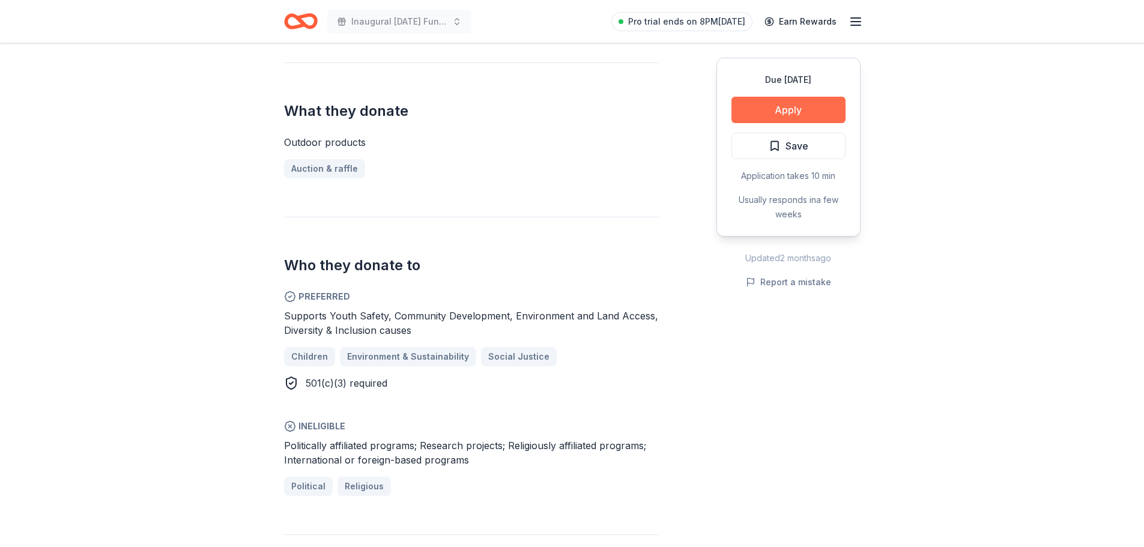
click at [814, 108] on button "Apply" at bounding box center [788, 110] width 114 height 26
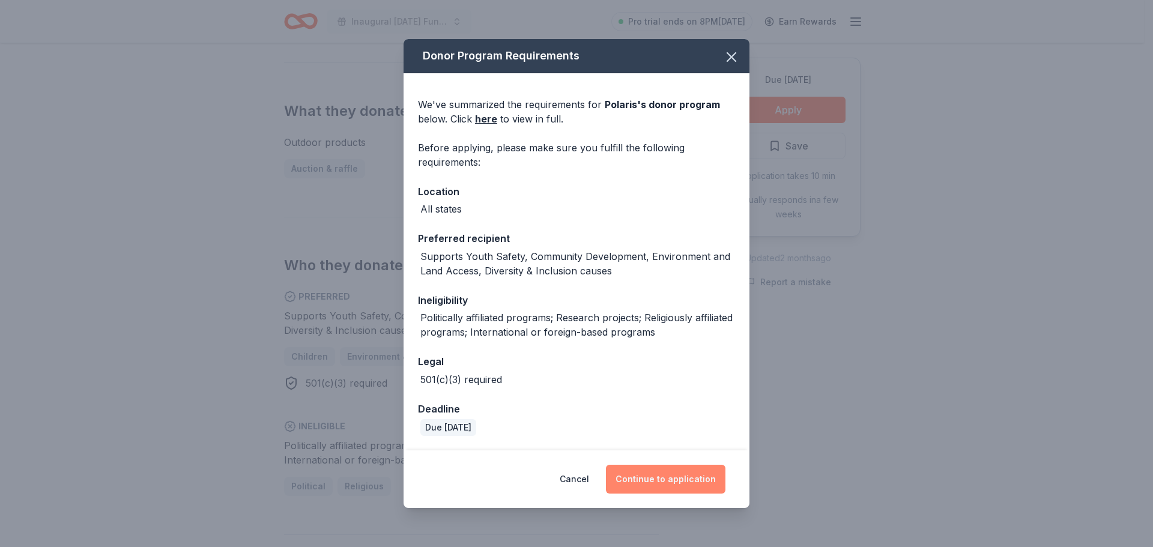
click at [674, 477] on button "Continue to application" at bounding box center [665, 479] width 119 height 29
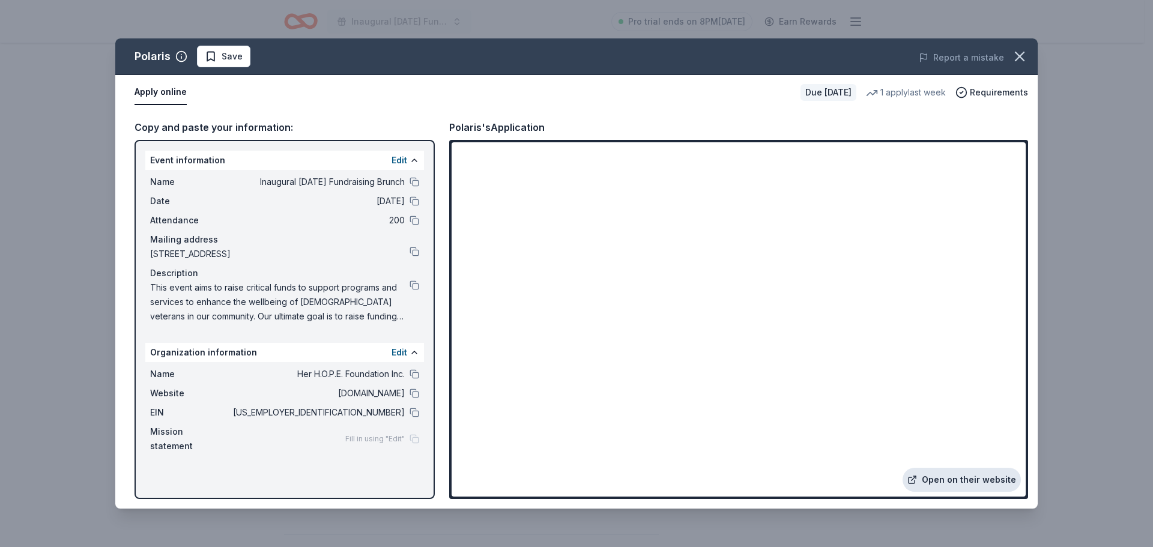
click at [953, 482] on link "Open on their website" at bounding box center [961, 480] width 118 height 24
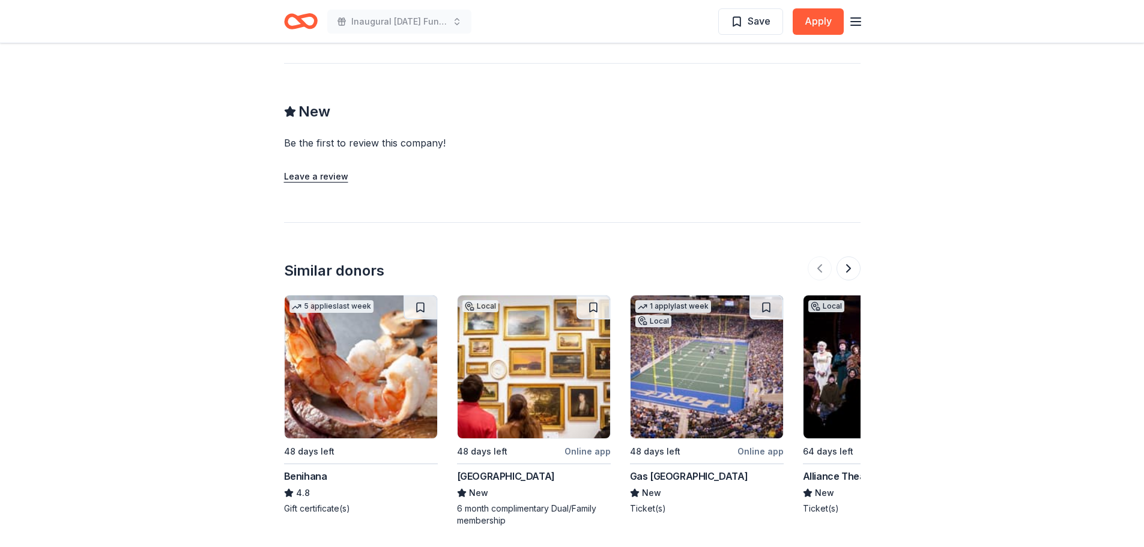
scroll to position [964, 0]
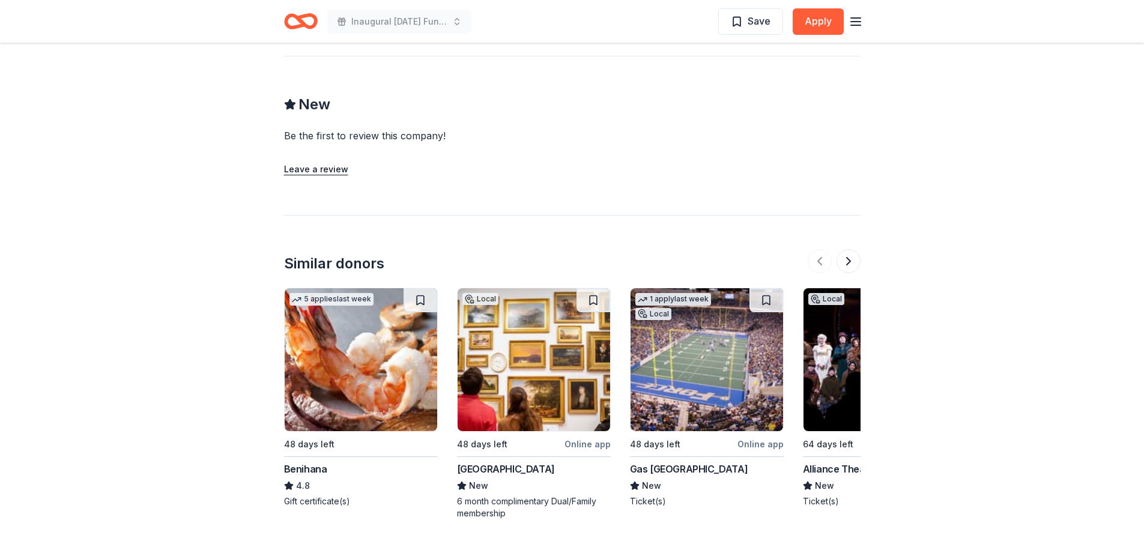
click at [741, 372] on img at bounding box center [706, 359] width 152 height 143
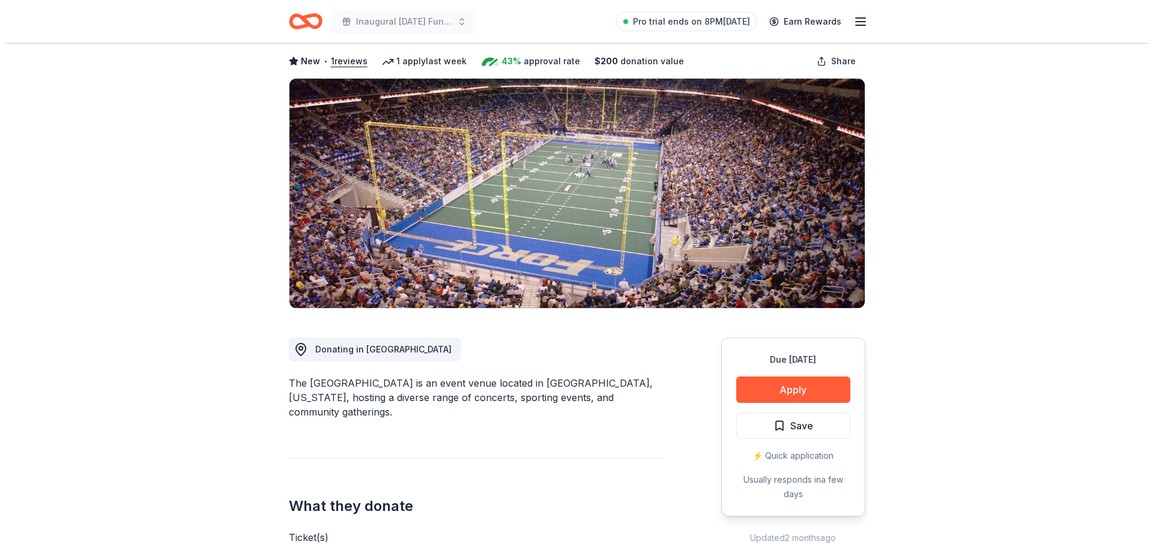
scroll to position [55, 0]
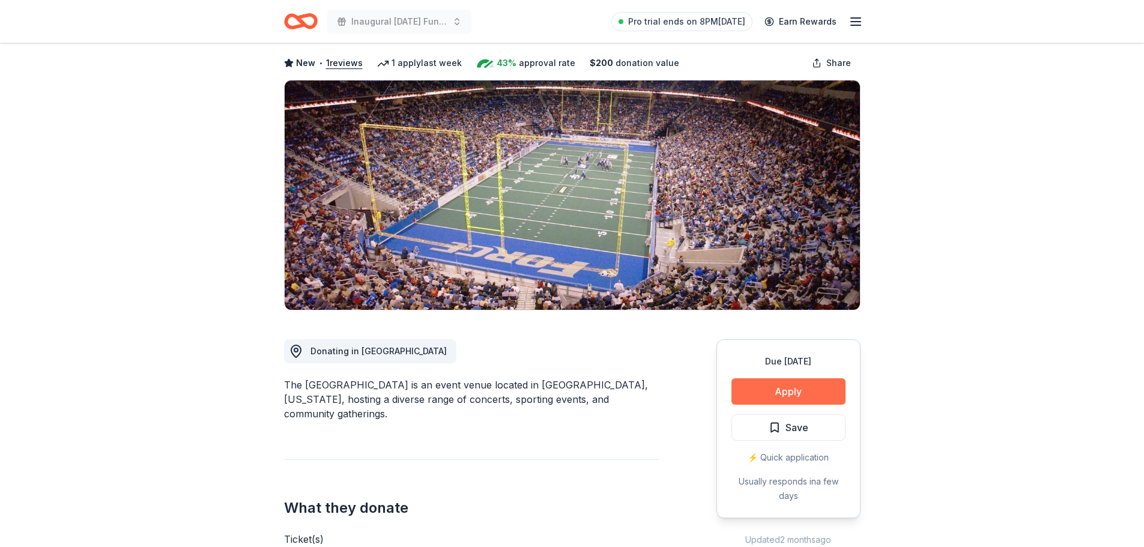
click at [788, 391] on button "Apply" at bounding box center [788, 391] width 114 height 26
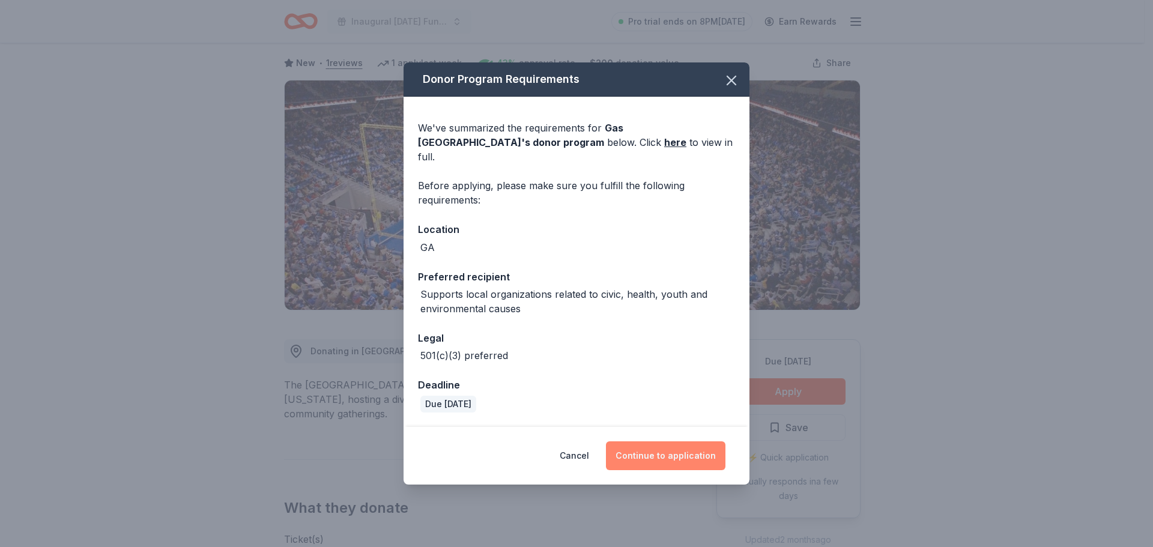
click at [658, 452] on button "Continue to application" at bounding box center [665, 455] width 119 height 29
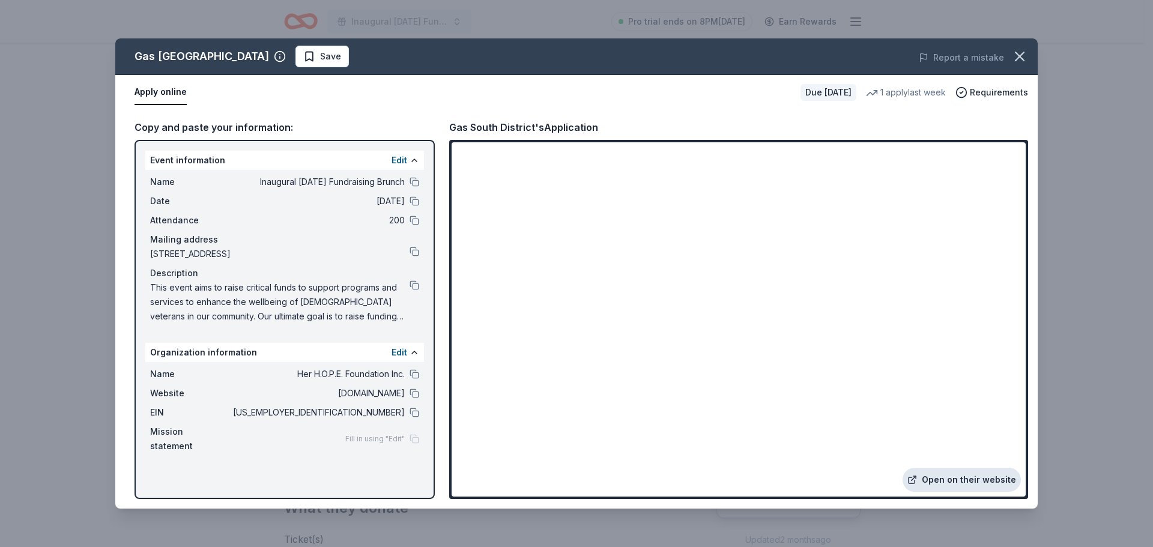
click at [957, 483] on link "Open on their website" at bounding box center [961, 480] width 118 height 24
